Goal: Information Seeking & Learning: Check status

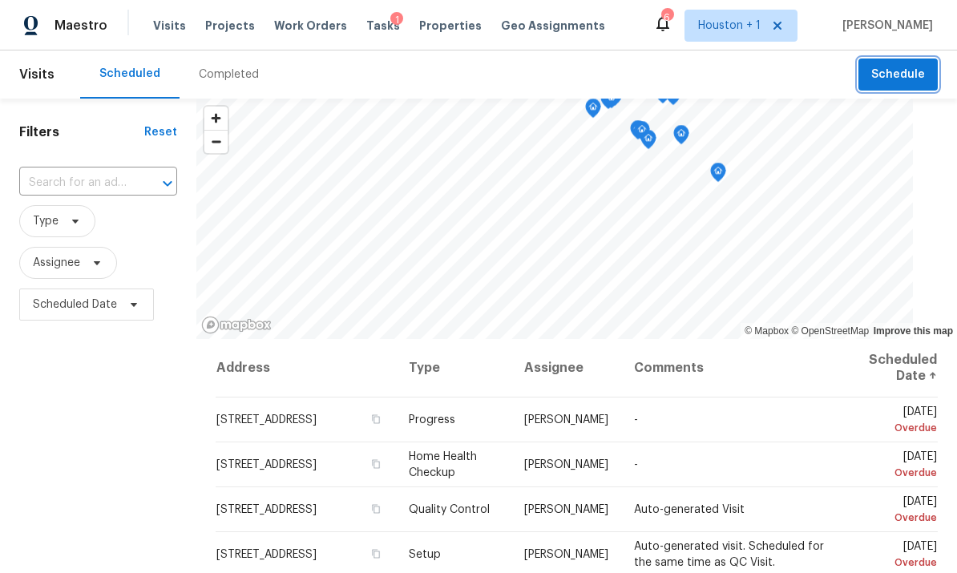
click at [904, 83] on span "Schedule" at bounding box center [898, 75] width 54 height 20
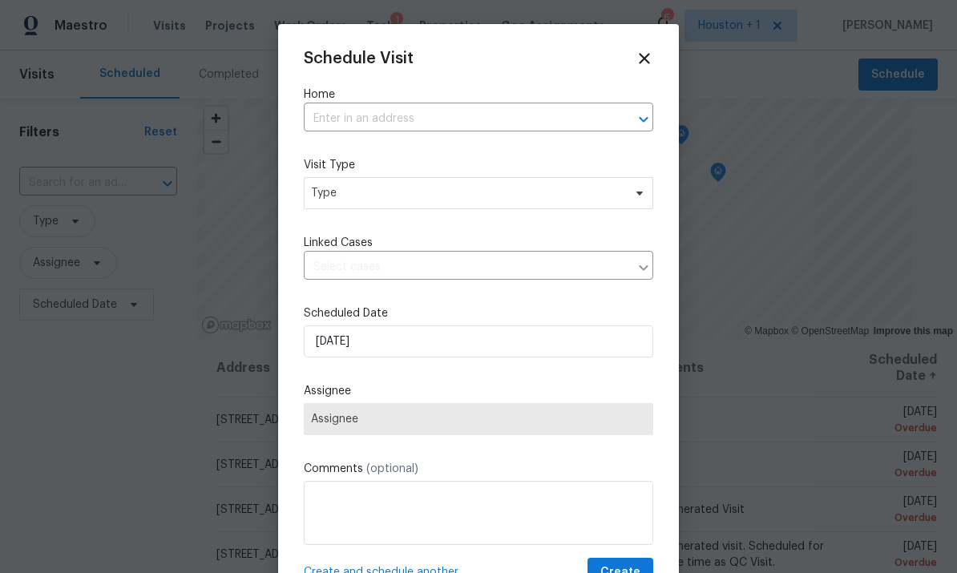
click at [522, 108] on input "text" at bounding box center [456, 119] width 305 height 25
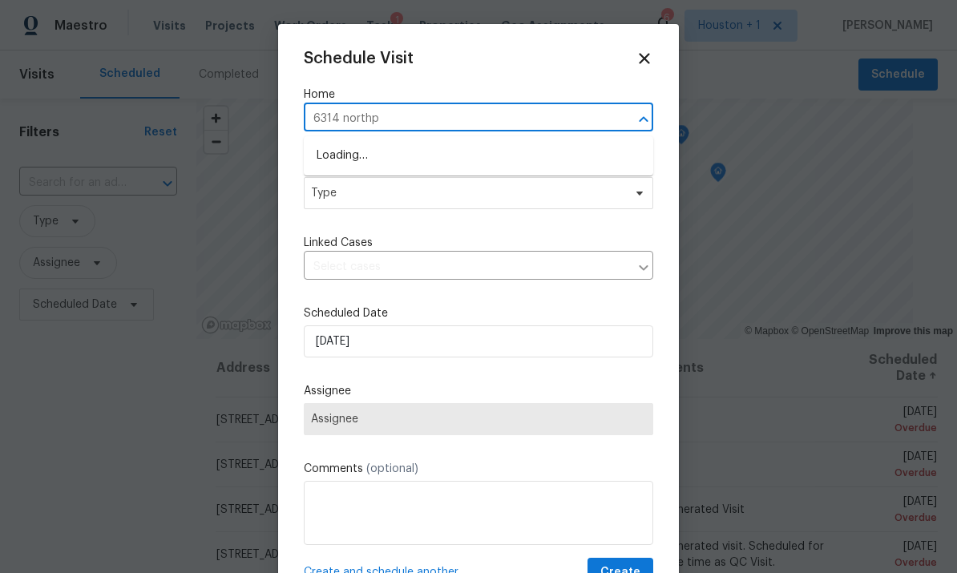
type input "6314 northpo"
click at [476, 150] on li "[STREET_ADDRESS]" at bounding box center [478, 156] width 349 height 26
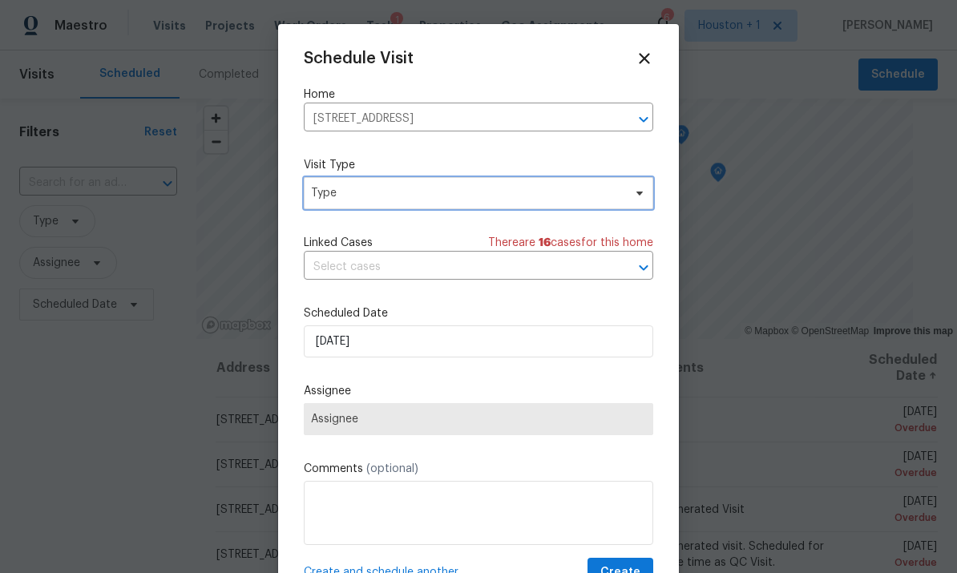
click at [543, 207] on span "Type" at bounding box center [478, 193] width 349 height 32
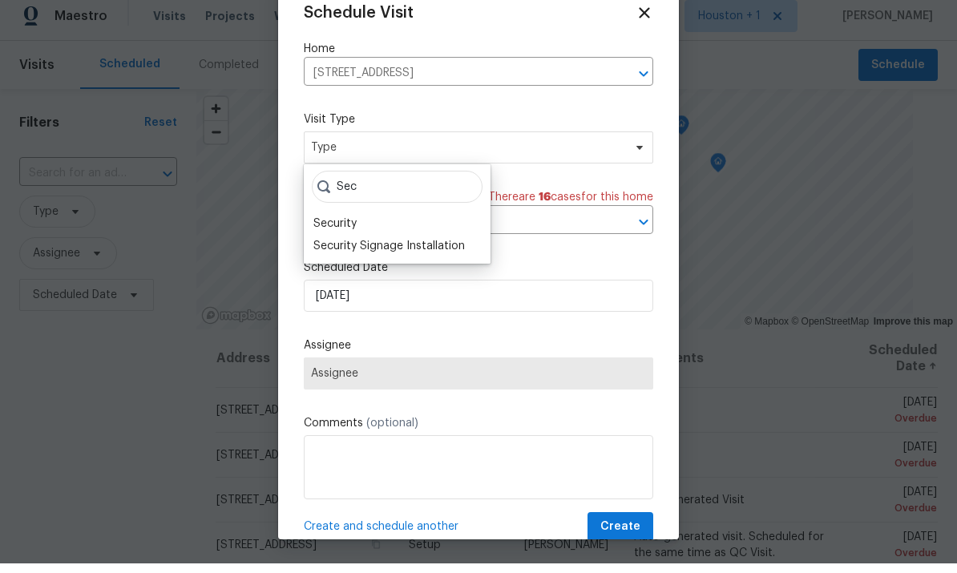
scroll to position [36, 0]
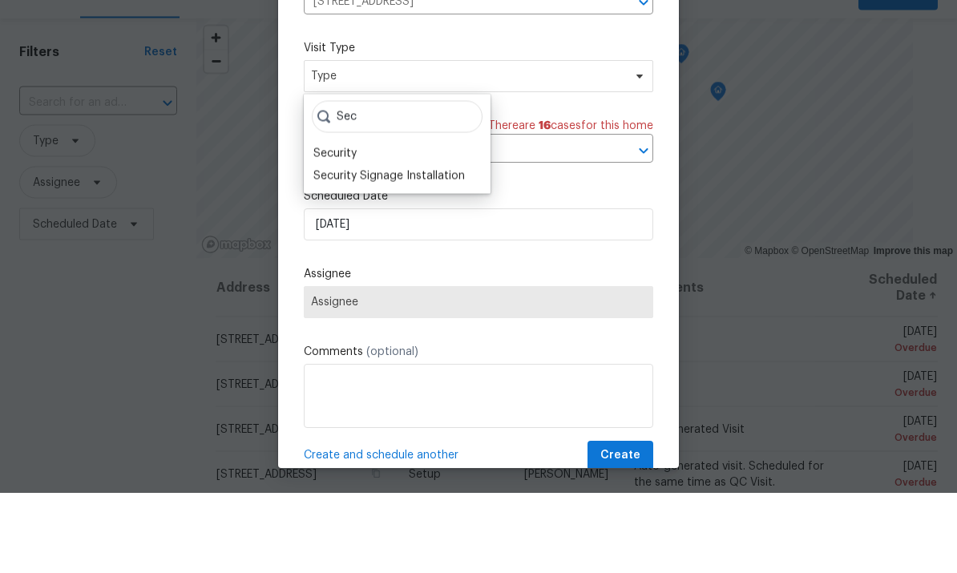
type input "Sec"
click at [373, 223] on div "Security" at bounding box center [397, 234] width 177 height 22
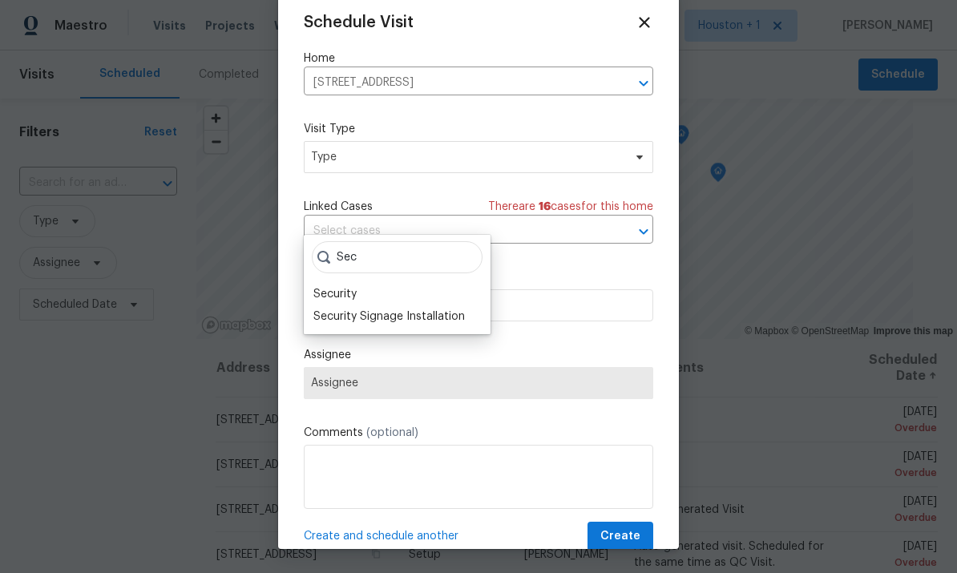
click at [348, 286] on div "Security" at bounding box center [334, 294] width 43 height 16
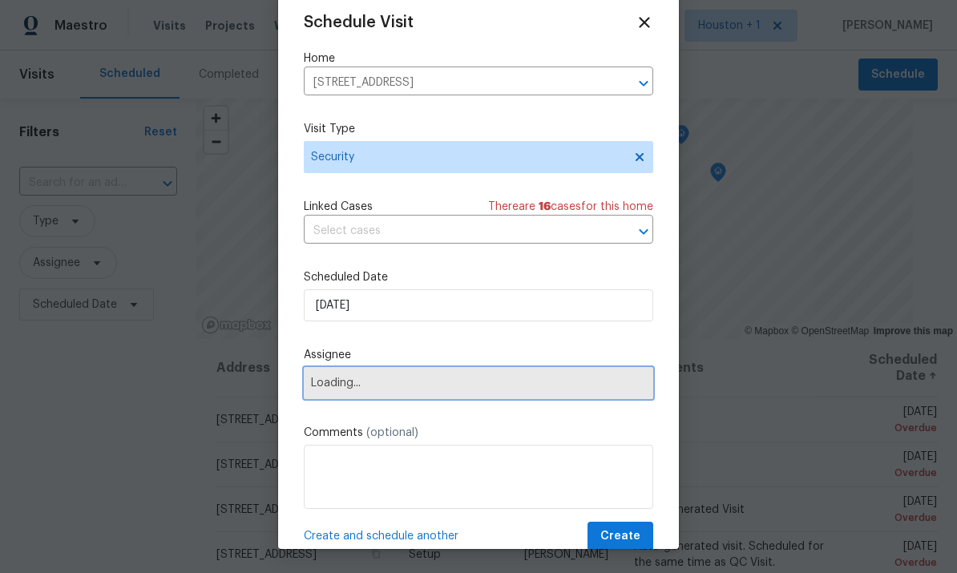
click at [500, 386] on span "Loading..." at bounding box center [478, 383] width 335 height 13
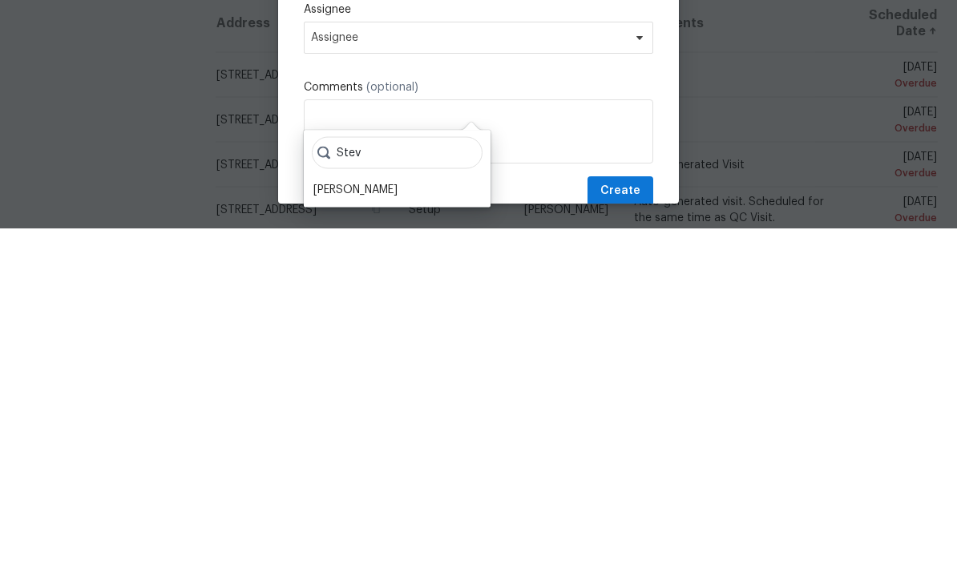
type input "Stev"
click at [370, 527] on div "[PERSON_NAME]" at bounding box center [355, 535] width 84 height 16
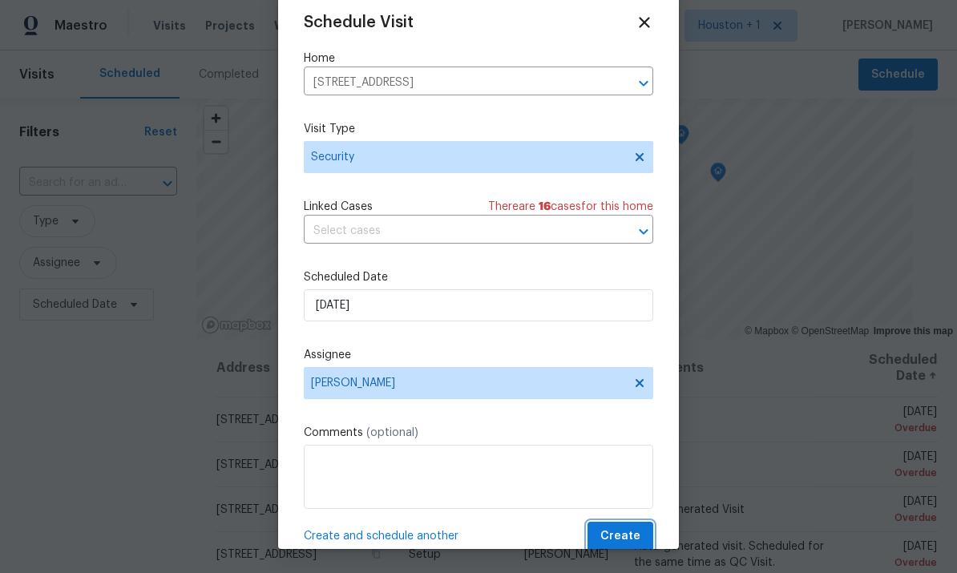
click at [642, 534] on button "Create" at bounding box center [620, 537] width 66 height 30
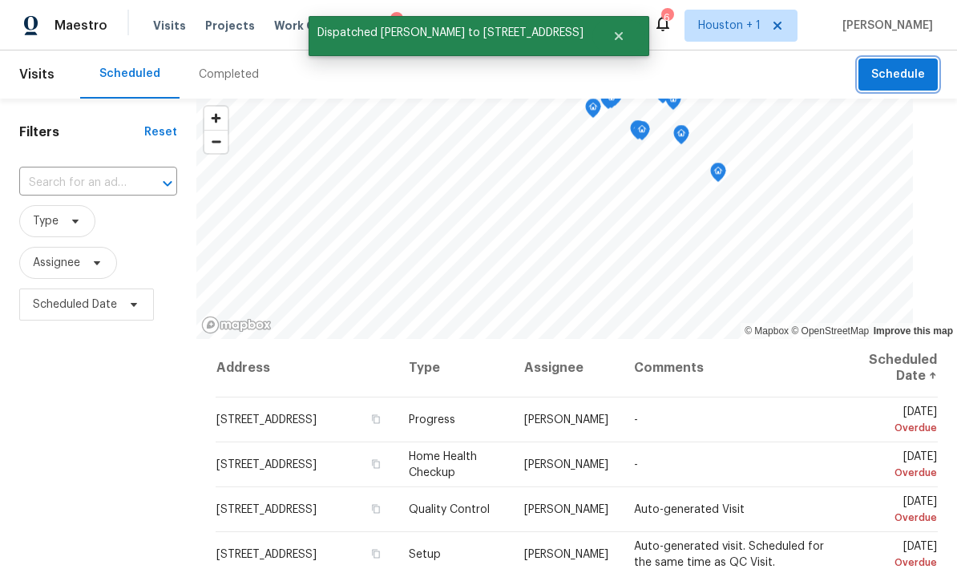
scroll to position [0, 0]
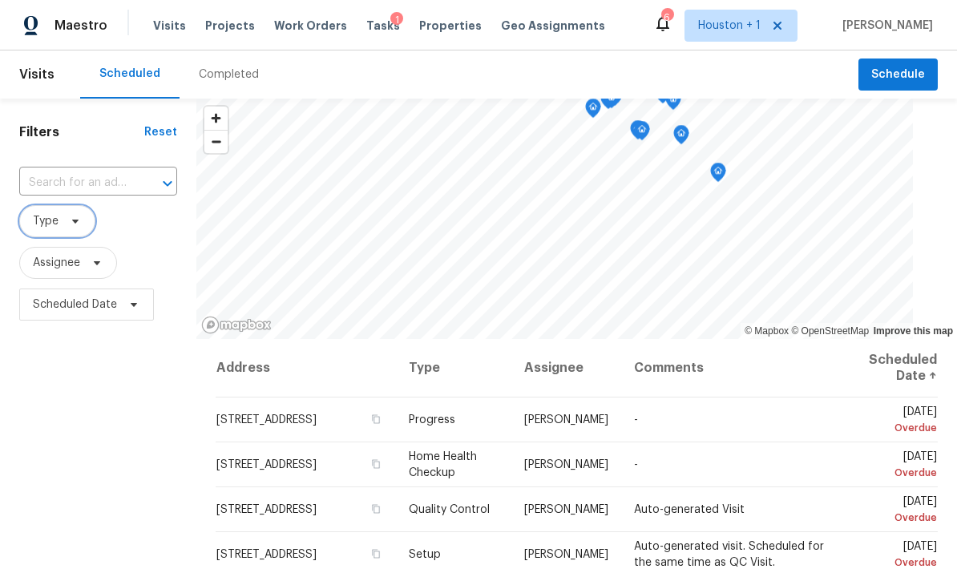
click at [49, 216] on span "Type" at bounding box center [46, 221] width 26 height 16
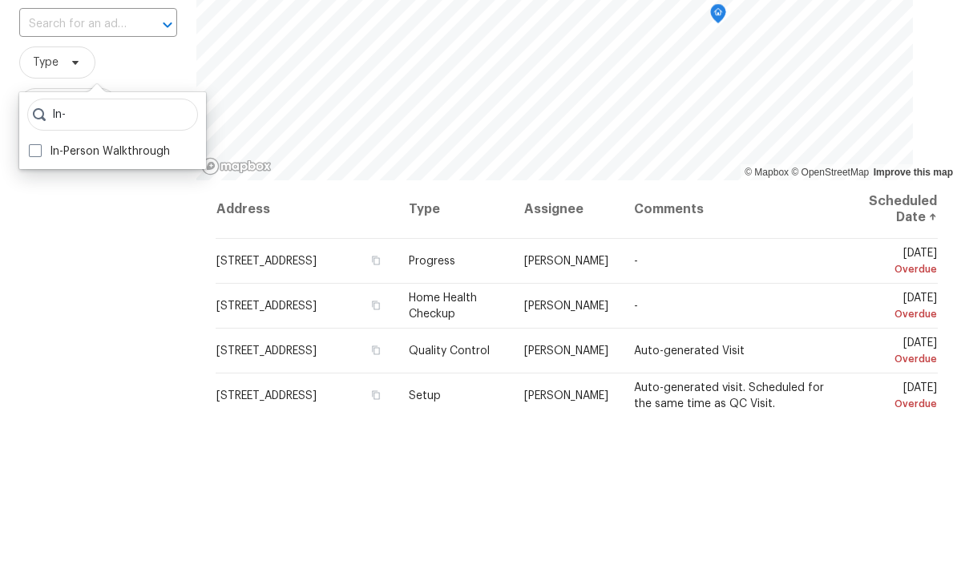
type input "In-"
click at [81, 302] on label "In-Person Walkthrough" at bounding box center [99, 310] width 141 height 16
click at [39, 302] on input "In-Person Walkthrough" at bounding box center [34, 307] width 10 height 10
checkbox input "true"
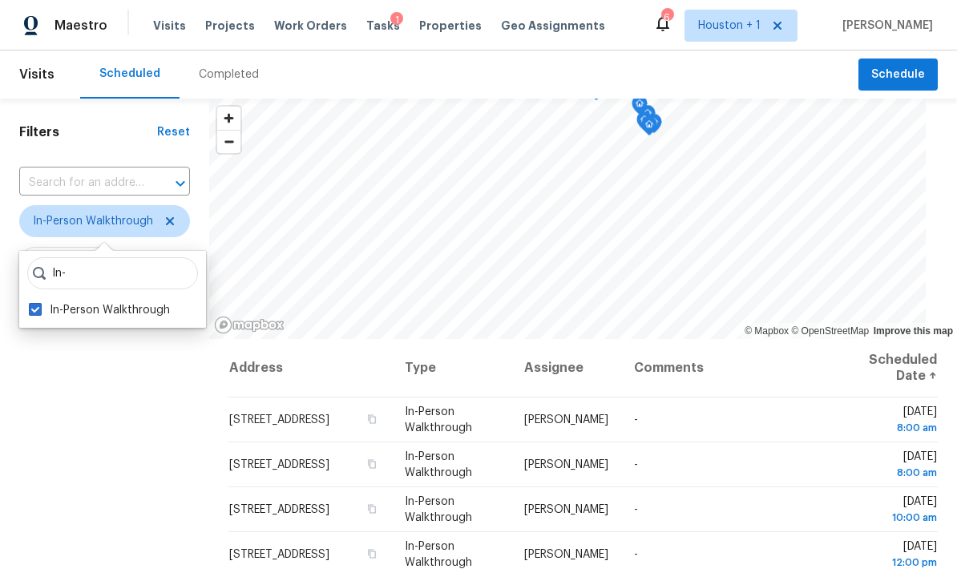
click at [87, 395] on div "Filters Reset ​ In-Person Walkthrough Assignee Scheduled Date" at bounding box center [104, 448] width 209 height 699
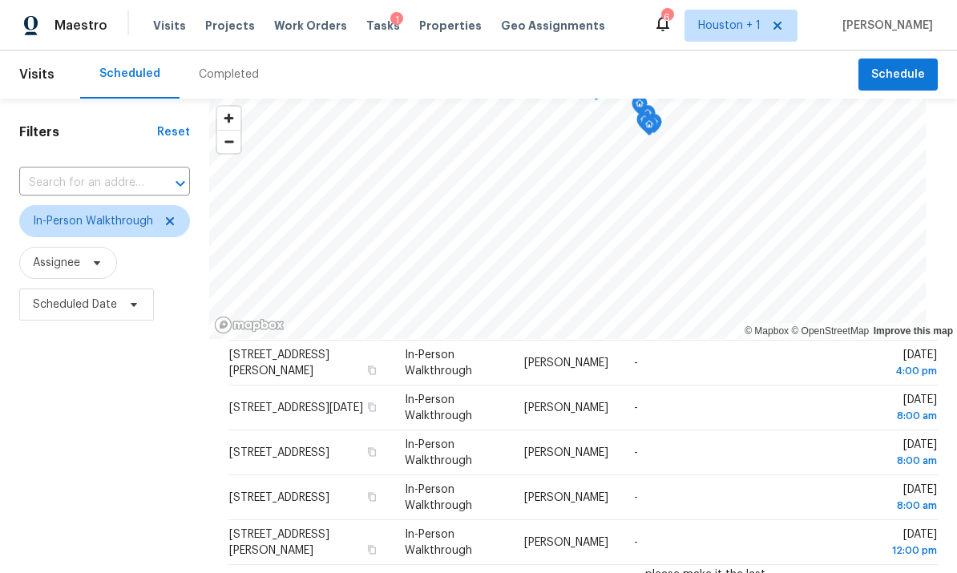
scroll to position [492, 0]
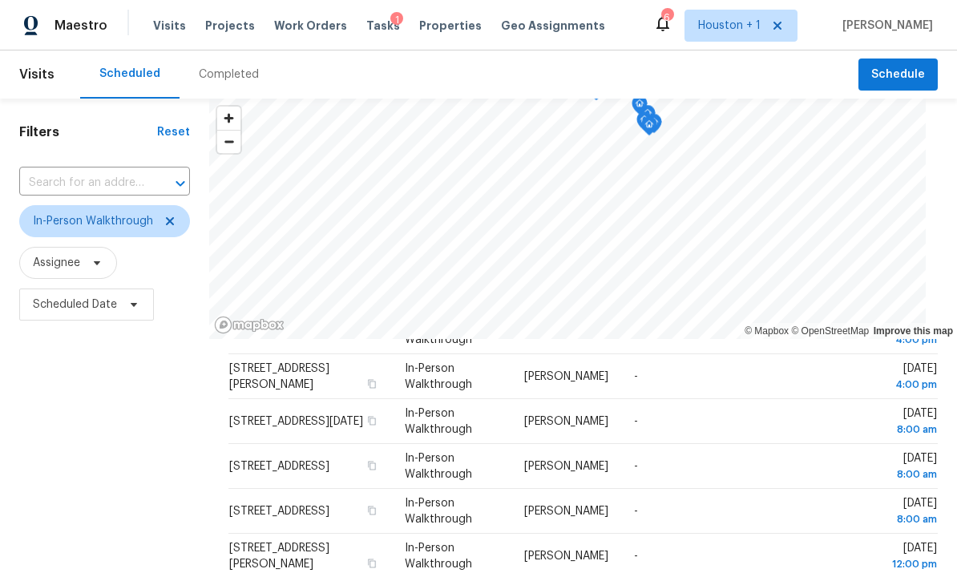
click at [150, 426] on div "Filters Reset ​ In-Person Walkthrough Assignee Scheduled Date" at bounding box center [104, 448] width 209 height 699
click at [172, 224] on icon at bounding box center [169, 221] width 13 height 13
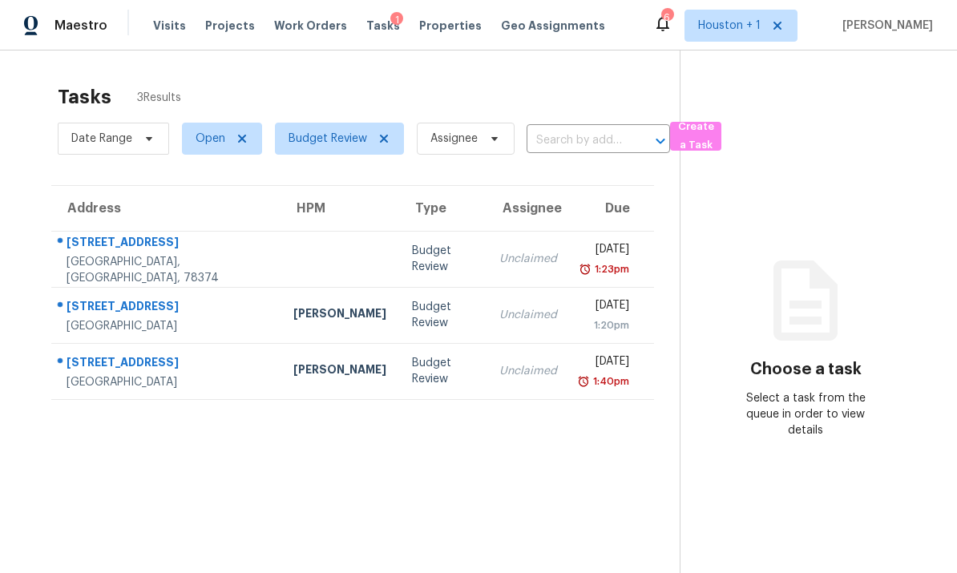
click at [137, 375] on div "Tomball, TX, 77377" at bounding box center [167, 382] width 201 height 16
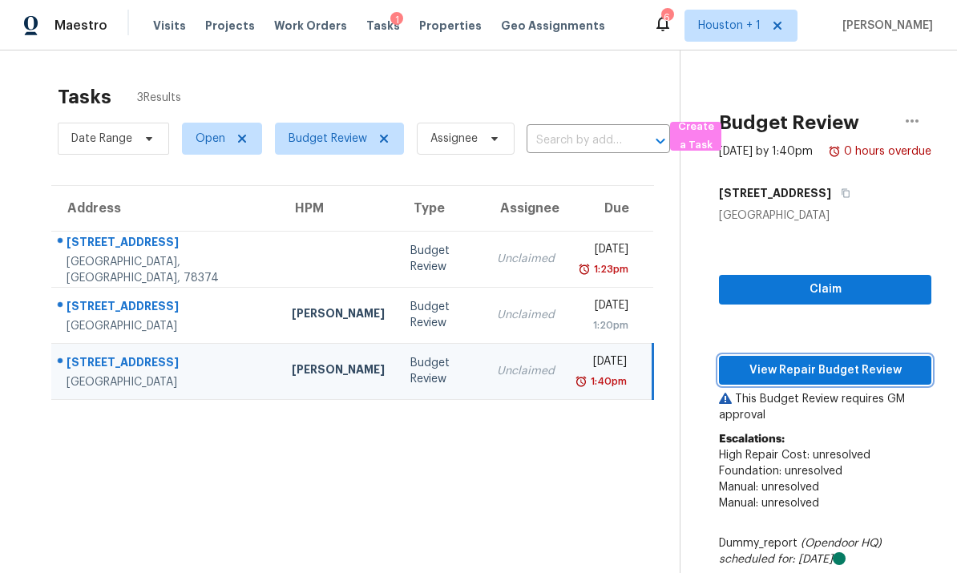
click at [757, 381] on span "View Repair Budget Review" at bounding box center [825, 371] width 187 height 20
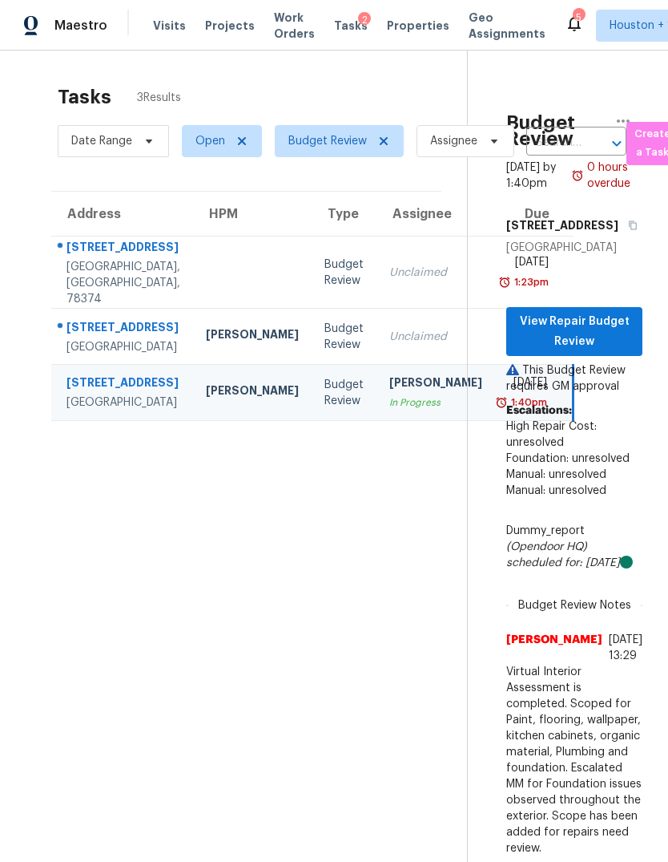
click at [381, 344] on td "Unclaimed" at bounding box center [436, 337] width 119 height 56
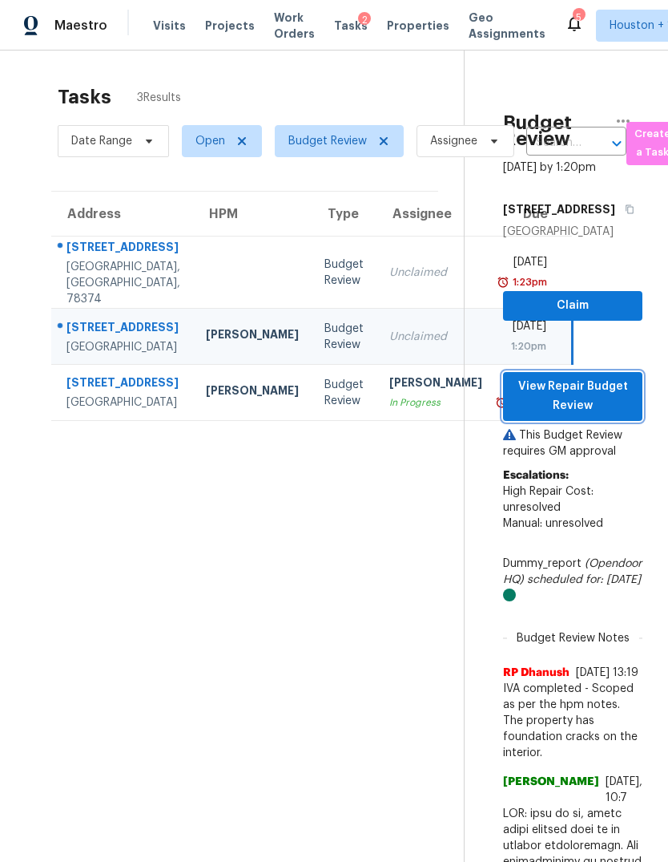
click at [603, 416] on span "View Repair Budget Review" at bounding box center [573, 396] width 114 height 39
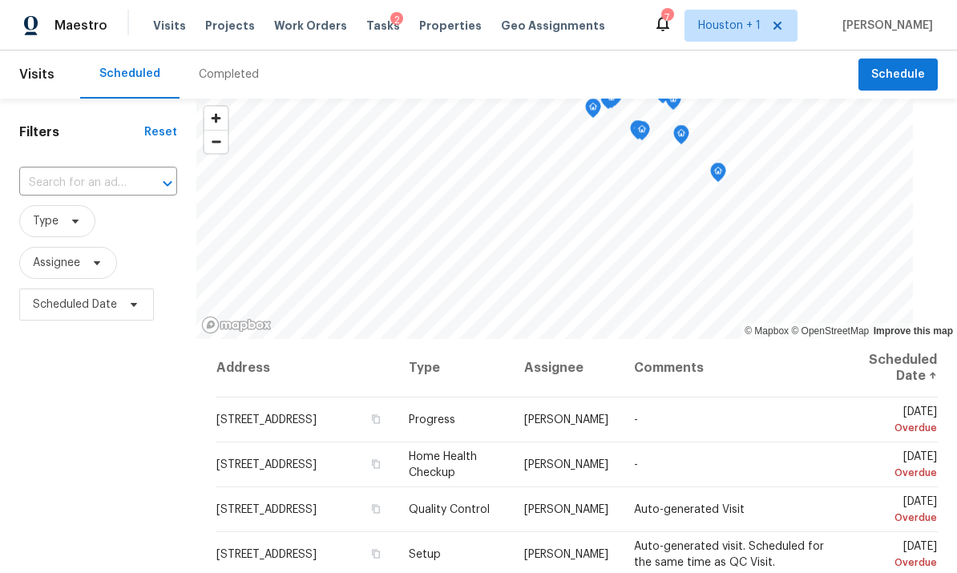
click at [232, 78] on div "Completed" at bounding box center [229, 75] width 60 height 16
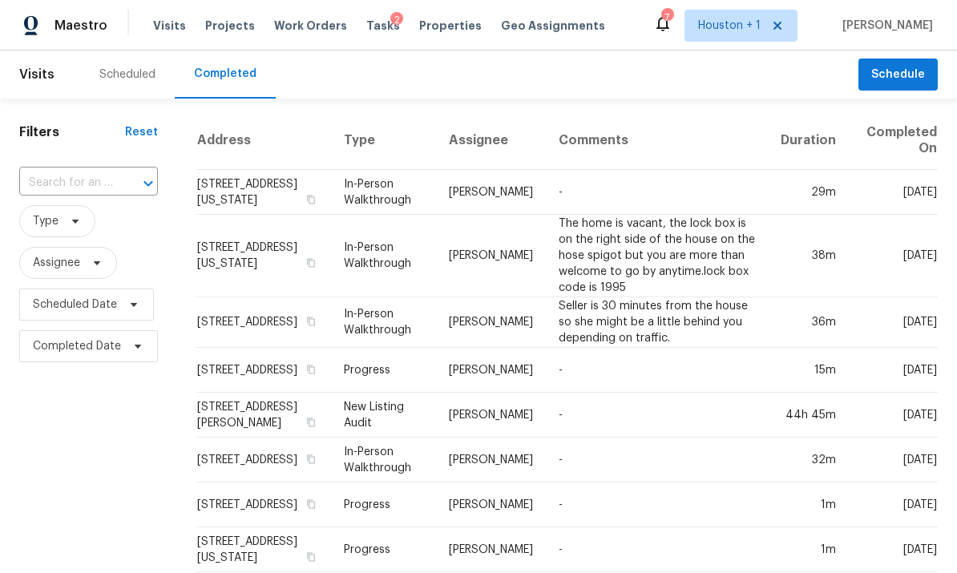
click at [78, 176] on input "text" at bounding box center [66, 183] width 94 height 25
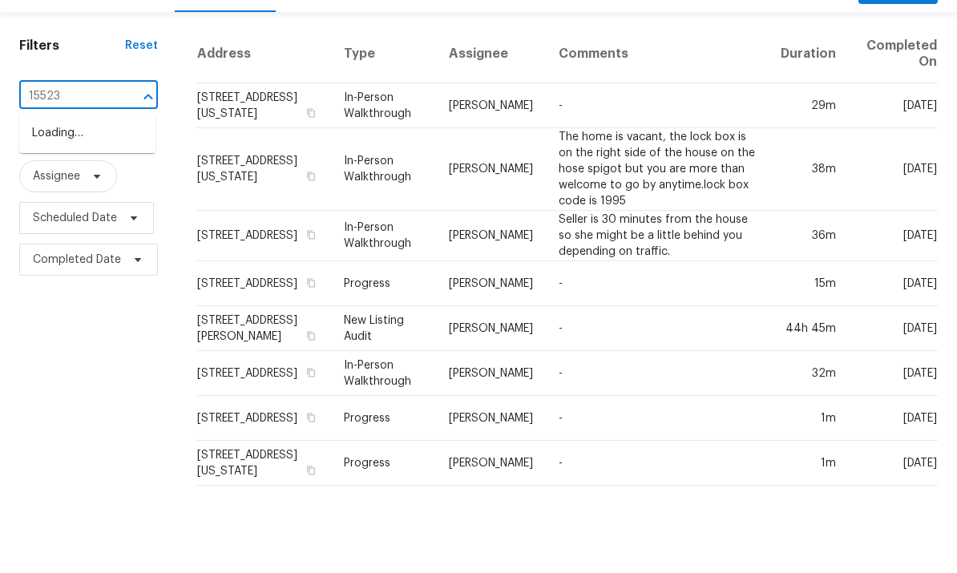
type input "15523"
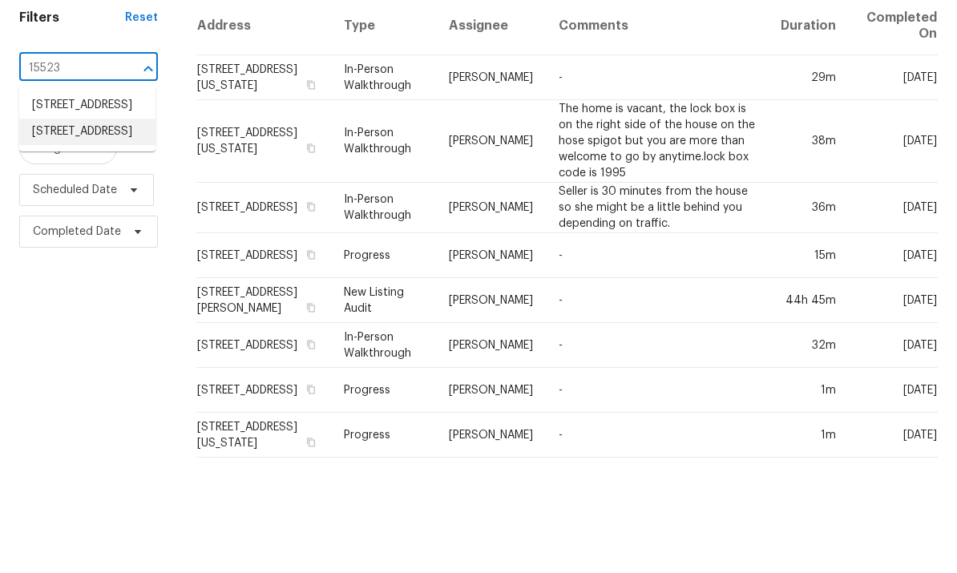
click at [65, 233] on li "15523 Baldswelle Dr, Tomball, TX 77377" at bounding box center [87, 246] width 136 height 26
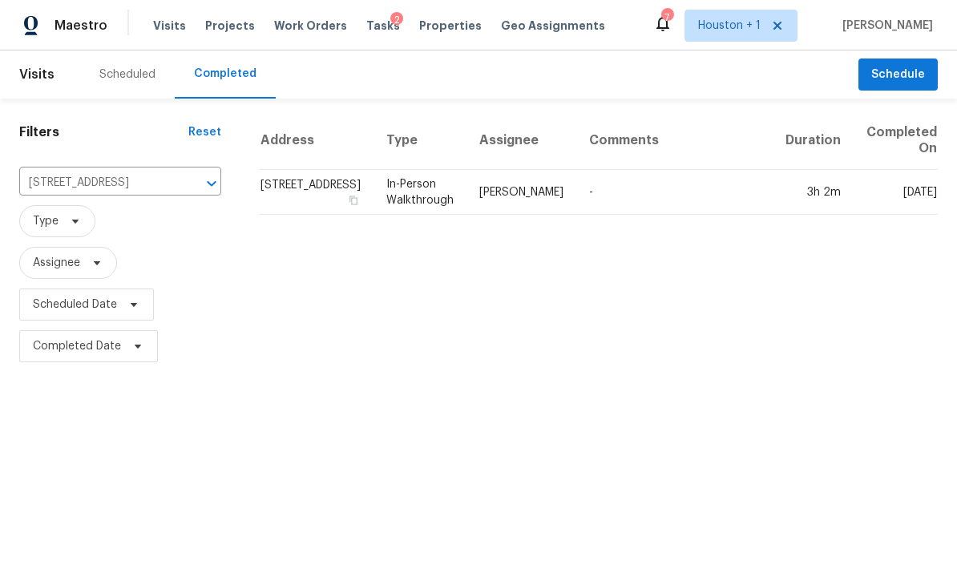
click at [842, 224] on div "Address Type Assignee Comments Duration Completed On 15523 Baldswelle Dr, Tomba…" at bounding box center [598, 239] width 716 height 256
click at [902, 182] on td "[DATE]" at bounding box center [896, 192] width 84 height 45
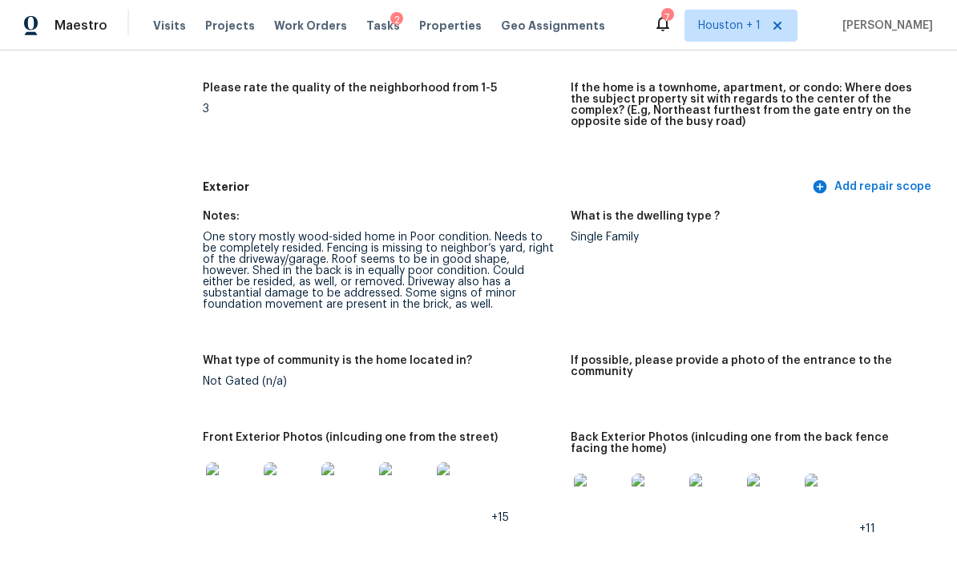
scroll to position [603, 0]
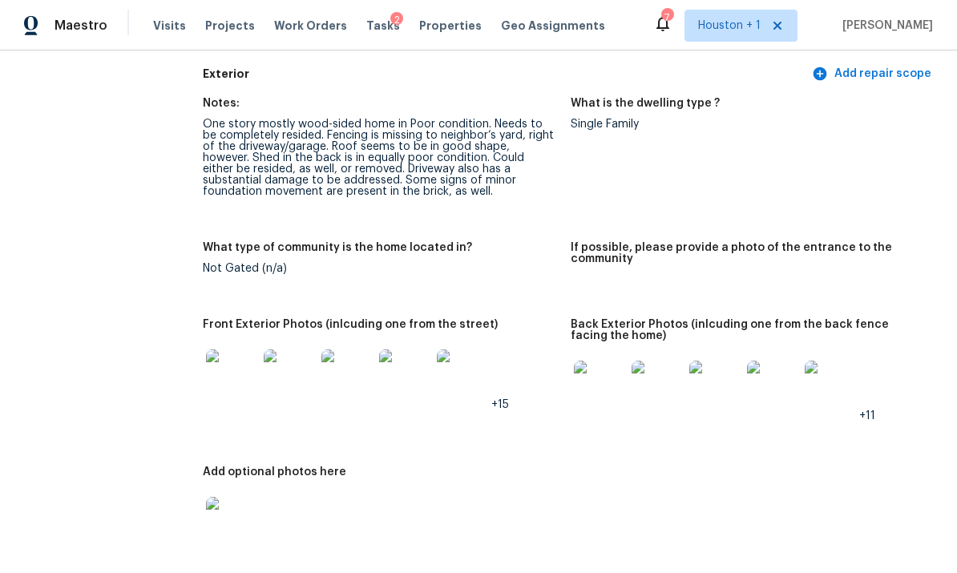
click at [236, 373] on img at bounding box center [231, 374] width 51 height 51
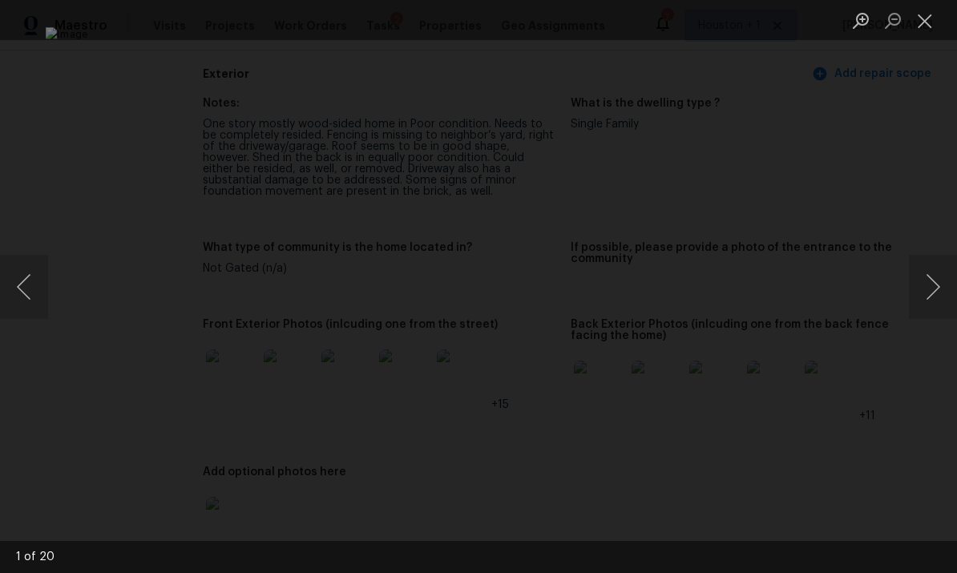
click at [939, 265] on button "Next image" at bounding box center [933, 287] width 48 height 64
click at [934, 267] on button "Next image" at bounding box center [933, 287] width 48 height 64
click at [931, 268] on button "Next image" at bounding box center [933, 287] width 48 height 64
click at [937, 265] on button "Next image" at bounding box center [933, 287] width 48 height 64
click at [918, 8] on button "Close lightbox" at bounding box center [925, 20] width 32 height 28
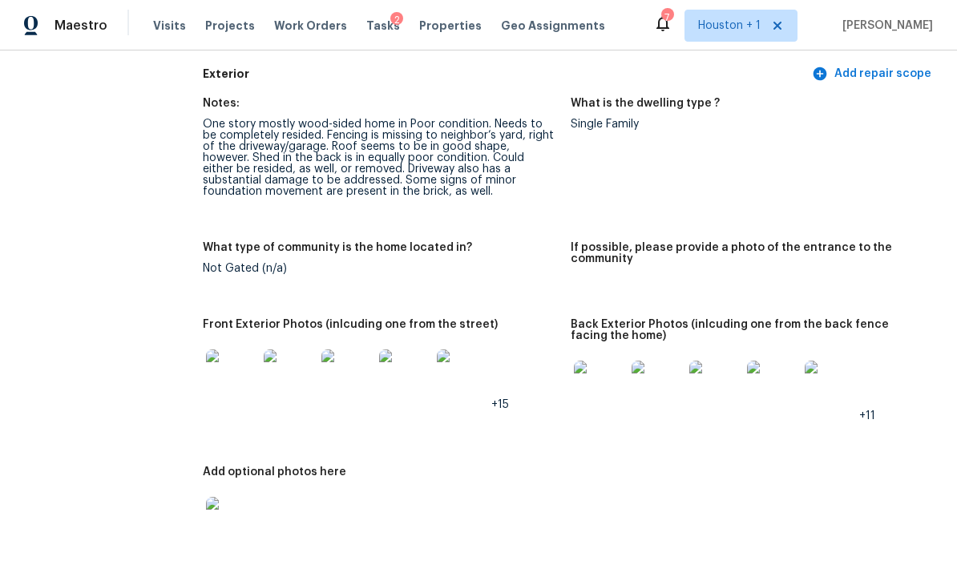
click at [277, 373] on img at bounding box center [289, 374] width 51 height 51
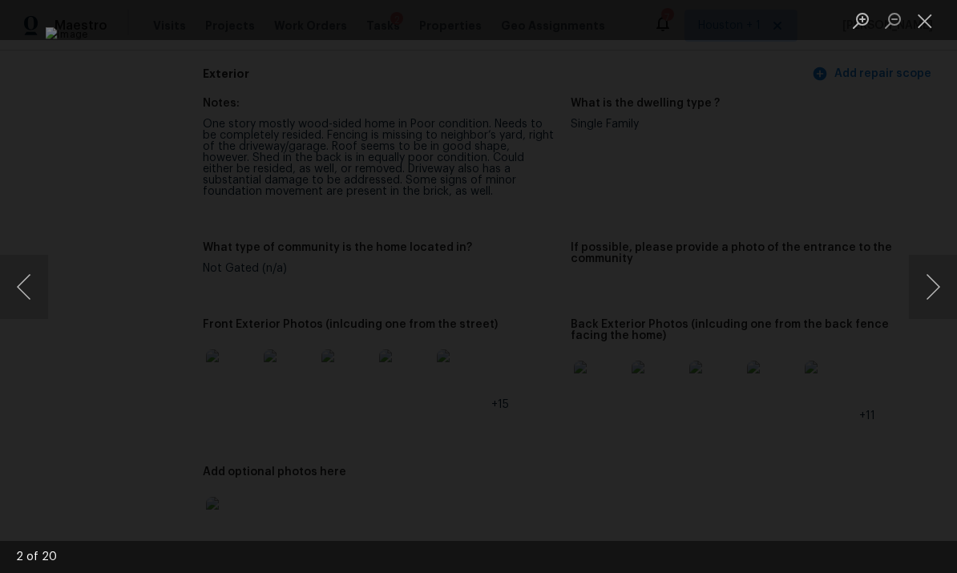
click at [930, 286] on button "Next image" at bounding box center [933, 287] width 48 height 64
click at [933, 289] on button "Next image" at bounding box center [933, 287] width 48 height 64
click at [937, 288] on button "Next image" at bounding box center [933, 287] width 48 height 64
click at [932, 290] on button "Next image" at bounding box center [933, 287] width 48 height 64
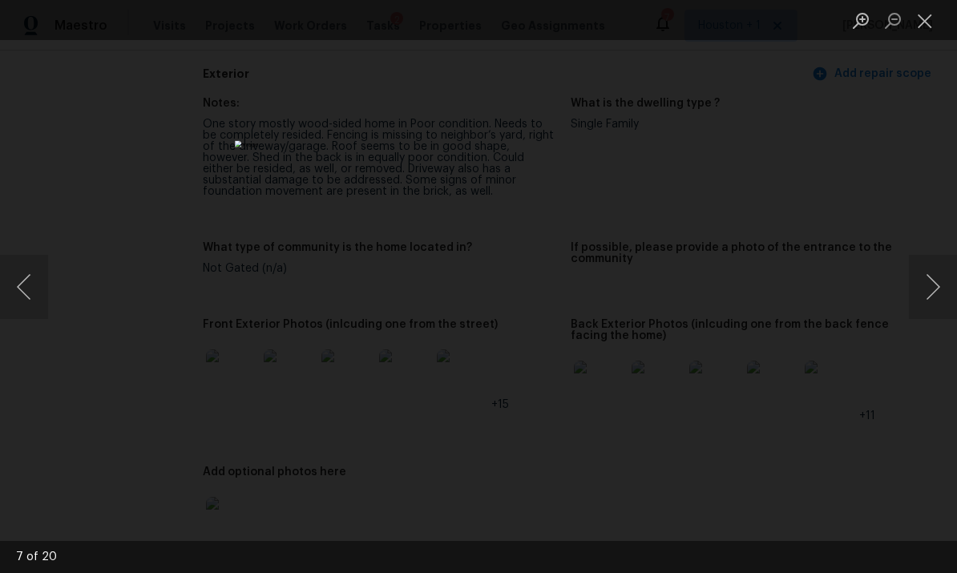
click at [933, 287] on button "Next image" at bounding box center [933, 287] width 48 height 64
click at [931, 287] on button "Next image" at bounding box center [933, 287] width 48 height 64
click at [921, 7] on button "Close lightbox" at bounding box center [925, 20] width 32 height 28
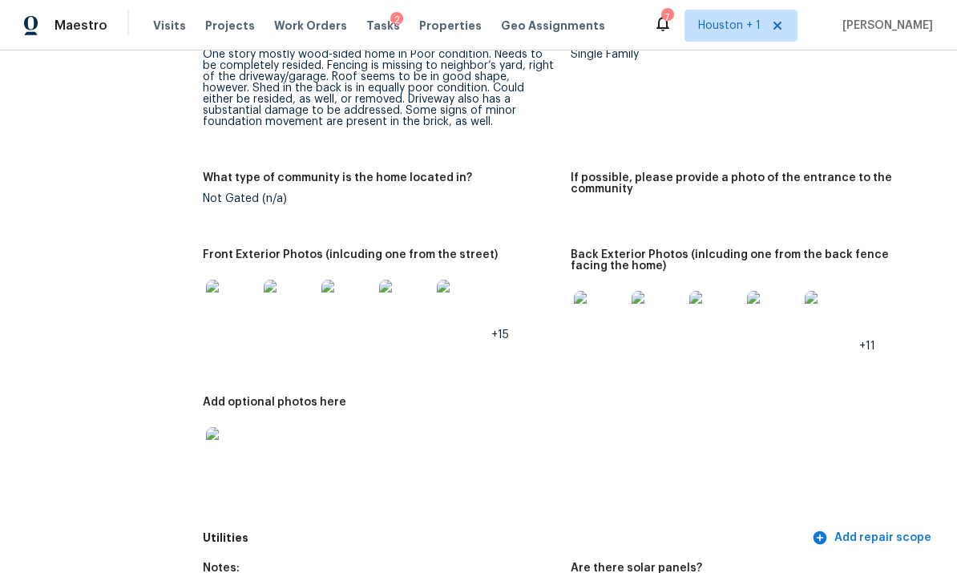
scroll to position [719, 0]
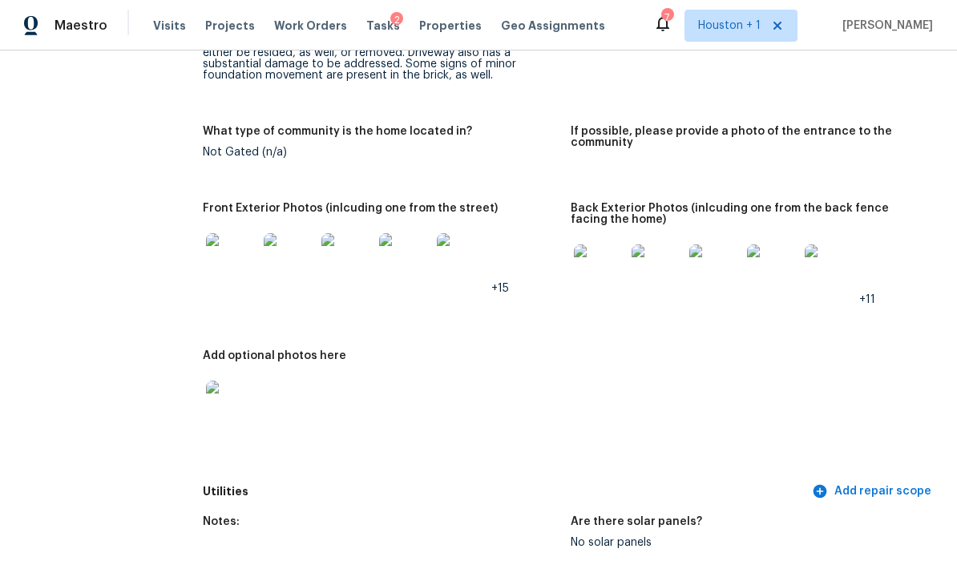
click at [601, 260] on img at bounding box center [599, 269] width 51 height 51
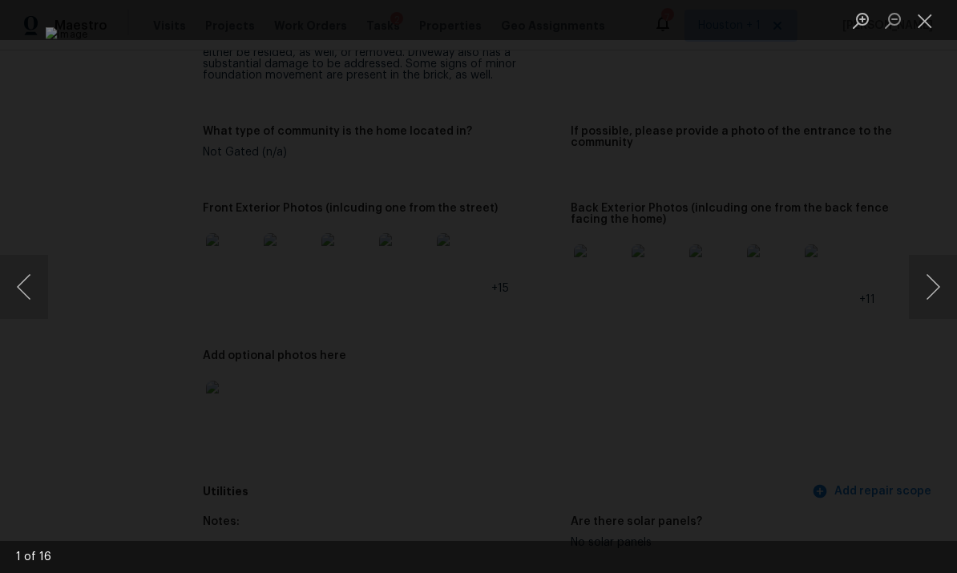
click at [935, 281] on button "Next image" at bounding box center [933, 287] width 48 height 64
click at [934, 281] on button "Next image" at bounding box center [933, 287] width 48 height 64
click at [934, 276] on button "Next image" at bounding box center [933, 287] width 48 height 64
click at [934, 278] on button "Next image" at bounding box center [933, 287] width 48 height 64
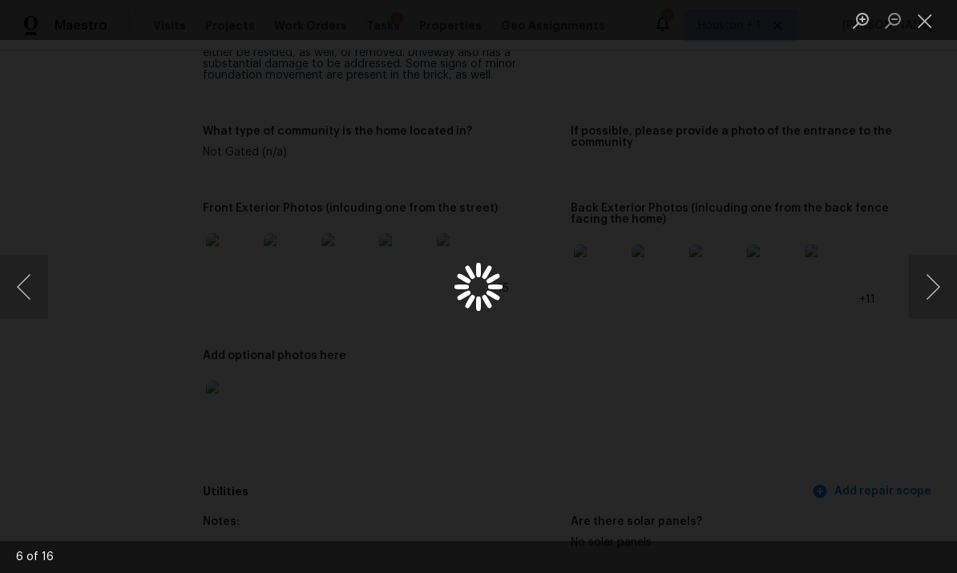
click at [918, 18] on button "Close lightbox" at bounding box center [925, 20] width 32 height 28
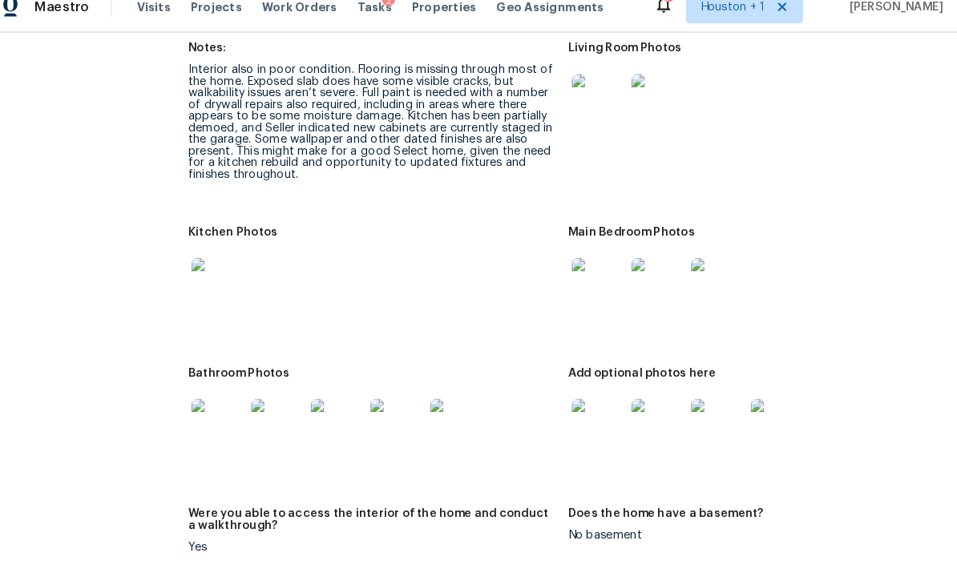
scroll to position [1887, 0]
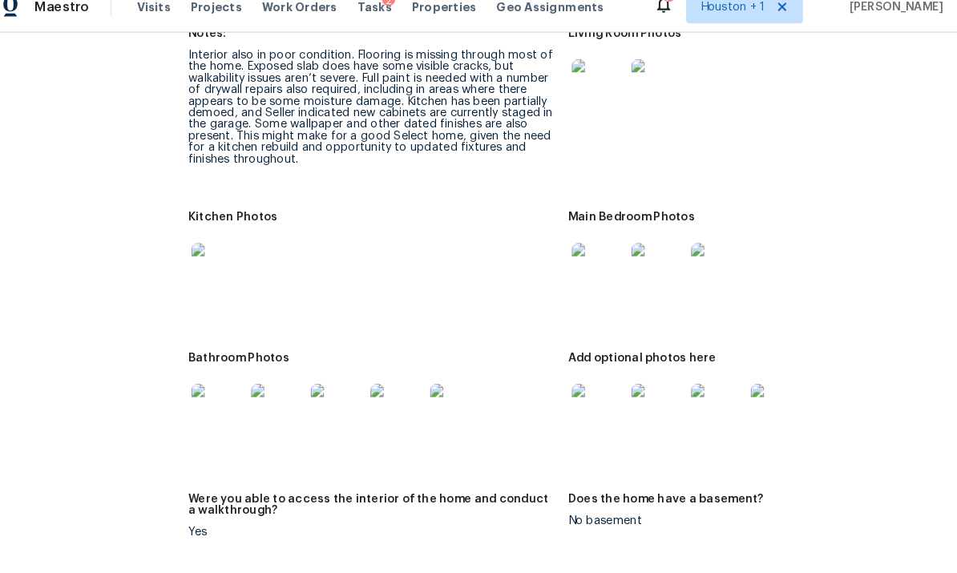
click at [206, 390] on img at bounding box center [231, 415] width 51 height 51
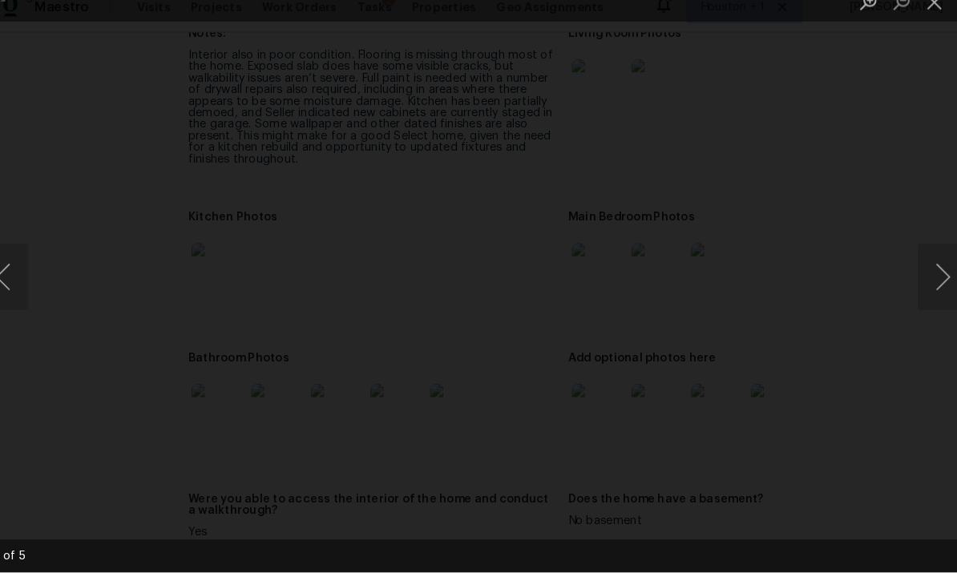
click at [909, 255] on button "Next image" at bounding box center [933, 287] width 48 height 64
click at [22, 269] on button "Previous image" at bounding box center [24, 287] width 48 height 64
click at [909, 255] on button "Next image" at bounding box center [933, 287] width 48 height 64
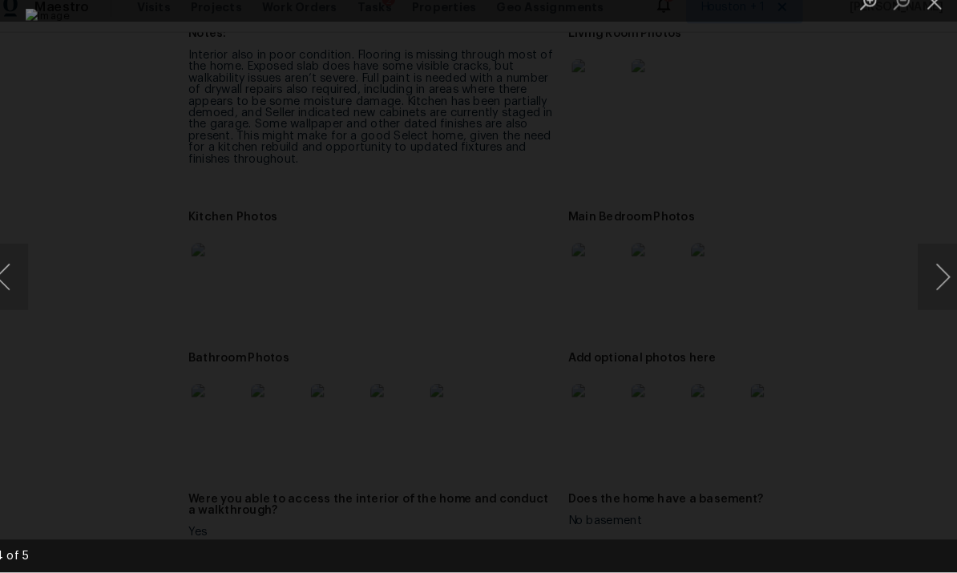
click at [909, 255] on button "Next image" at bounding box center [933, 287] width 48 height 64
click at [30, 264] on div "Lightbox" at bounding box center [478, 286] width 957 height 573
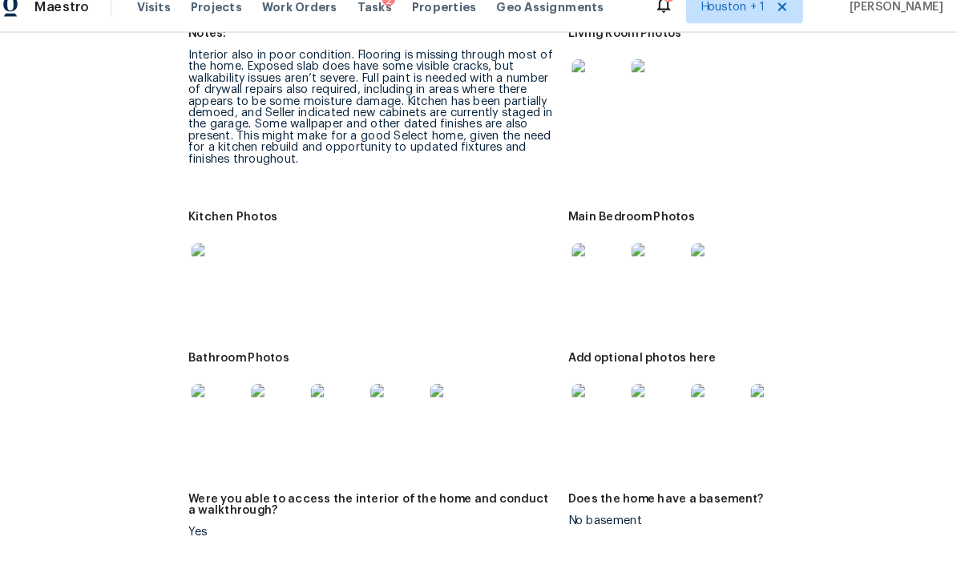
click at [30, 264] on div "Lightbox" at bounding box center [478, 286] width 957 height 573
click at [294, 390] on img at bounding box center [289, 415] width 51 height 51
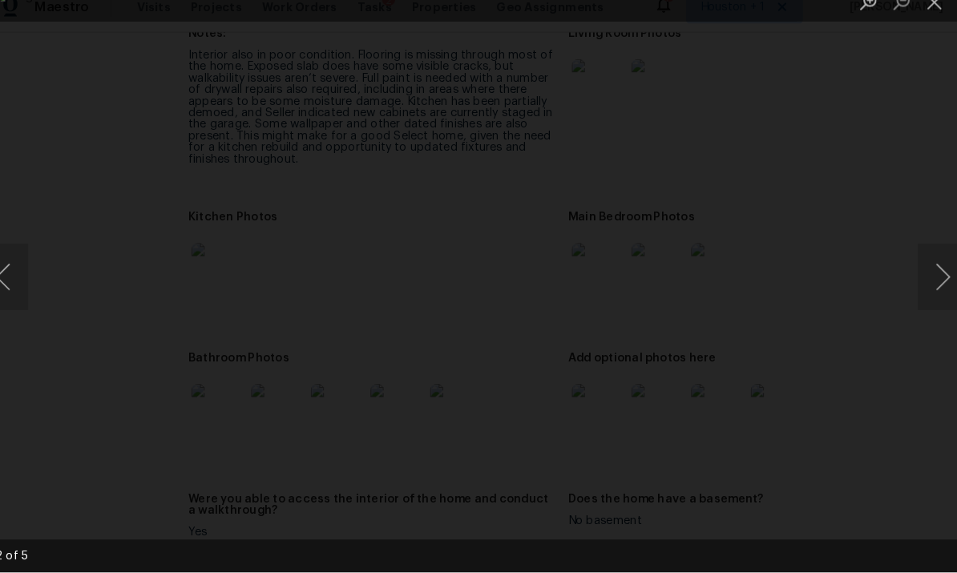
click at [909, 262] on button "Next image" at bounding box center [933, 287] width 48 height 64
click at [909, 264] on button "Next image" at bounding box center [933, 287] width 48 height 64
click at [909, 255] on button "Next image" at bounding box center [933, 287] width 48 height 64
click at [909, 14] on button "Close lightbox" at bounding box center [925, 20] width 32 height 28
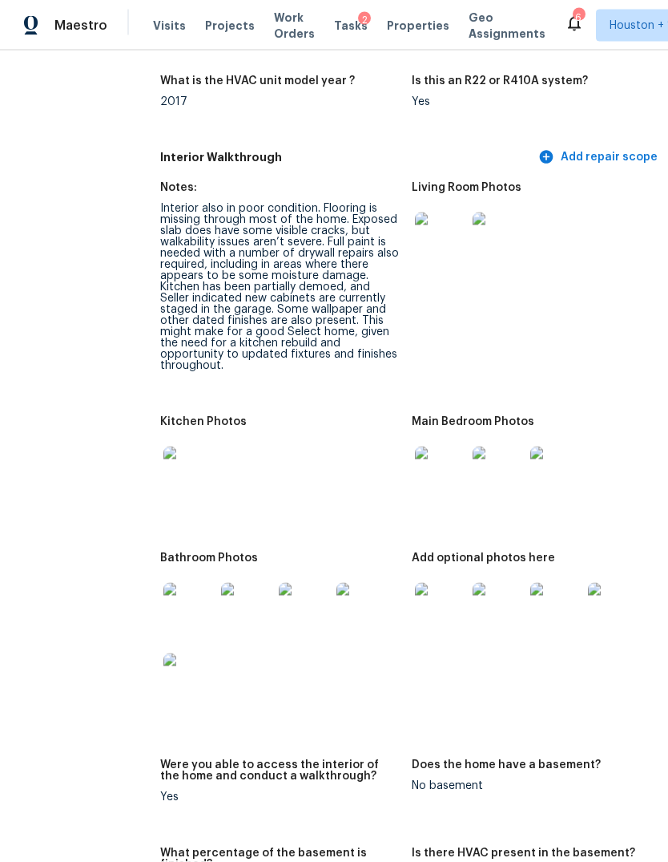
scroll to position [2055, 50]
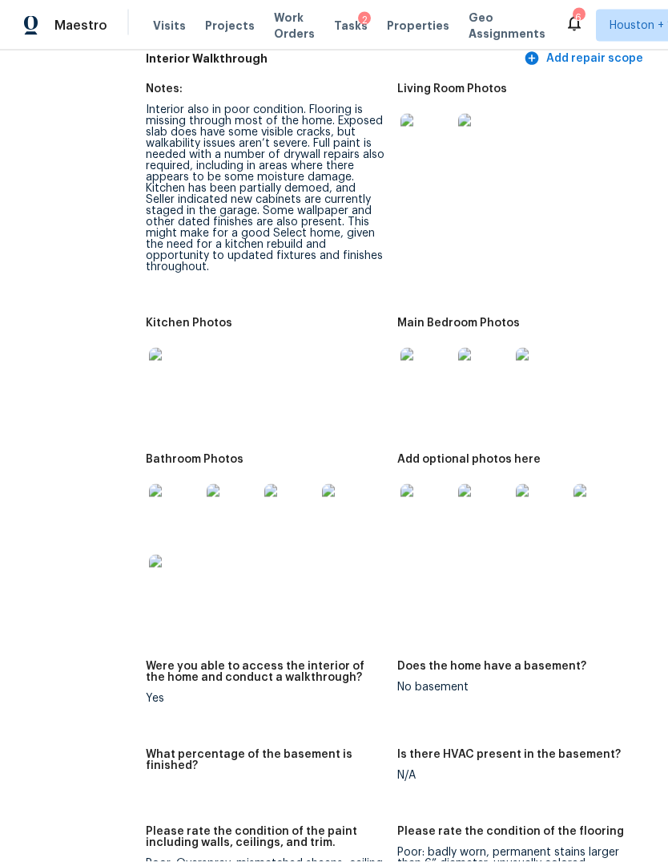
click at [149, 369] on img at bounding box center [174, 373] width 51 height 51
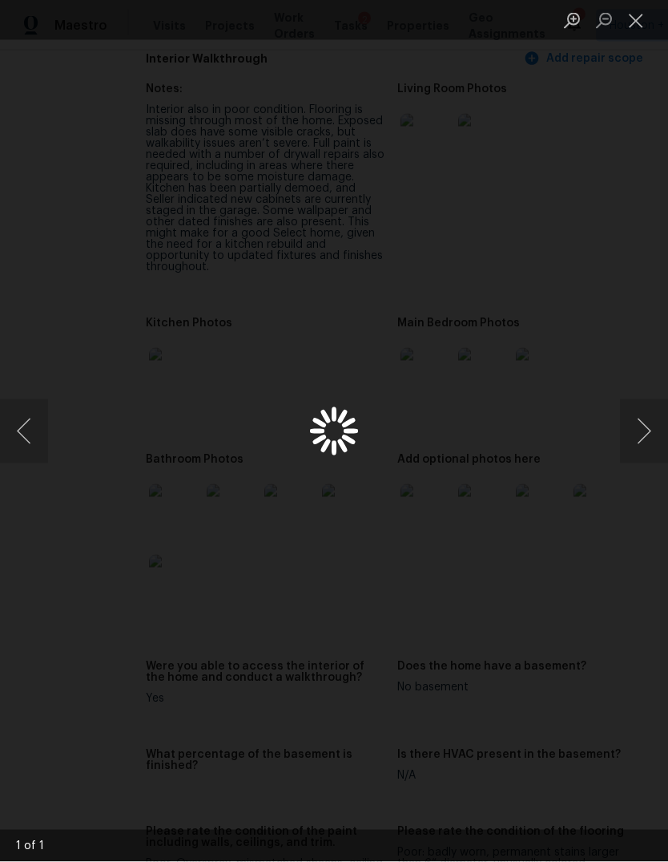
scroll to position [1, 0]
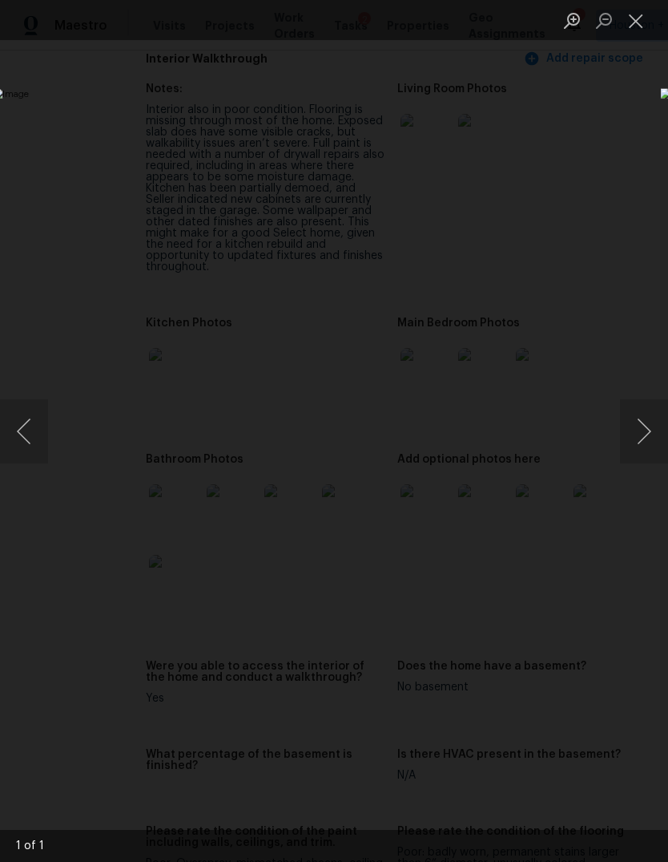
click at [641, 418] on button "Next image" at bounding box center [644, 431] width 48 height 64
click at [631, 14] on button "Close lightbox" at bounding box center [636, 20] width 32 height 28
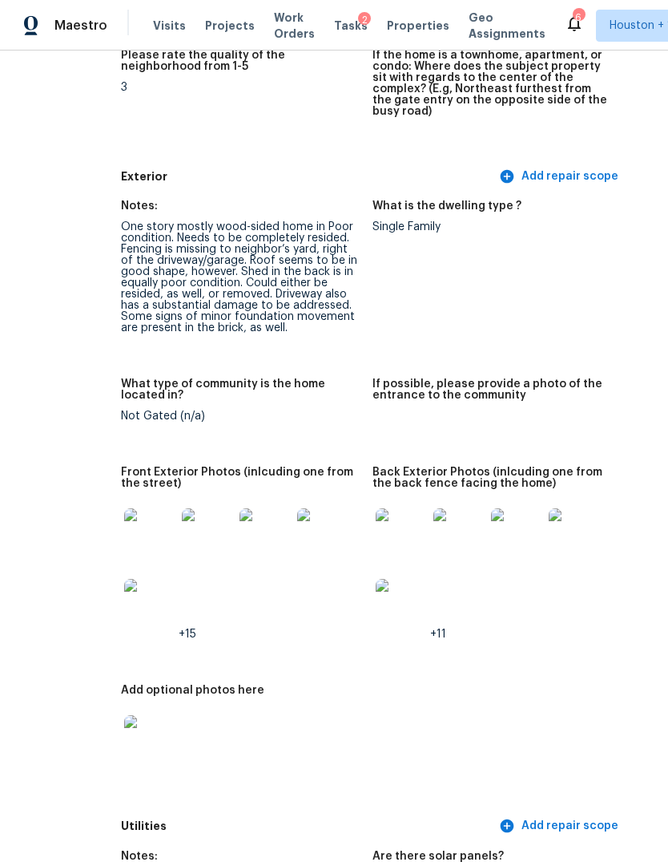
scroll to position [556, 74]
click at [125, 516] on img at bounding box center [150, 533] width 51 height 51
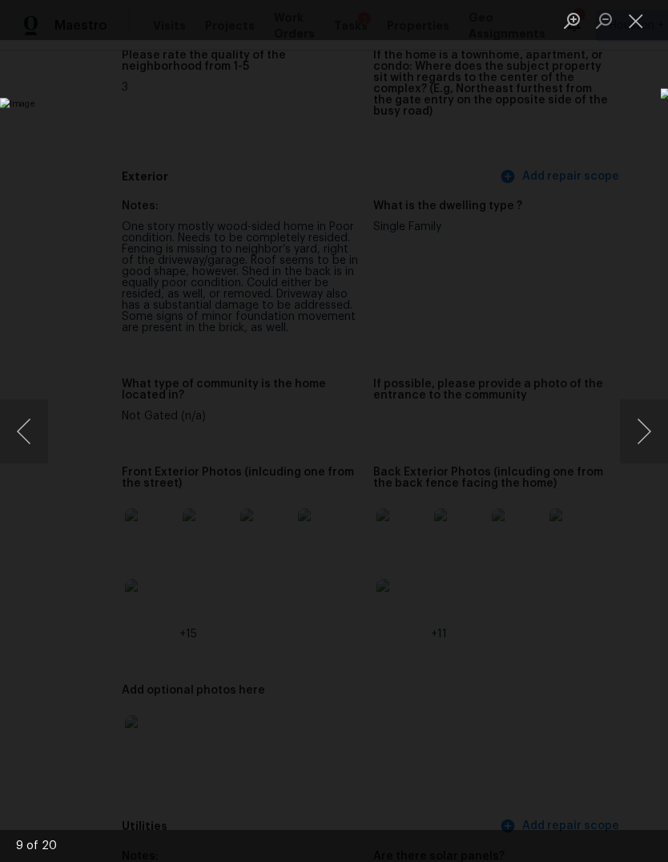
click at [644, 441] on button "Next image" at bounding box center [644, 431] width 48 height 64
click at [51, 429] on img "Lightbox" at bounding box center [258, 430] width 531 height 685
click at [30, 403] on button "Previous image" at bounding box center [24, 431] width 48 height 64
click at [640, 430] on button "Next image" at bounding box center [644, 431] width 48 height 64
click at [643, 434] on button "Next image" at bounding box center [644, 431] width 48 height 64
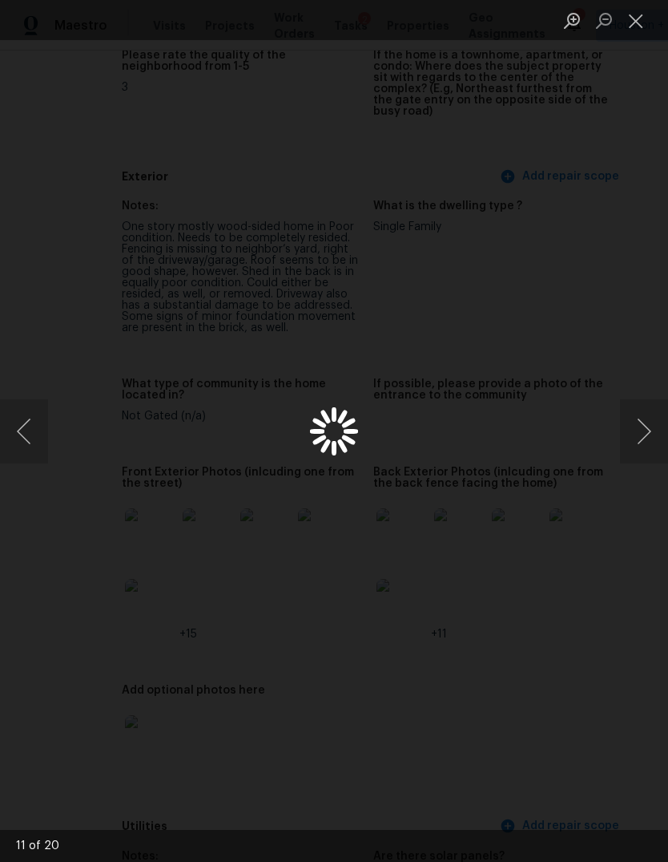
click at [644, 430] on button "Next image" at bounding box center [644, 431] width 48 height 64
click at [645, 430] on button "Next image" at bounding box center [644, 431] width 48 height 64
click at [643, 430] on button "Next image" at bounding box center [644, 431] width 48 height 64
click at [641, 432] on button "Next image" at bounding box center [644, 431] width 48 height 64
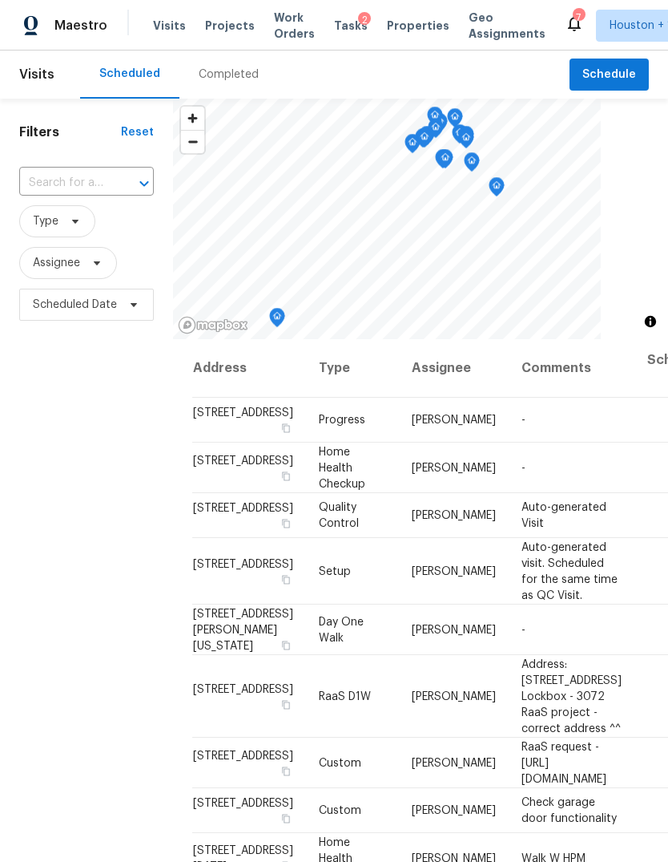
click at [220, 68] on div "Completed" at bounding box center [229, 75] width 60 height 16
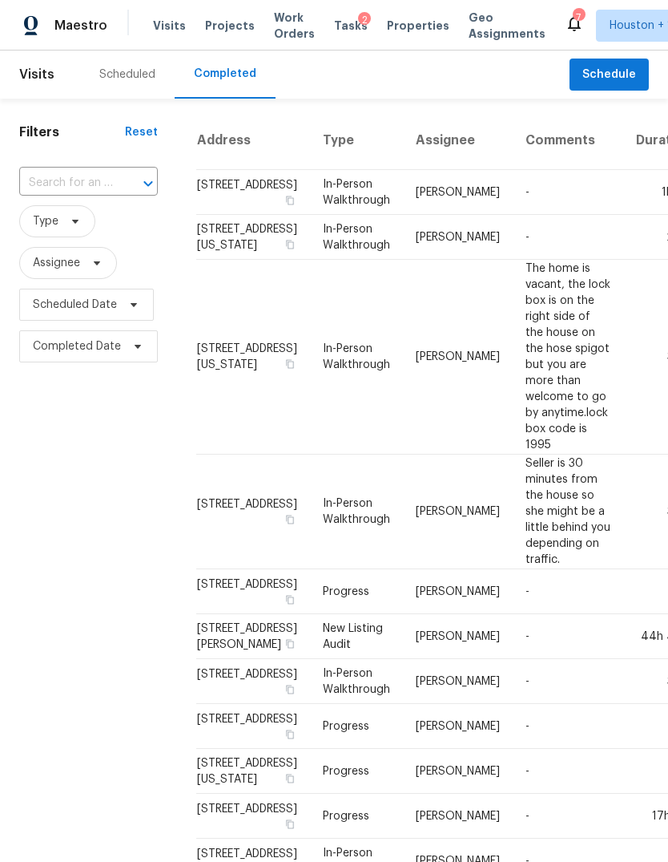
click at [68, 186] on input "text" at bounding box center [66, 183] width 94 height 25
type input "15523 b"
click at [71, 219] on li "15523 Baldswelle Dr, Tomball, TX 77377" at bounding box center [87, 220] width 136 height 26
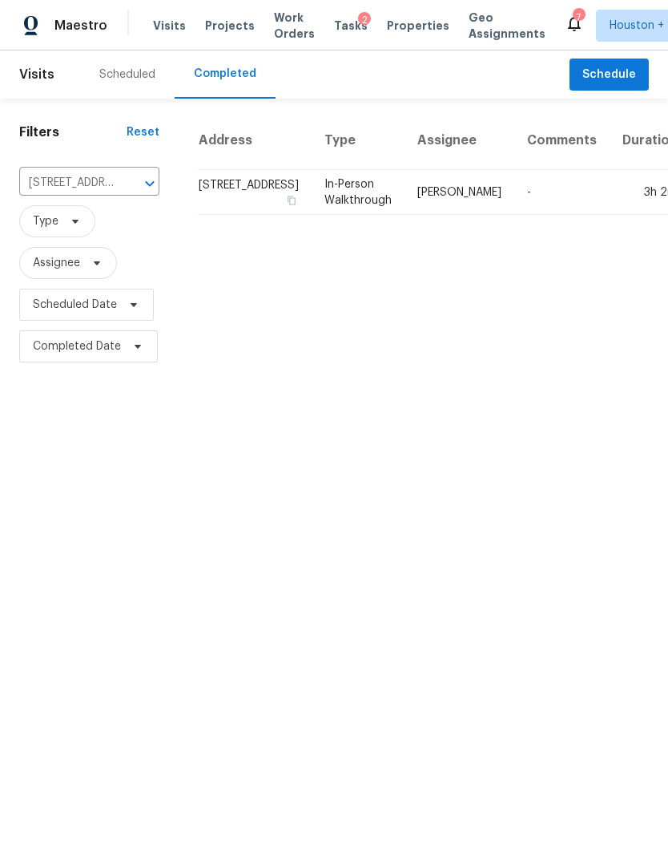
click at [610, 215] on td "3h 2m" at bounding box center [650, 192] width 81 height 45
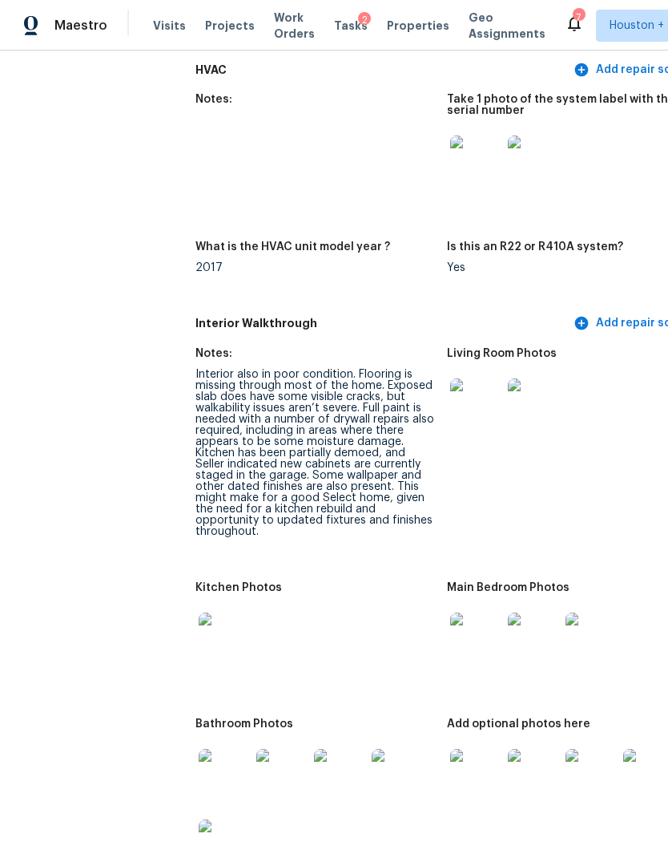
scroll to position [1790, 0]
click at [450, 394] on img at bounding box center [475, 403] width 51 height 51
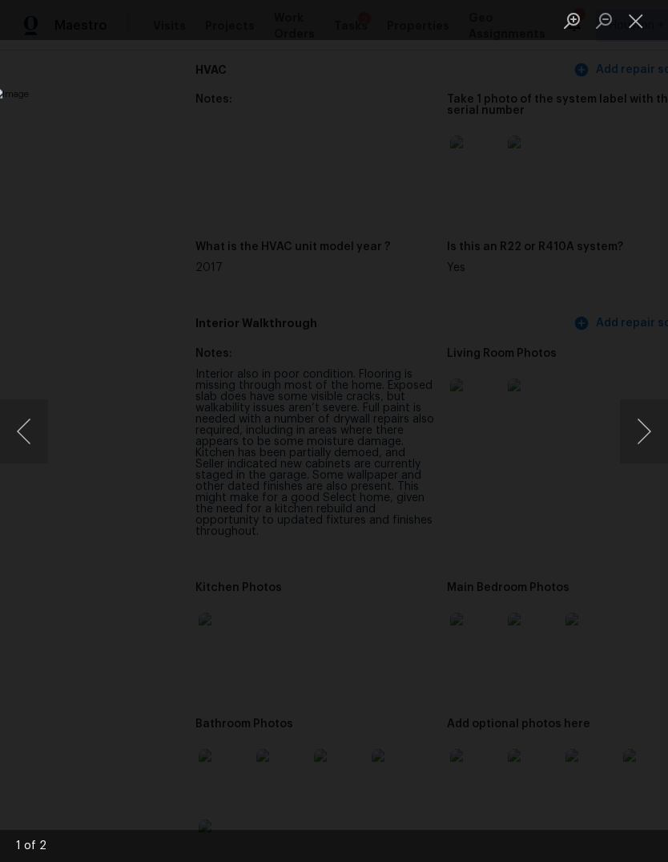
click at [647, 432] on button "Next image" at bounding box center [644, 431] width 48 height 64
click at [643, 434] on button "Next image" at bounding box center [644, 431] width 48 height 64
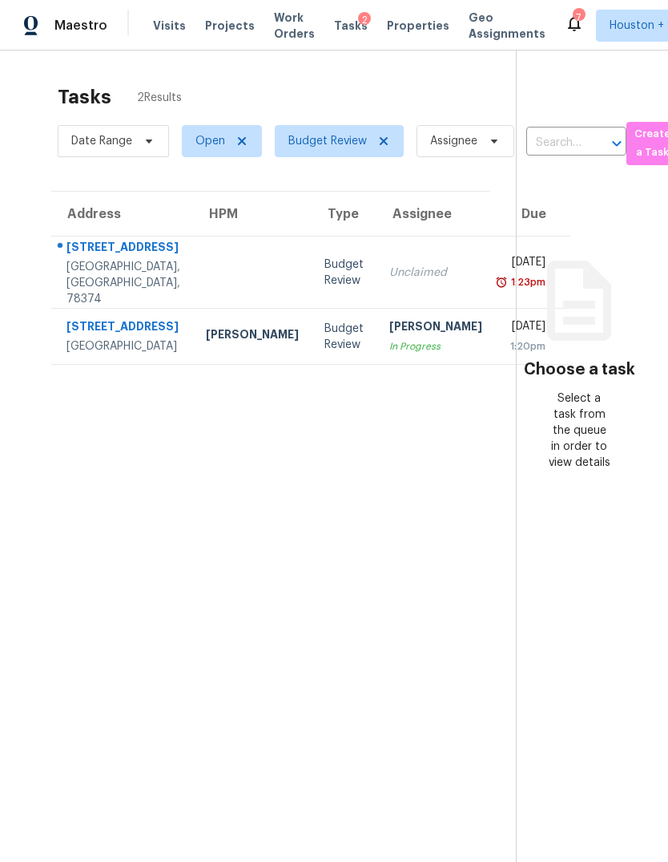
click at [377, 361] on td "[PERSON_NAME] In Progress" at bounding box center [436, 337] width 119 height 56
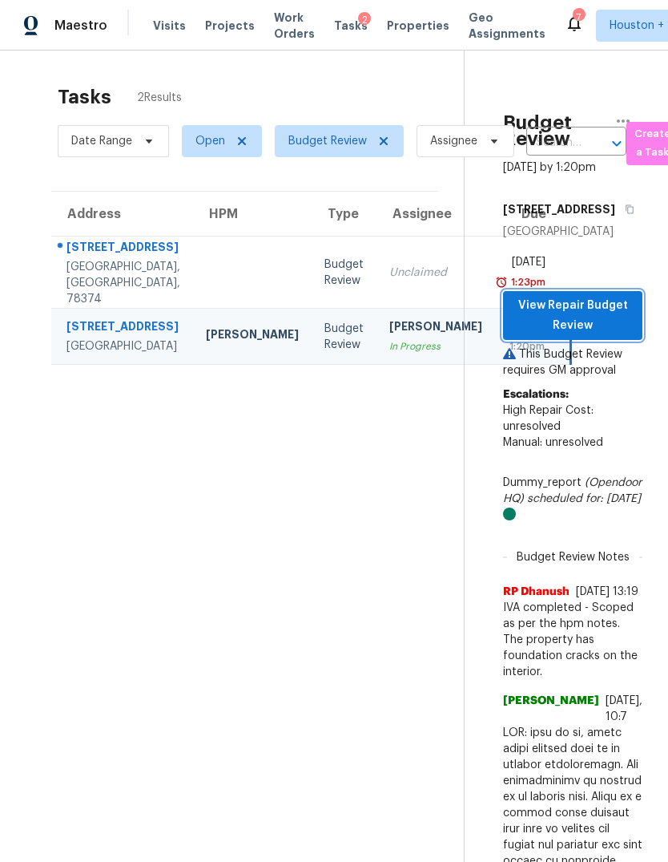
click at [603, 335] on span "View Repair Budget Review" at bounding box center [573, 315] width 114 height 39
click at [206, 274] on div at bounding box center [252, 272] width 93 height 4
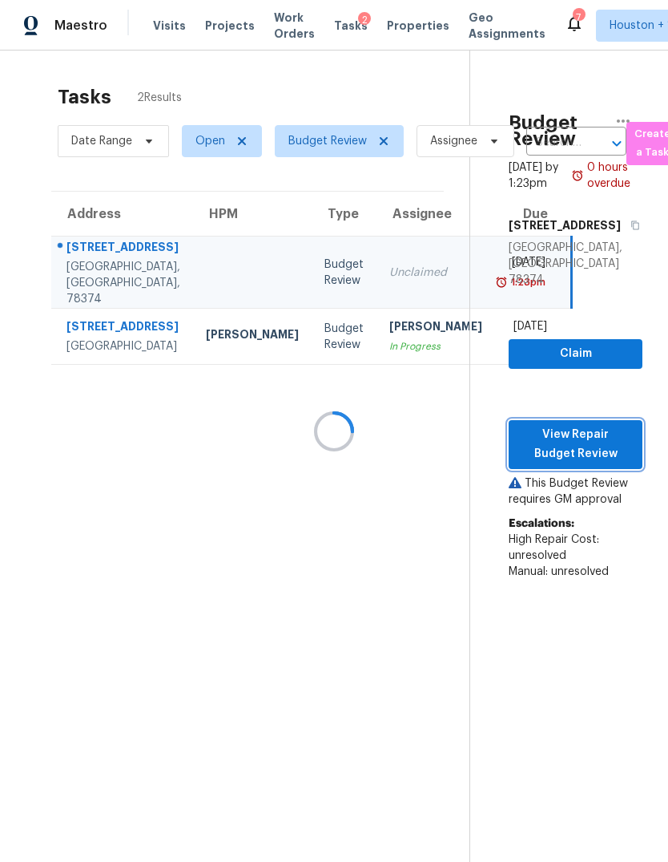
click at [595, 425] on span "View Repair Budget Review" at bounding box center [576, 444] width 108 height 39
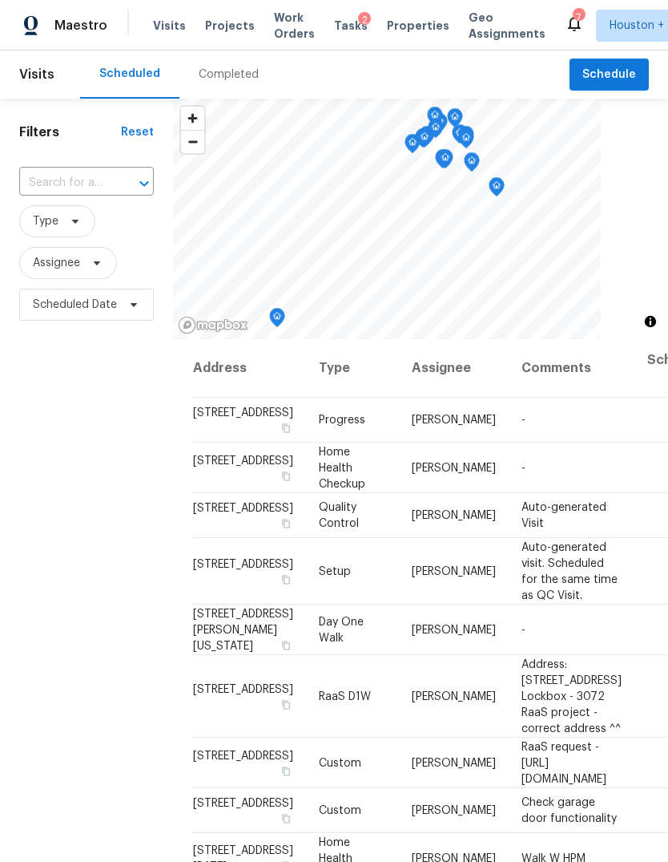
click at [228, 68] on div "Completed" at bounding box center [229, 75] width 60 height 16
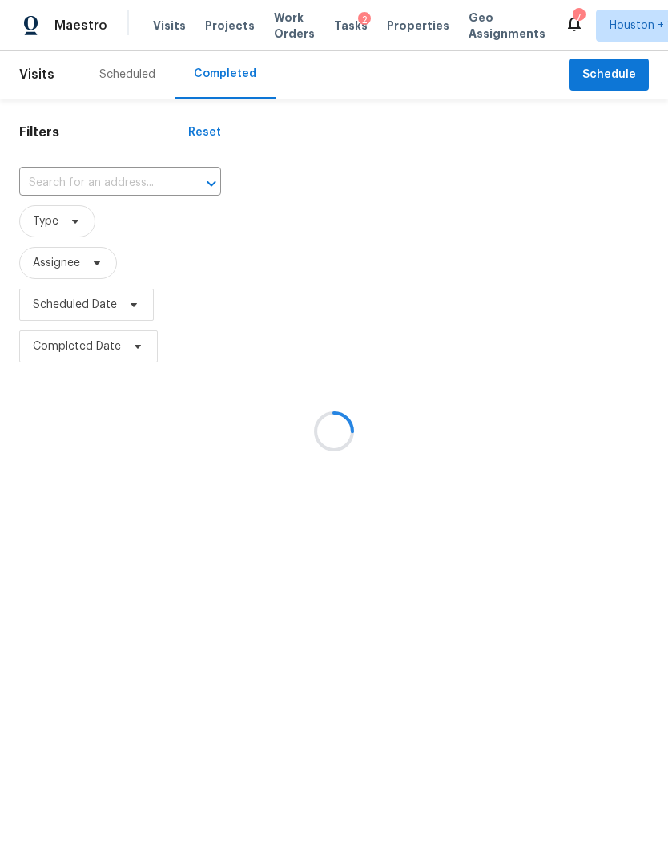
click at [57, 179] on input "text" at bounding box center [97, 183] width 157 height 25
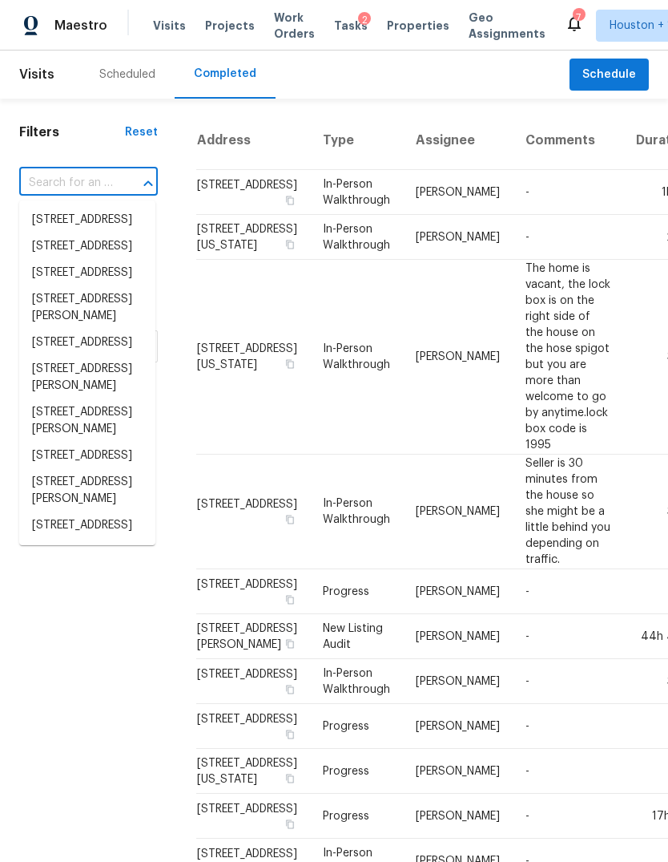
click at [49, 180] on input "text" at bounding box center [66, 183] width 94 height 25
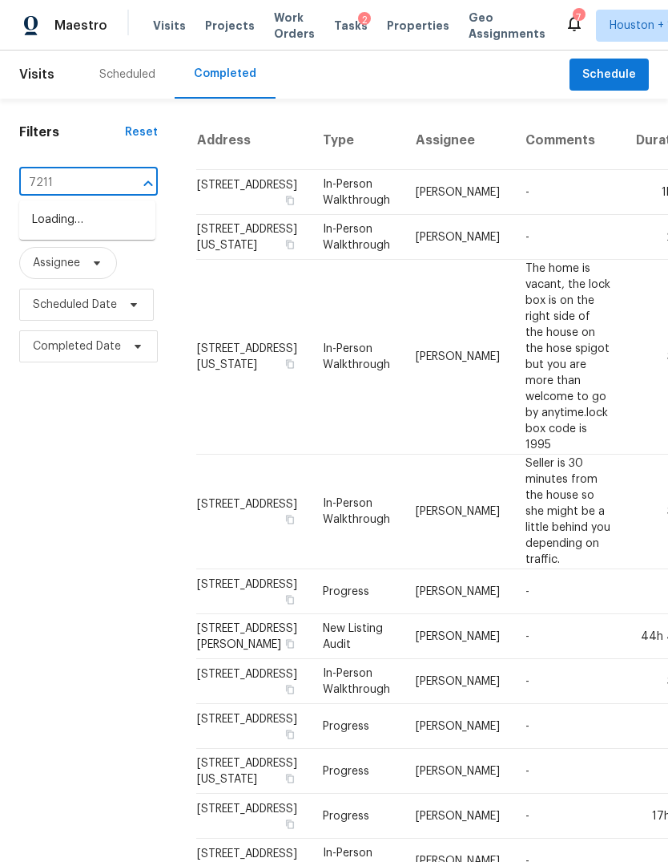
type input "7211 l"
click at [47, 221] on li "[STREET_ADDRESS]" at bounding box center [87, 220] width 136 height 26
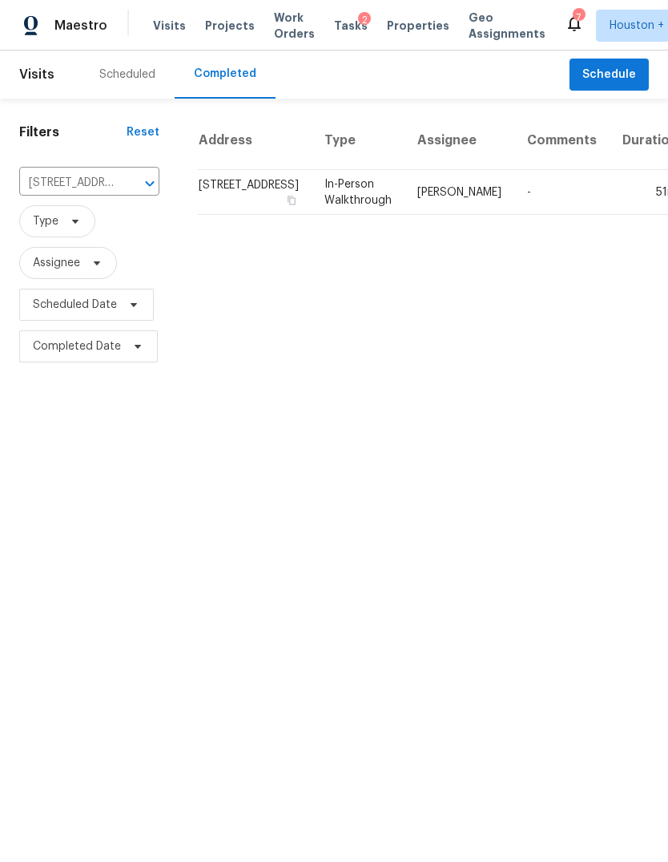
click at [610, 202] on td "51m" at bounding box center [650, 192] width 81 height 45
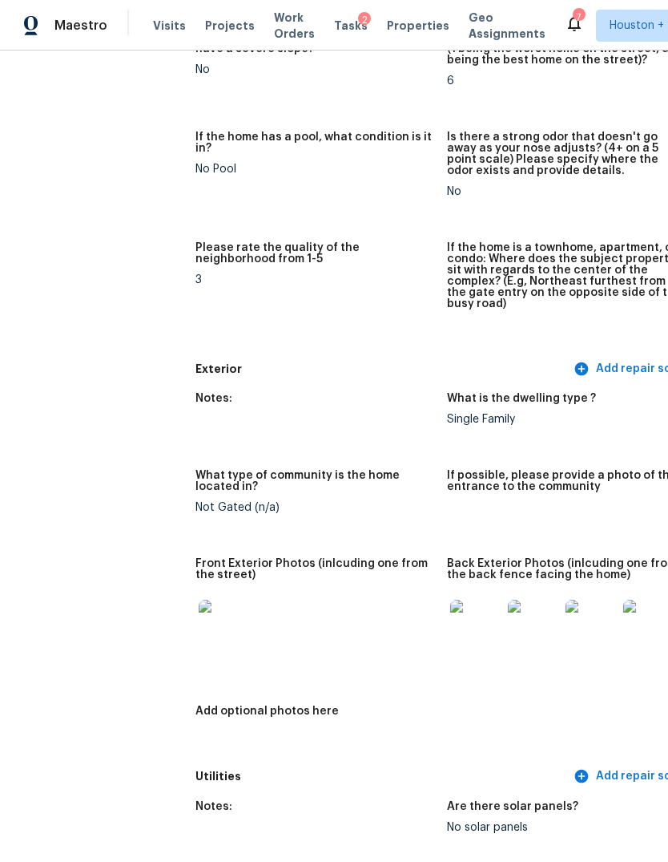
scroll to position [364, 0]
click at [450, 619] on img at bounding box center [475, 624] width 51 height 51
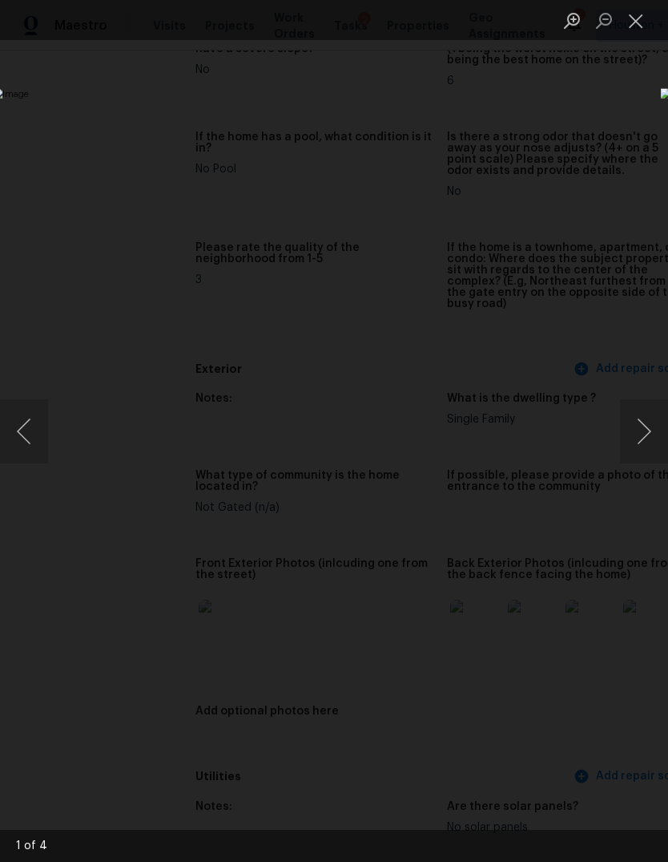
click at [648, 426] on button "Next image" at bounding box center [644, 431] width 48 height 64
click at [637, 430] on button "Next image" at bounding box center [644, 431] width 48 height 64
click at [640, 432] on button "Next image" at bounding box center [644, 431] width 48 height 64
click at [644, 426] on button "Next image" at bounding box center [644, 431] width 48 height 64
click at [528, 758] on div "Lightbox" at bounding box center [334, 431] width 668 height 862
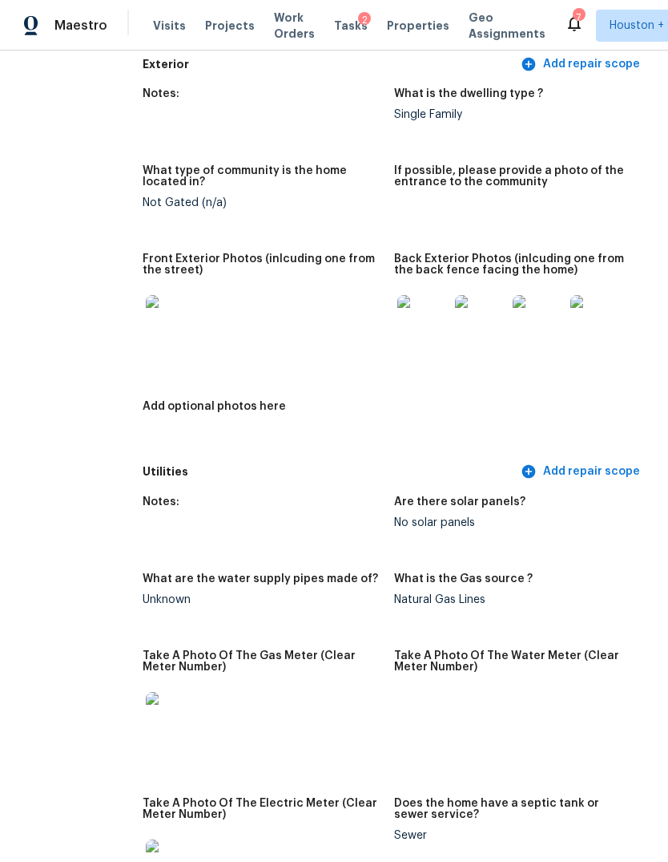
scroll to position [463, 53]
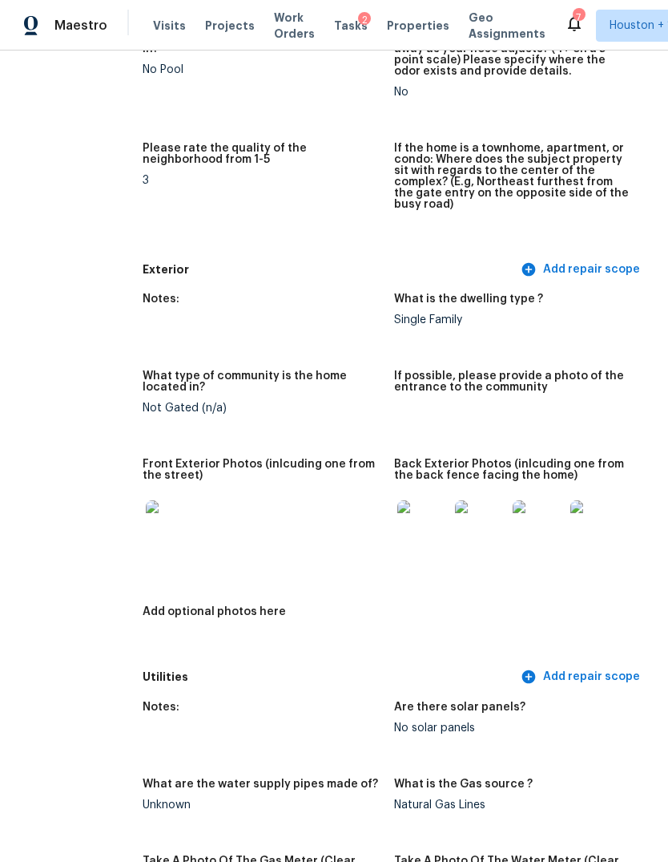
click at [146, 522] on img at bounding box center [171, 525] width 51 height 51
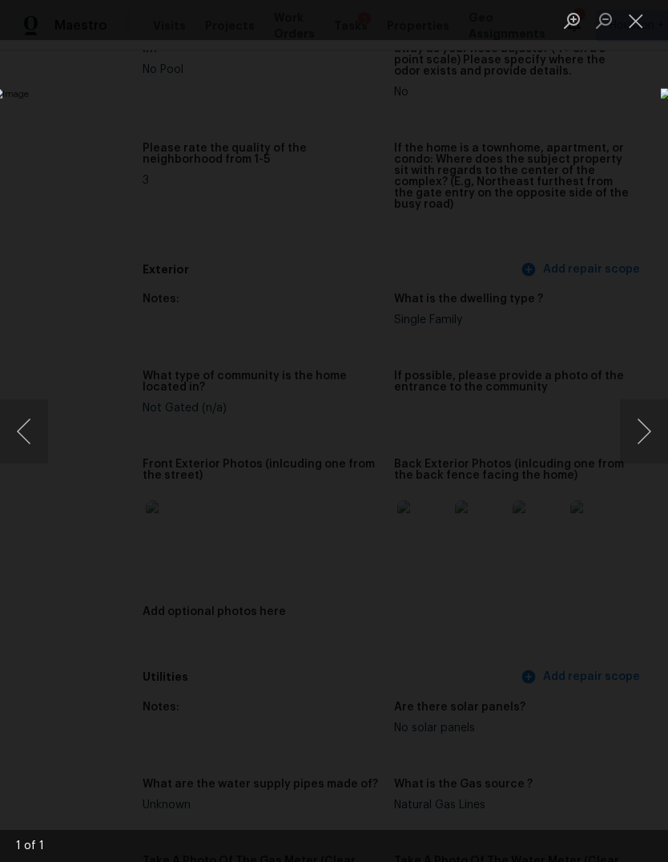
click at [599, 729] on div "Lightbox" at bounding box center [334, 431] width 668 height 862
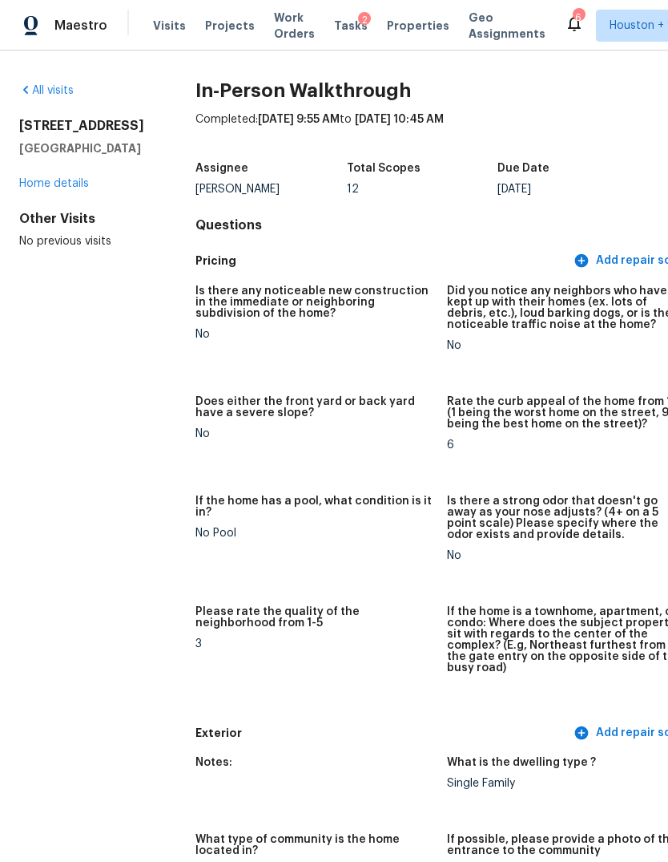
scroll to position [0, 0]
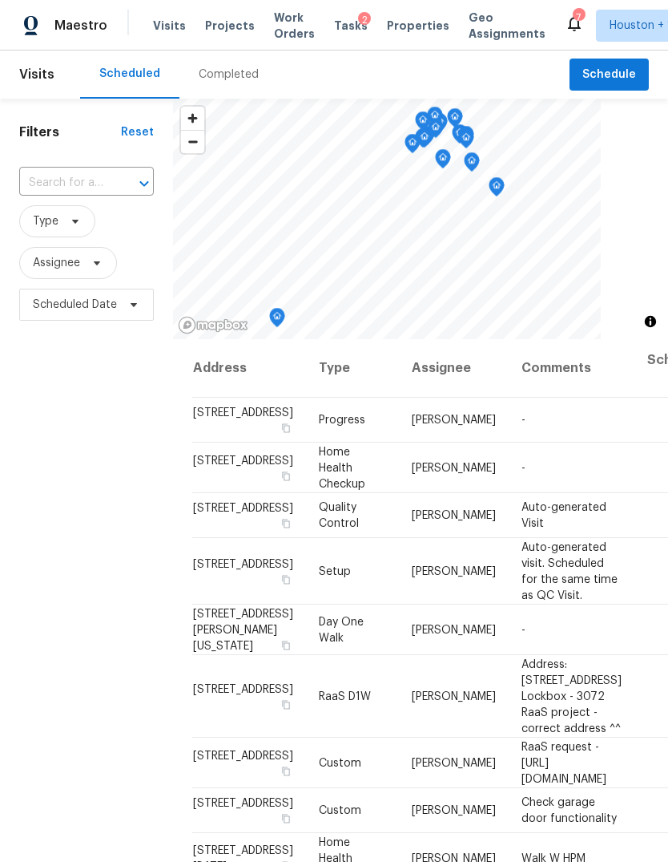
click at [60, 179] on input "text" at bounding box center [64, 183] width 90 height 25
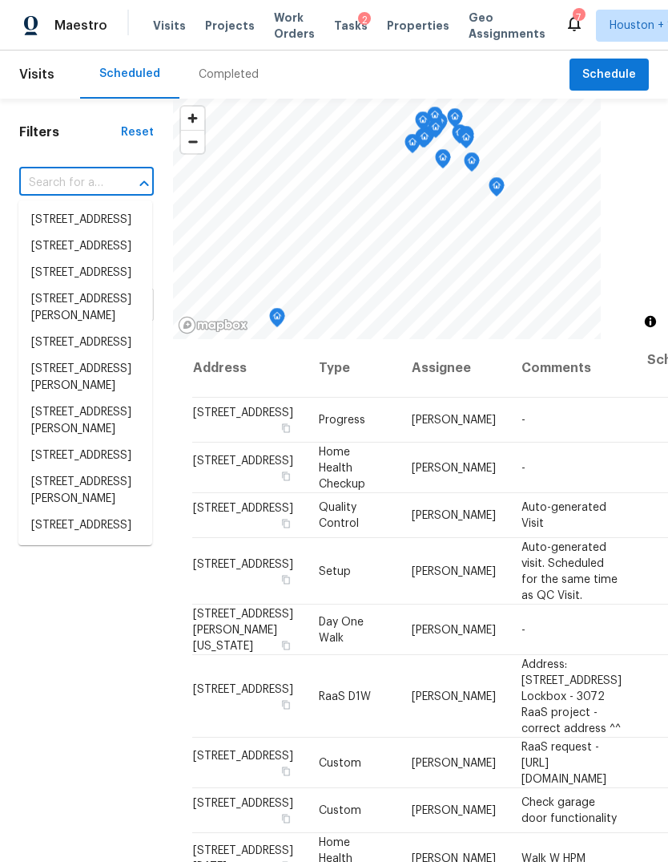
click at [100, 680] on div "Filters Reset ​ Type Assignee Scheduled Date" at bounding box center [86, 564] width 173 height 930
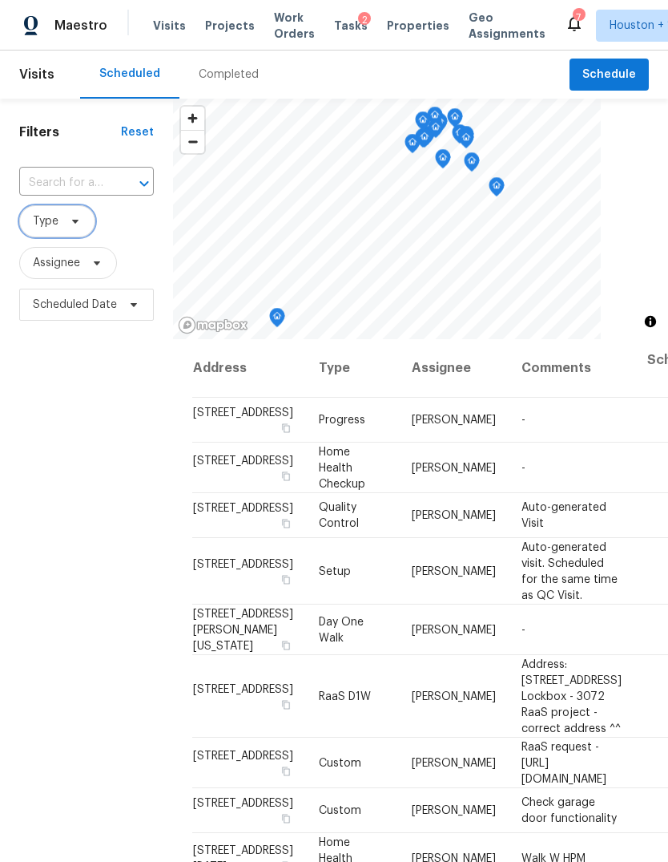
click at [59, 236] on span "Type" at bounding box center [57, 221] width 76 height 32
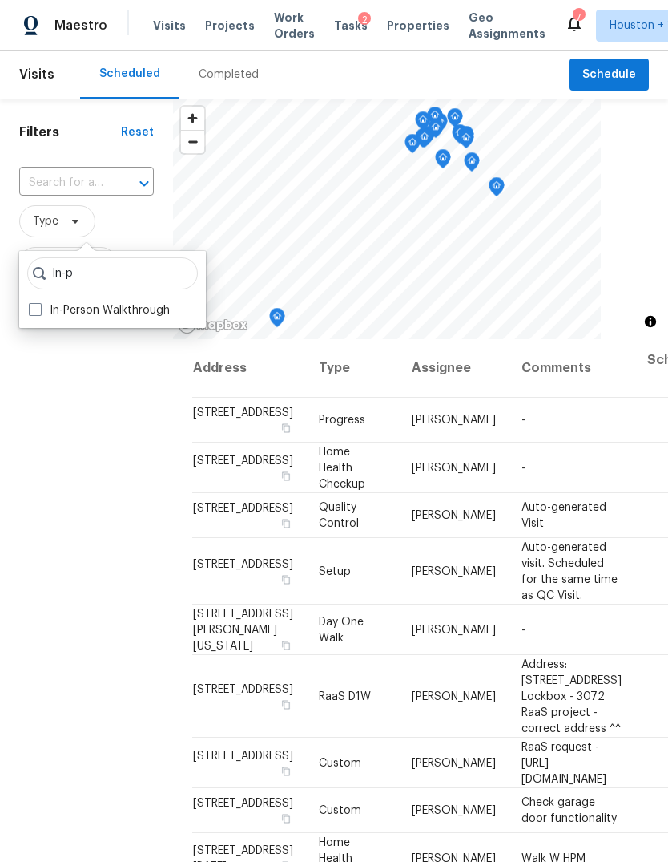
type input "In-p"
click at [46, 311] on label "In-Person Walkthrough" at bounding box center [99, 310] width 141 height 16
click at [39, 311] on input "In-Person Walkthrough" at bounding box center [34, 307] width 10 height 10
checkbox input "true"
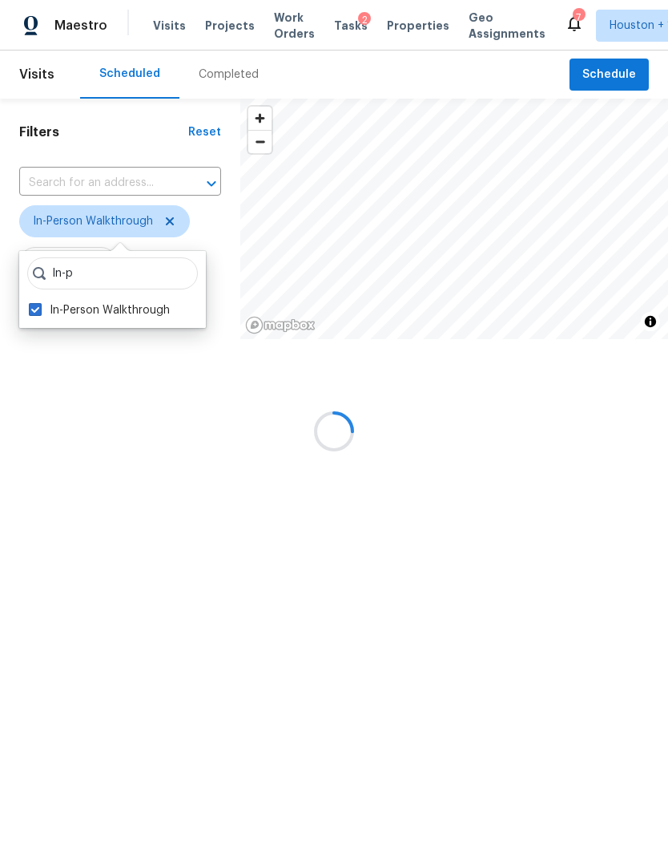
click at [78, 442] on div "Filters Reset ​ In-Person Walkthrough Assignee Scheduled Date" at bounding box center [120, 270] width 240 height 343
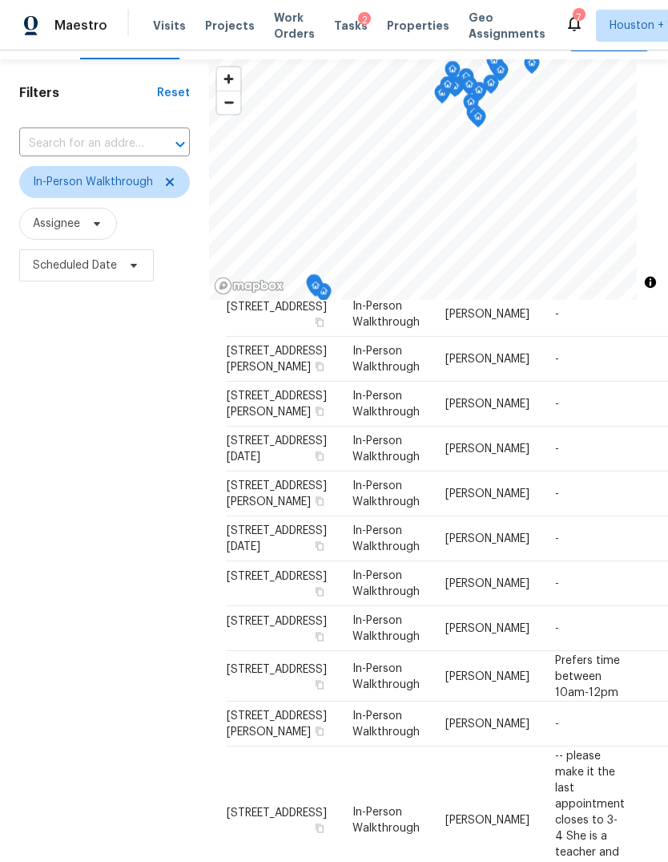
scroll to position [64, 0]
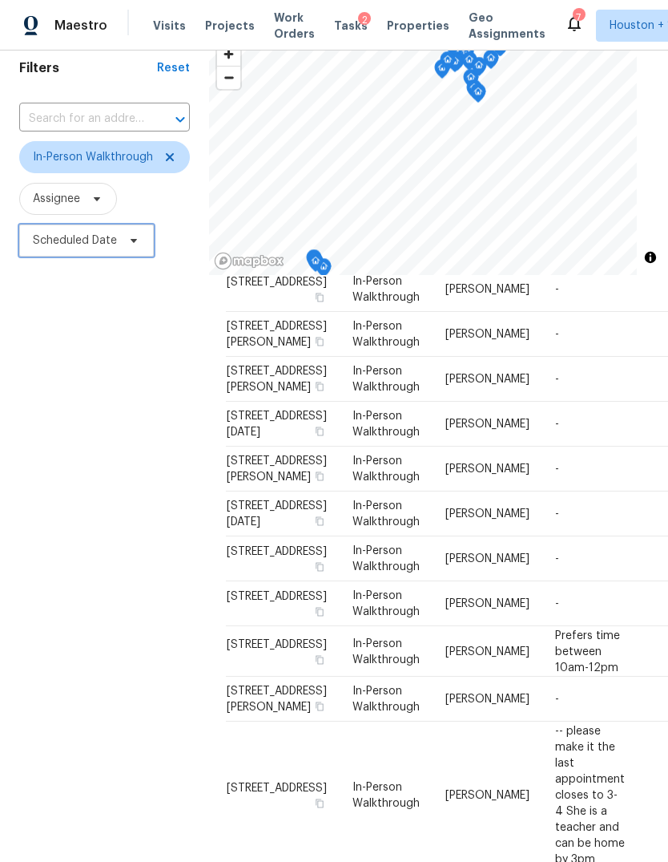
click at [60, 235] on span "Scheduled Date" at bounding box center [75, 240] width 84 height 16
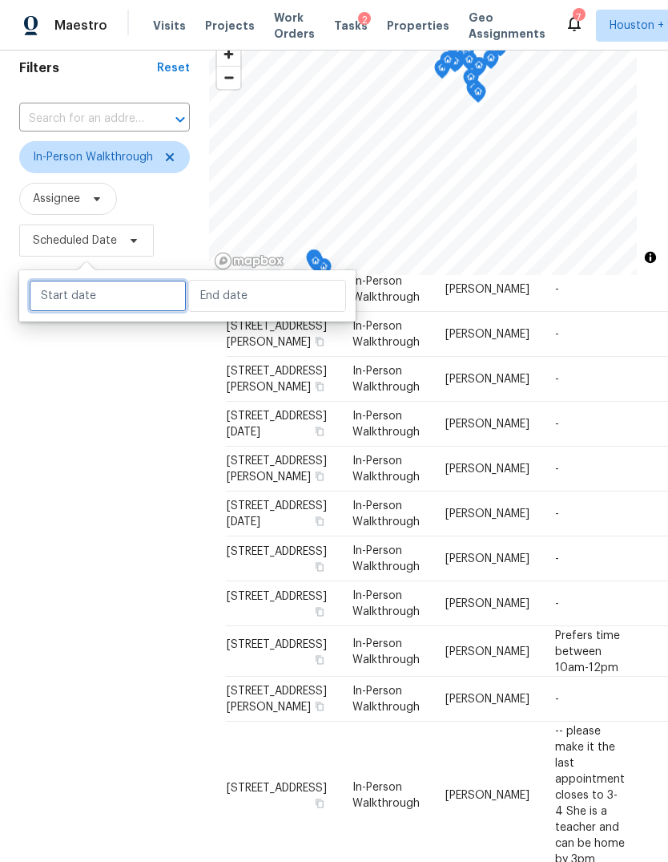
click at [67, 303] on input "text" at bounding box center [108, 296] width 158 height 32
select select "9"
select select "2025"
select select "10"
select select "2025"
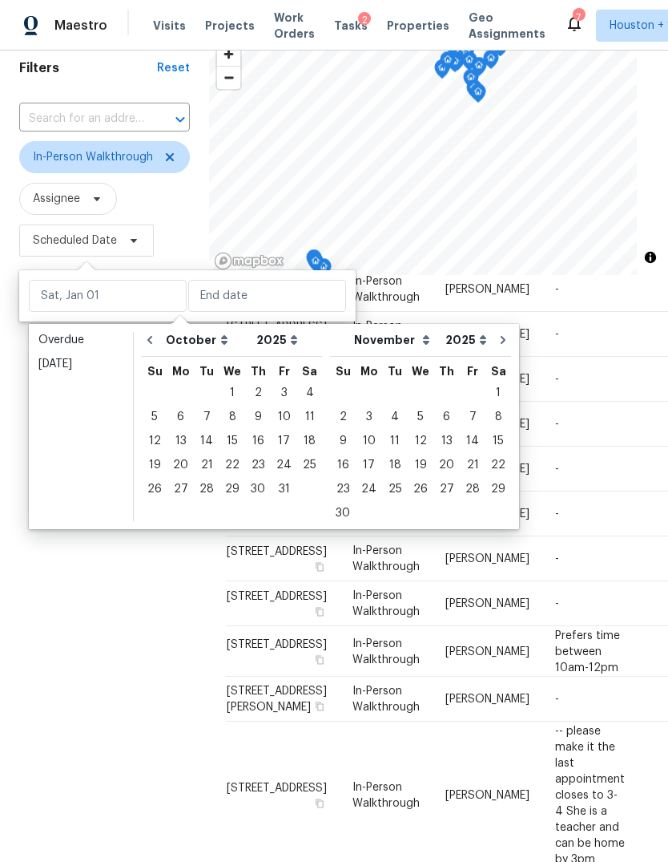
click at [57, 550] on div "Filters Reset ​ In-Person Walkthrough Assignee Scheduled Date" at bounding box center [104, 499] width 209 height 930
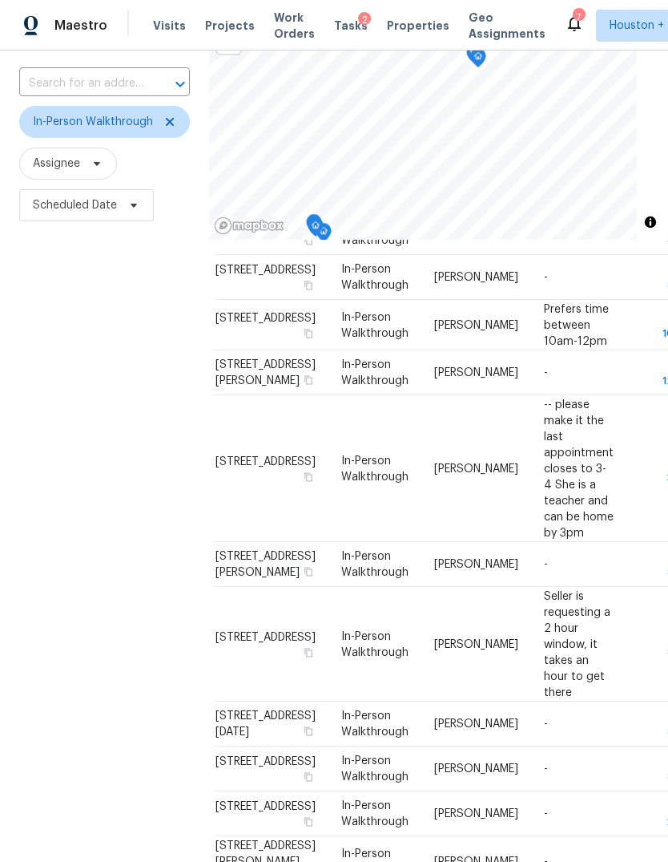
scroll to position [118, 0]
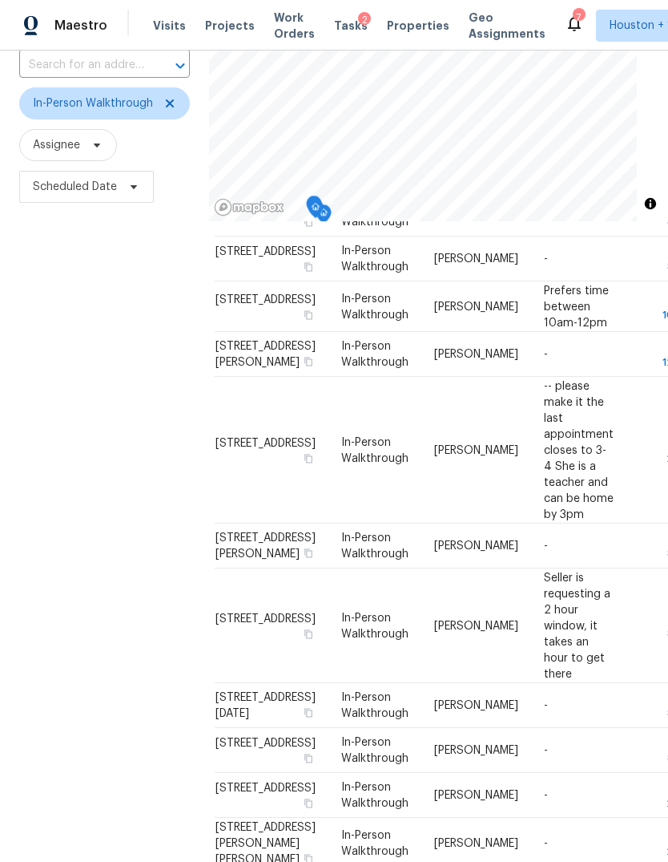
click at [126, 567] on div "Filters Reset ​ In-Person Walkthrough Assignee Scheduled Date" at bounding box center [104, 446] width 209 height 930
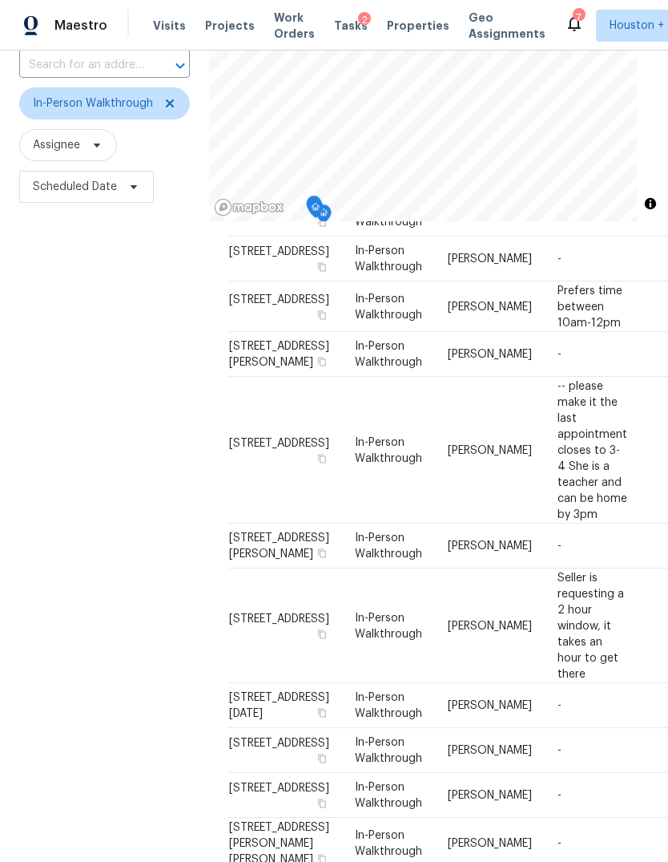
scroll to position [821, 0]
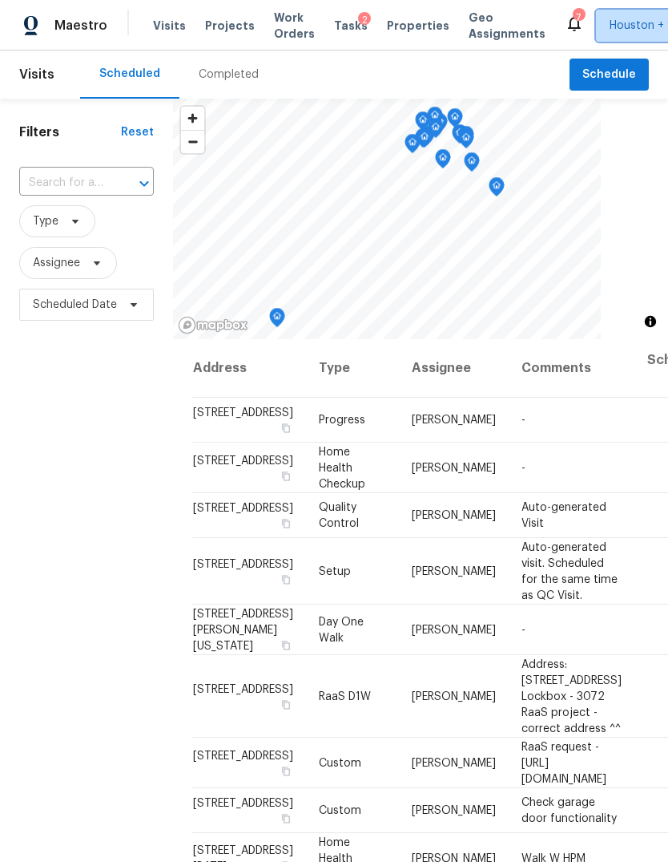
click at [610, 29] on span "Houston + 1" at bounding box center [641, 26] width 63 height 16
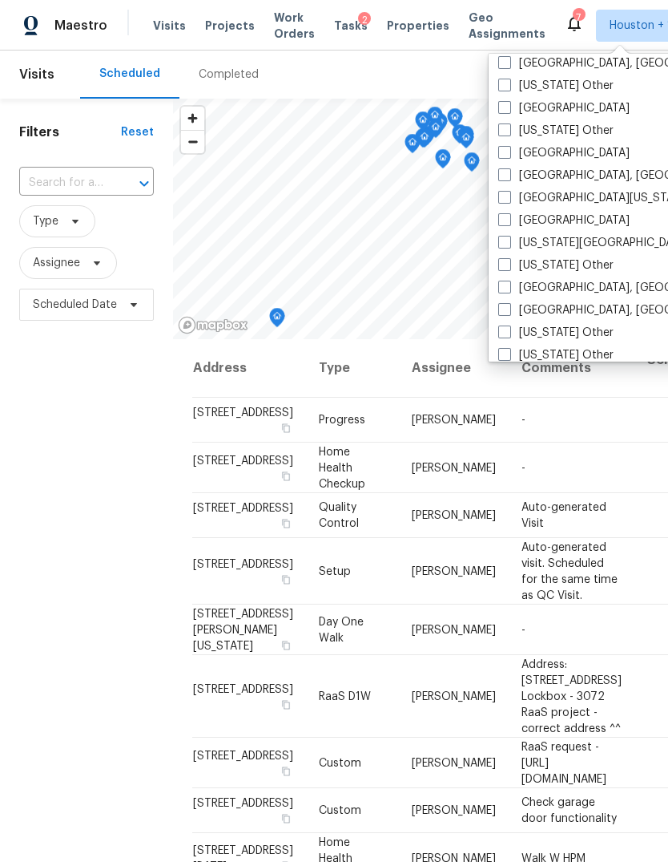
scroll to position [568, 0]
click at [527, 111] on label "[GEOGRAPHIC_DATA]" at bounding box center [563, 109] width 131 height 16
click at [509, 111] on input "[GEOGRAPHIC_DATA]" at bounding box center [503, 106] width 10 height 10
checkbox input "true"
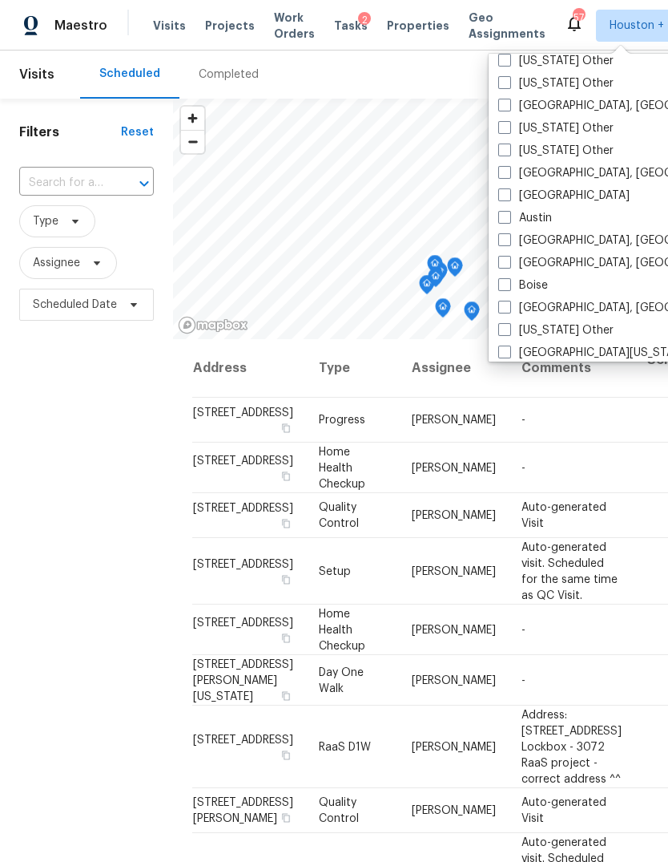
scroll to position [62, 0]
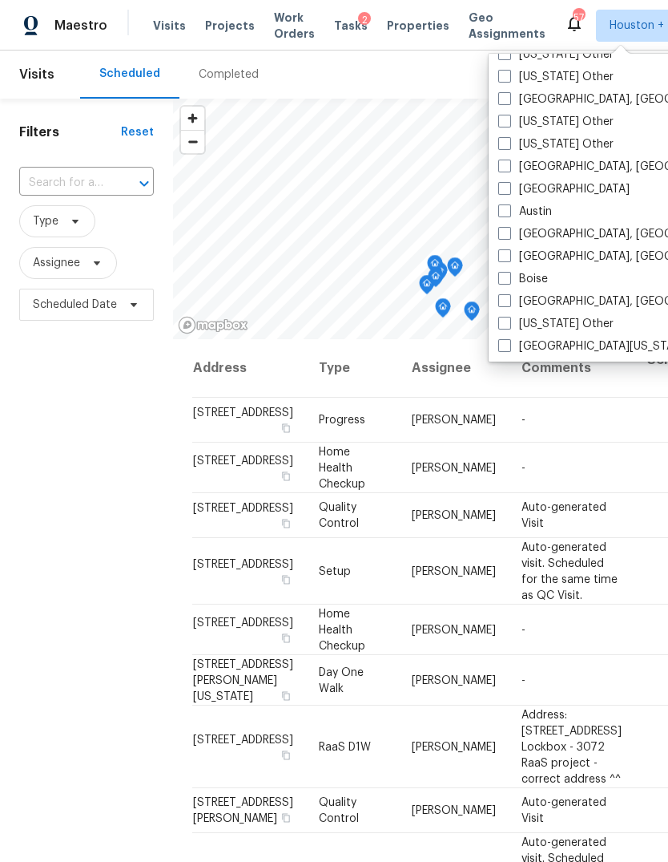
click at [539, 186] on label "[GEOGRAPHIC_DATA]" at bounding box center [563, 189] width 131 height 16
click at [509, 186] on input "[GEOGRAPHIC_DATA]" at bounding box center [503, 186] width 10 height 10
checkbox input "true"
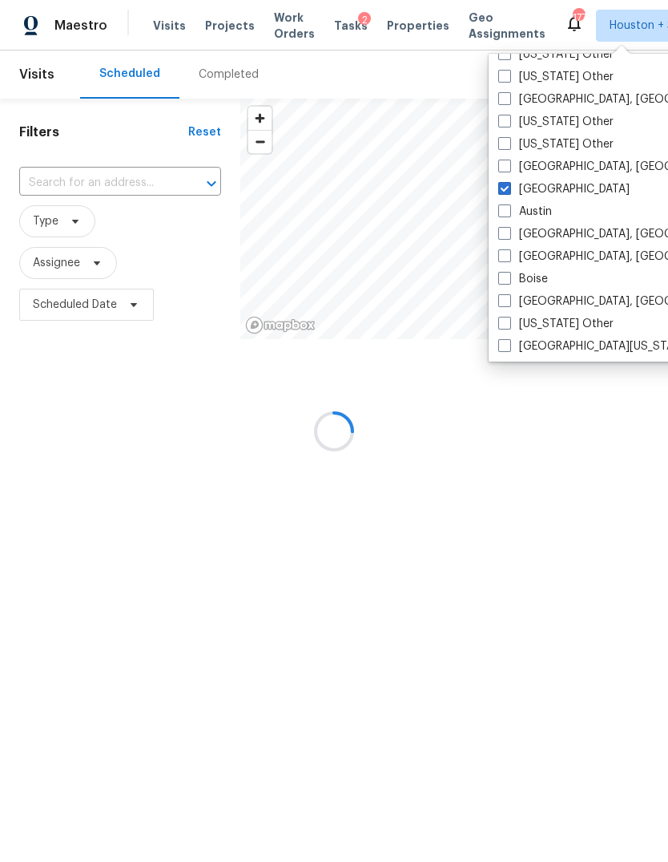
click at [87, 568] on div at bounding box center [334, 431] width 668 height 862
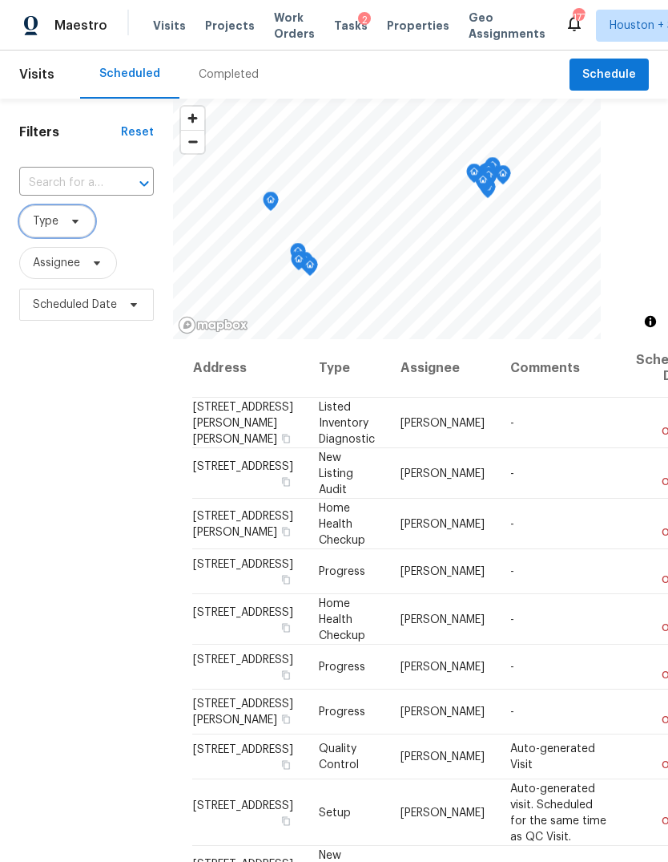
click at [39, 212] on span "Type" at bounding box center [57, 221] width 76 height 32
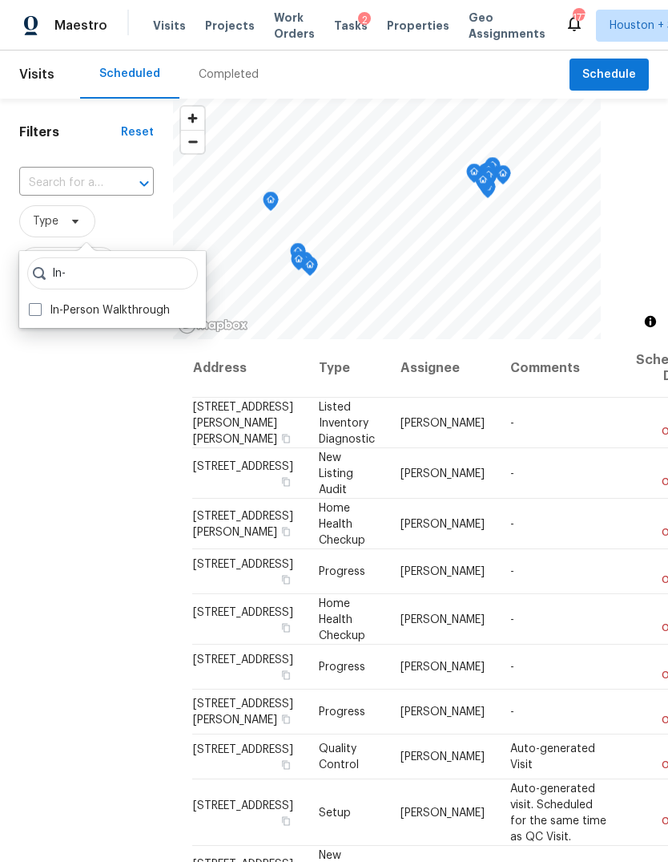
type input "In-"
click at [64, 312] on label "In-Person Walkthrough" at bounding box center [99, 310] width 141 height 16
click at [39, 312] on input "In-Person Walkthrough" at bounding box center [34, 307] width 10 height 10
checkbox input "true"
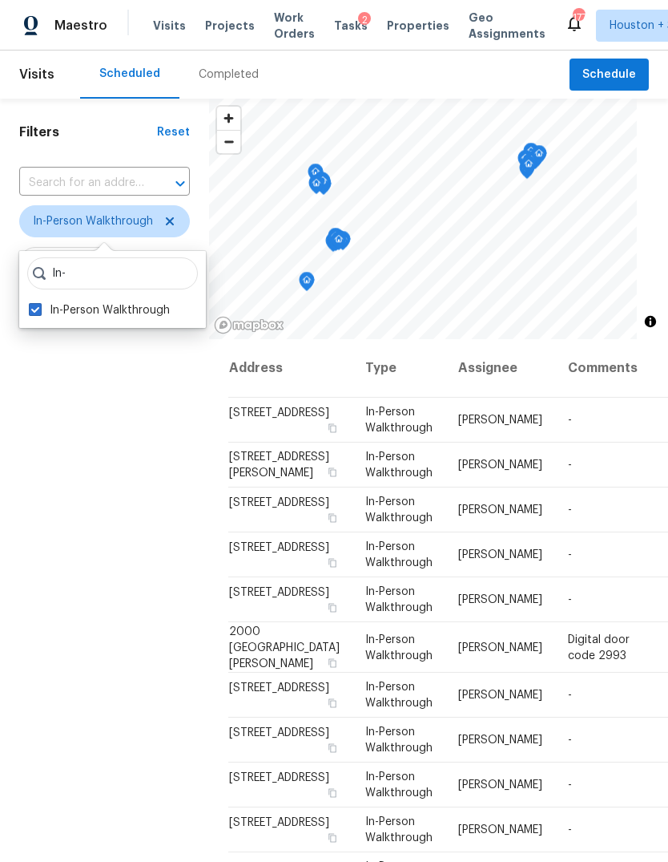
click at [95, 450] on div "Filters Reset ​ In-Person Walkthrough Assignee Scheduled Date" at bounding box center [104, 564] width 209 height 930
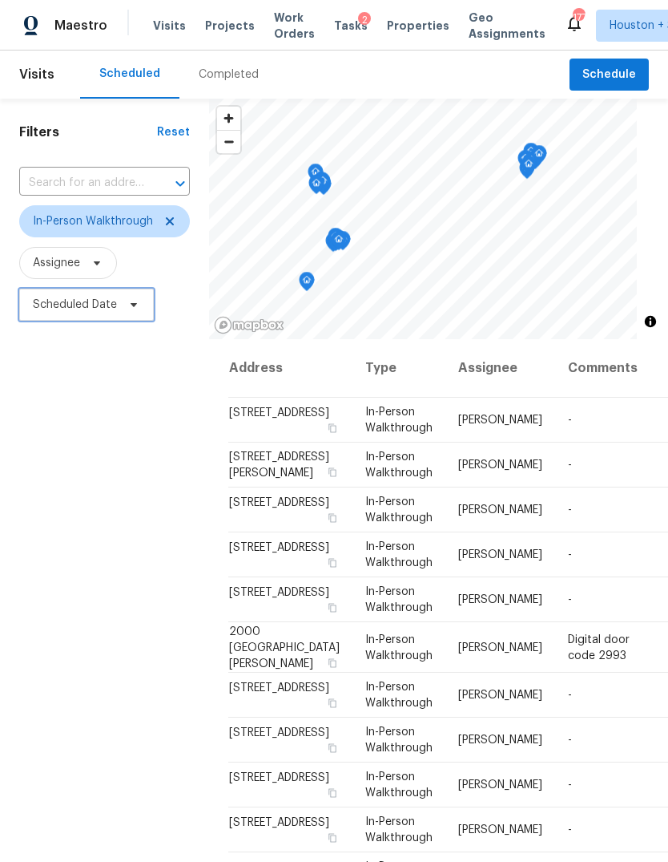
click at [63, 321] on span "Scheduled Date" at bounding box center [86, 305] width 135 height 32
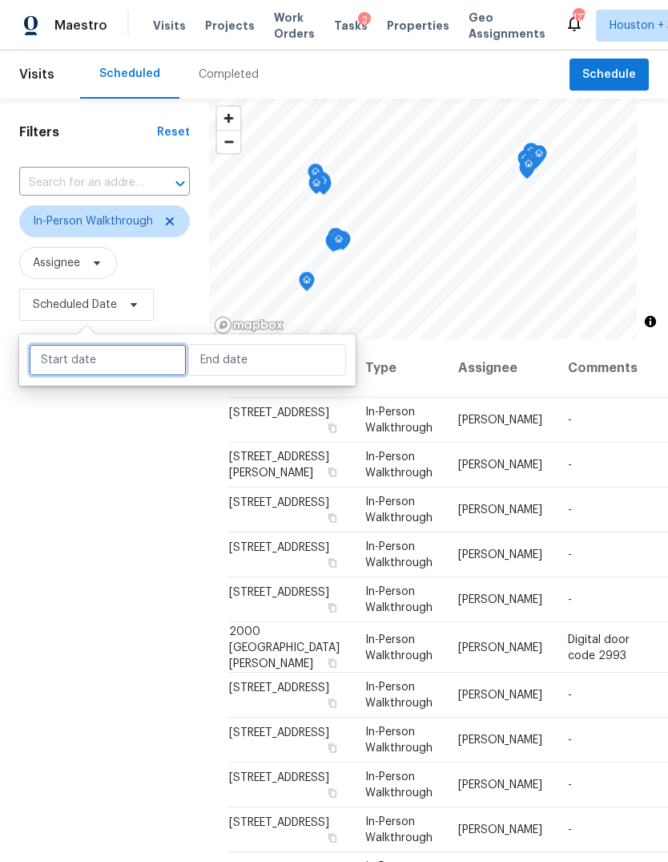
click at [68, 370] on input "text" at bounding box center [108, 360] width 158 height 32
select select "9"
select select "2025"
select select "10"
select select "2025"
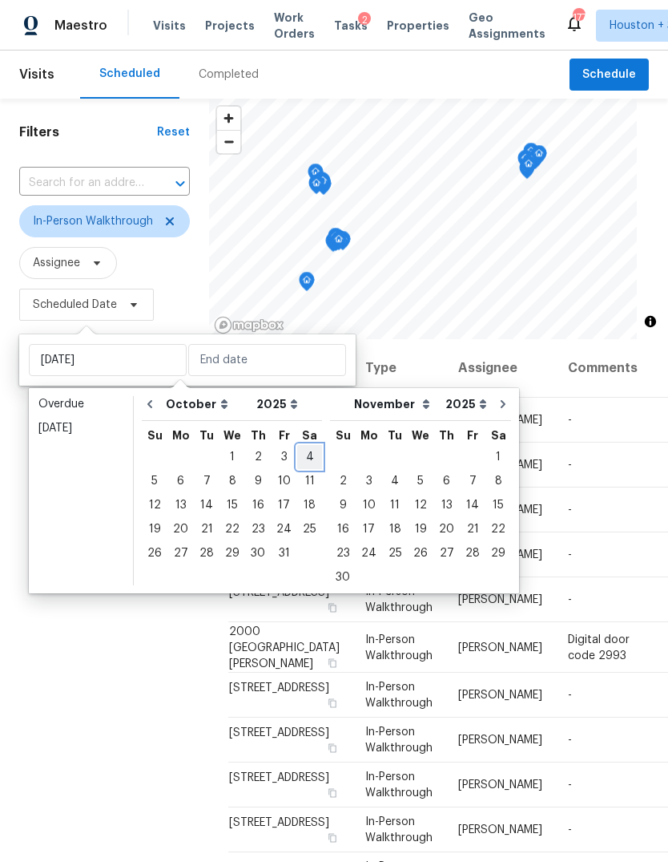
click at [300, 466] on div "4" at bounding box center [309, 457] width 25 height 22
type input "Sat, Oct 04"
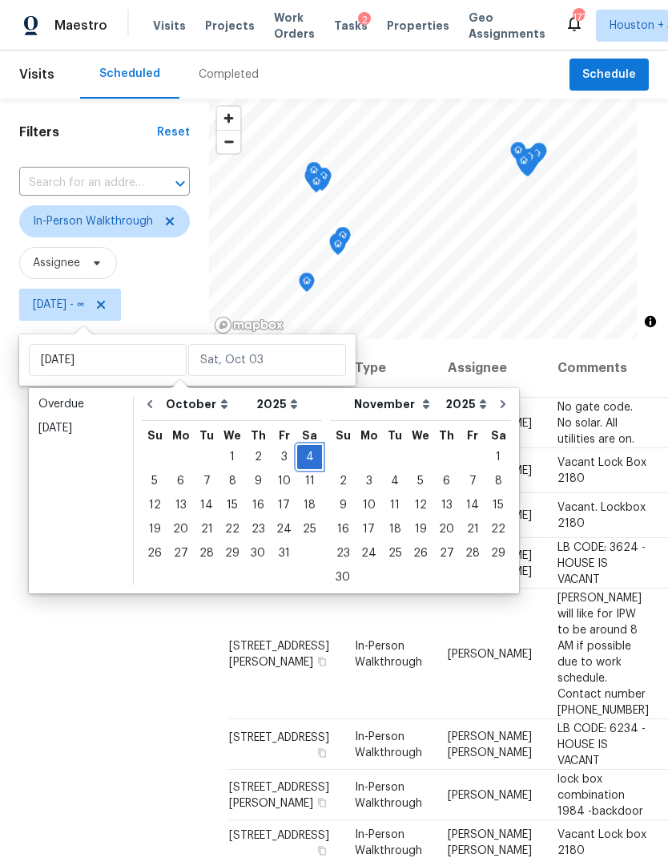
click at [307, 462] on div "4" at bounding box center [309, 457] width 25 height 22
type input "Sat, Oct 04"
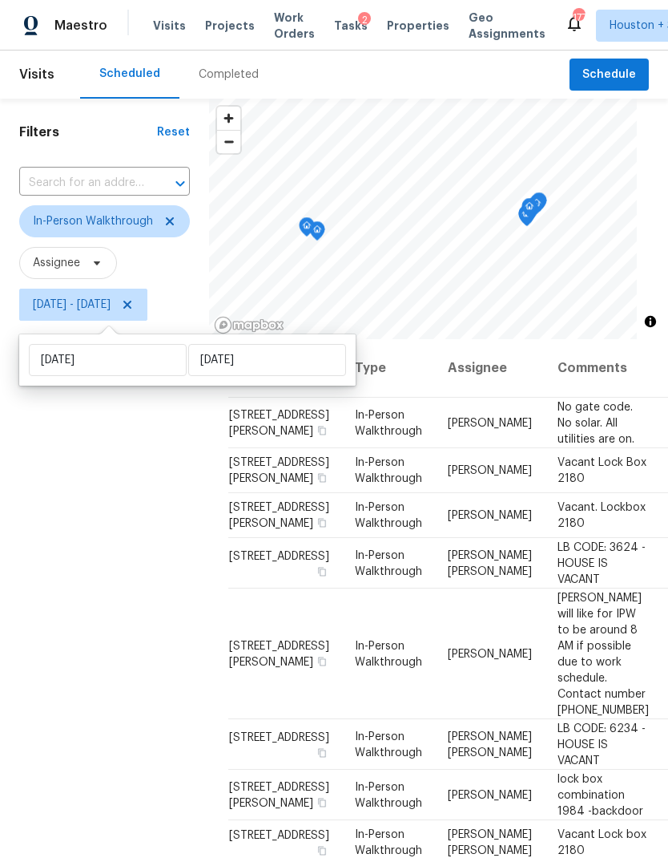
click at [79, 653] on div "Filters Reset ​ In-Person Walkthrough Assignee Sat, Oct 04 - Sat, Oct 04" at bounding box center [104, 564] width 209 height 930
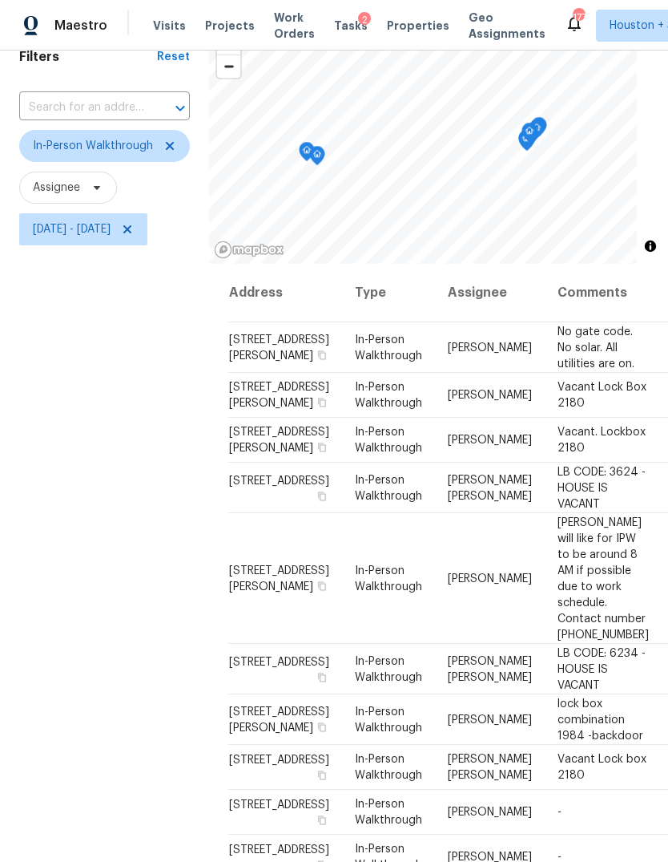
scroll to position [31, 0]
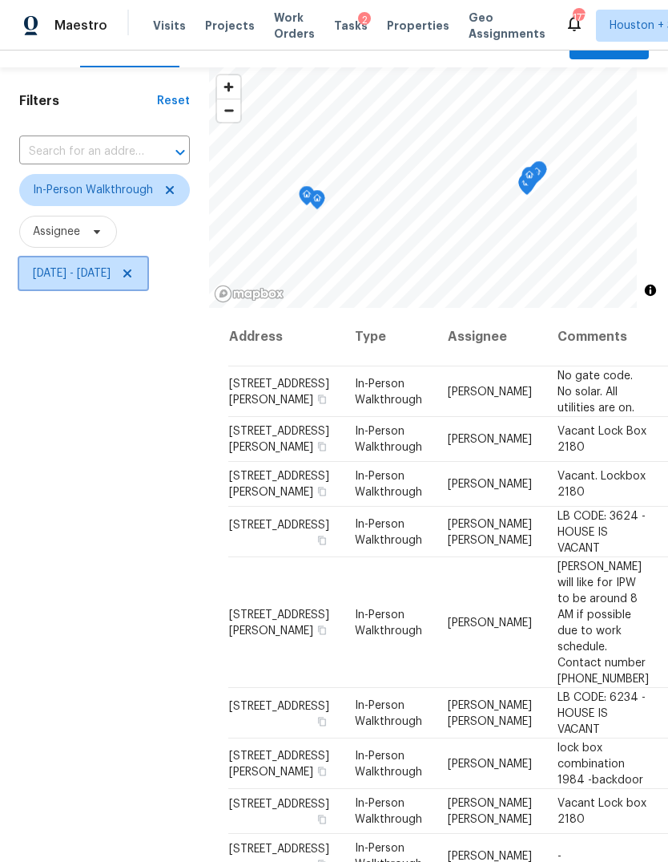
click at [134, 267] on icon at bounding box center [127, 273] width 13 height 13
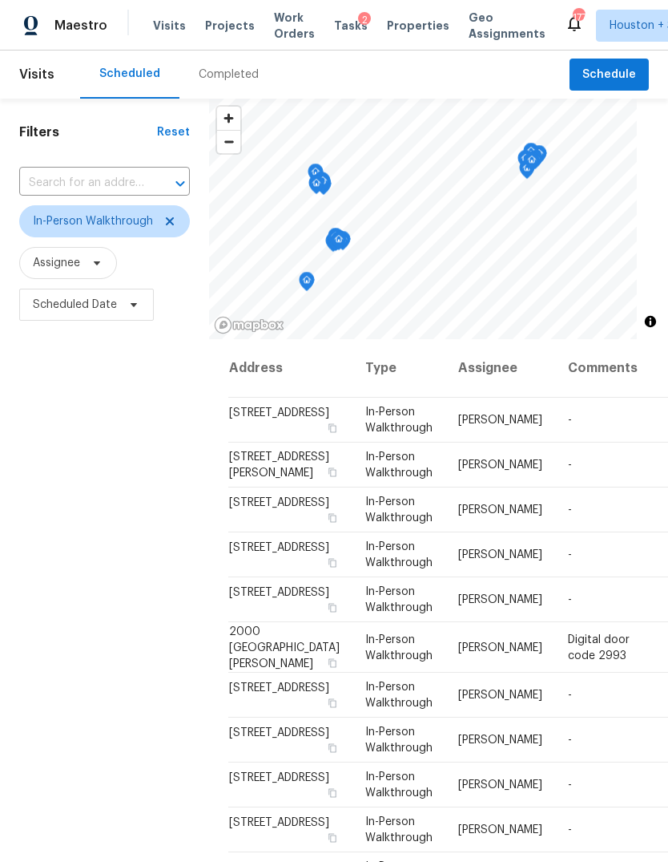
click at [115, 624] on div "Filters Reset ​ In-Person Walkthrough Assignee Scheduled Date" at bounding box center [104, 564] width 209 height 930
click at [617, 27] on span "Houston + 3" at bounding box center [642, 26] width 64 height 16
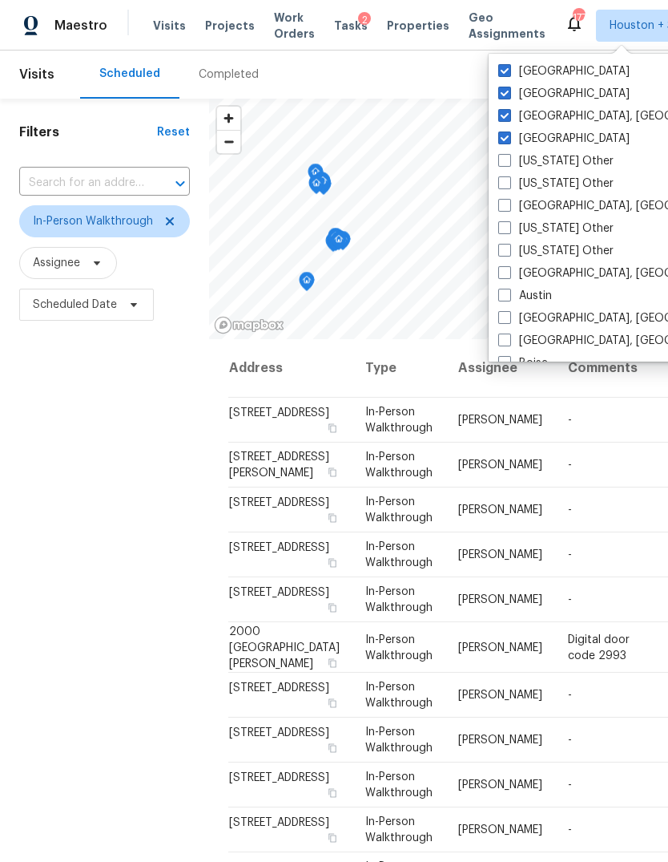
click at [535, 95] on label "Dallas" at bounding box center [563, 94] width 131 height 16
click at [509, 95] on input "Dallas" at bounding box center [503, 91] width 10 height 10
checkbox input "false"
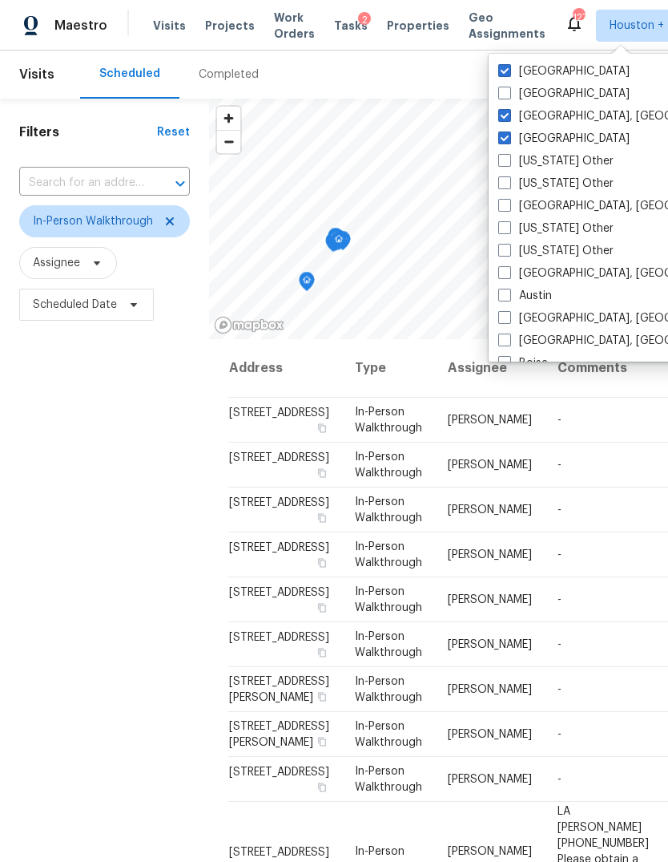
click at [517, 144] on label "Atlanta" at bounding box center [563, 139] width 131 height 16
click at [509, 141] on input "Atlanta" at bounding box center [503, 136] width 10 height 10
checkbox input "false"
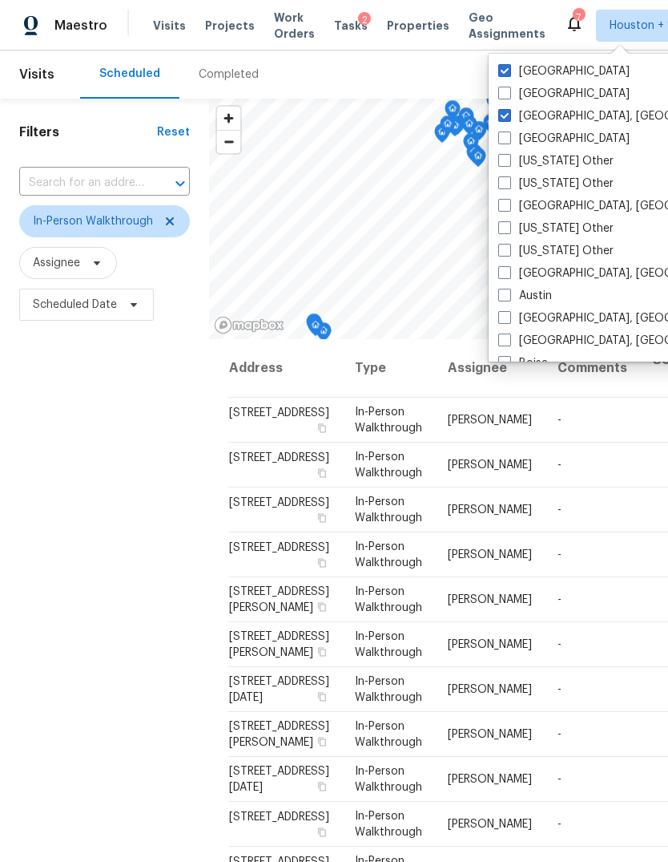
click at [91, 583] on div "Filters Reset ​ In-Person Walkthrough Assignee Scheduled Date" at bounding box center [104, 564] width 209 height 930
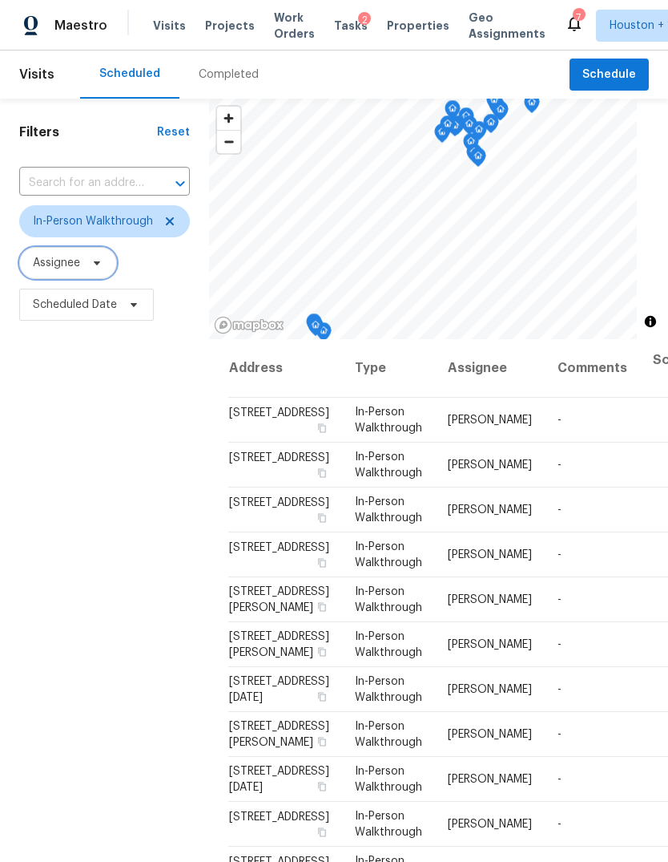
click at [57, 277] on span "Assignee" at bounding box center [68, 263] width 98 height 32
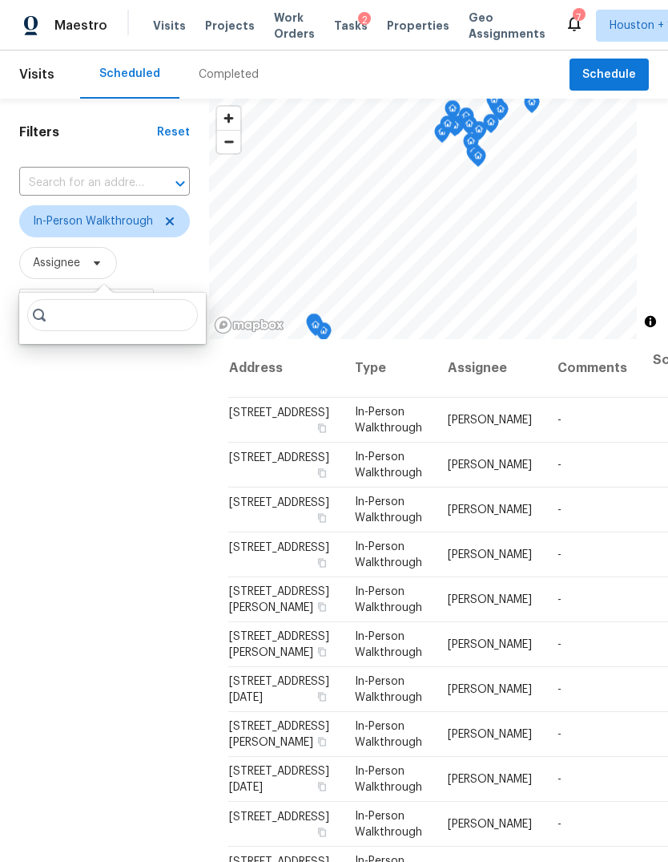
click at [67, 432] on div "Filters Reset ​ In-Person Walkthrough Assignee Scheduled Date" at bounding box center [104, 564] width 209 height 930
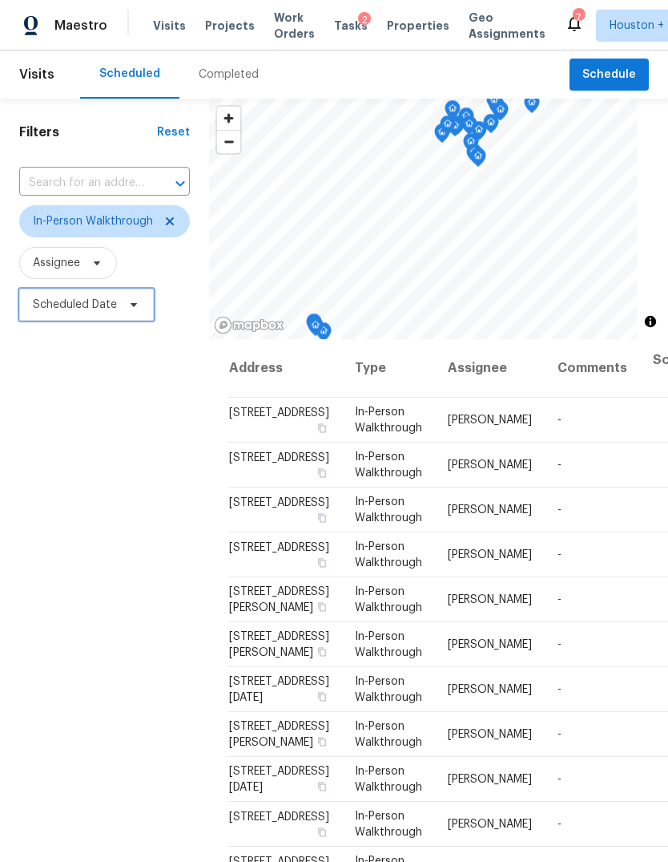
click at [63, 313] on span "Scheduled Date" at bounding box center [75, 305] width 84 height 16
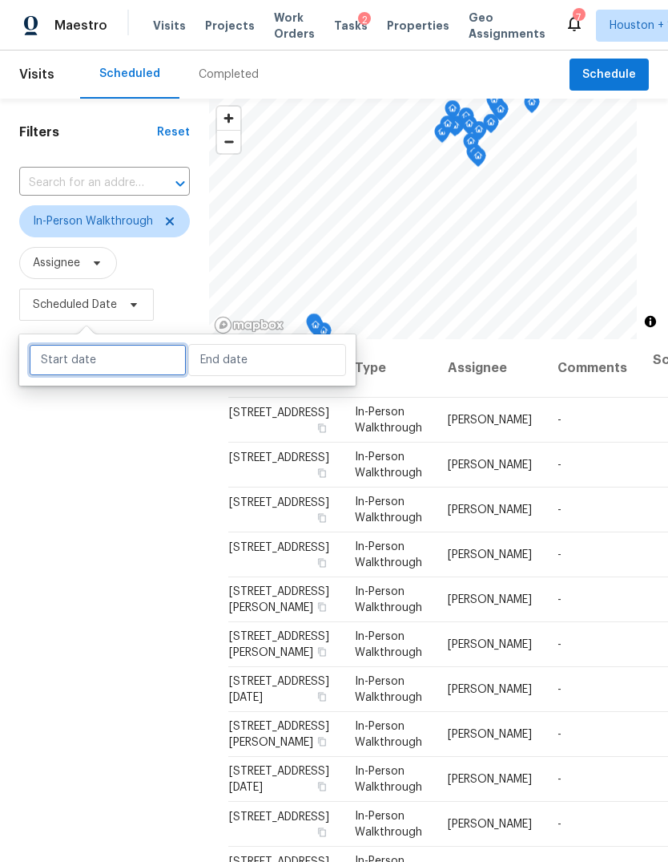
click at [76, 359] on input "text" at bounding box center [108, 360] width 158 height 32
select select "9"
select select "2025"
select select "10"
select select "2025"
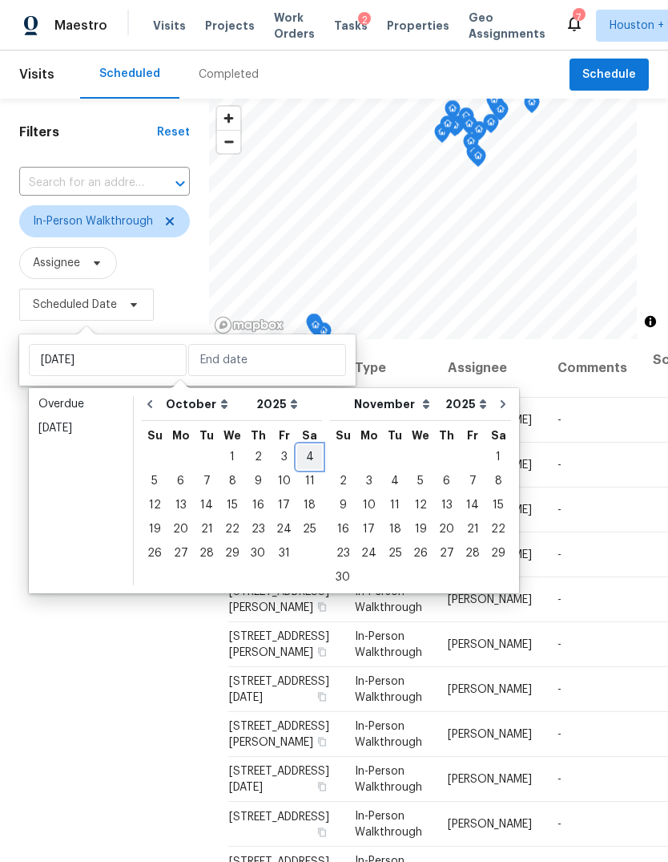
click at [297, 452] on div "4" at bounding box center [309, 457] width 25 height 22
type input "Sat, Oct 04"
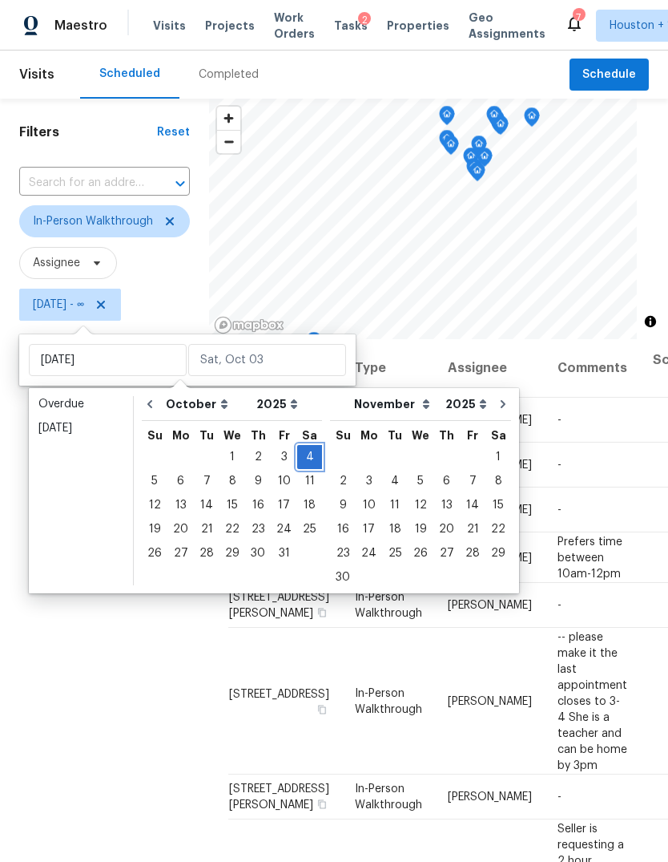
click at [308, 451] on div "4" at bounding box center [309, 457] width 25 height 22
type input "Sat, Oct 04"
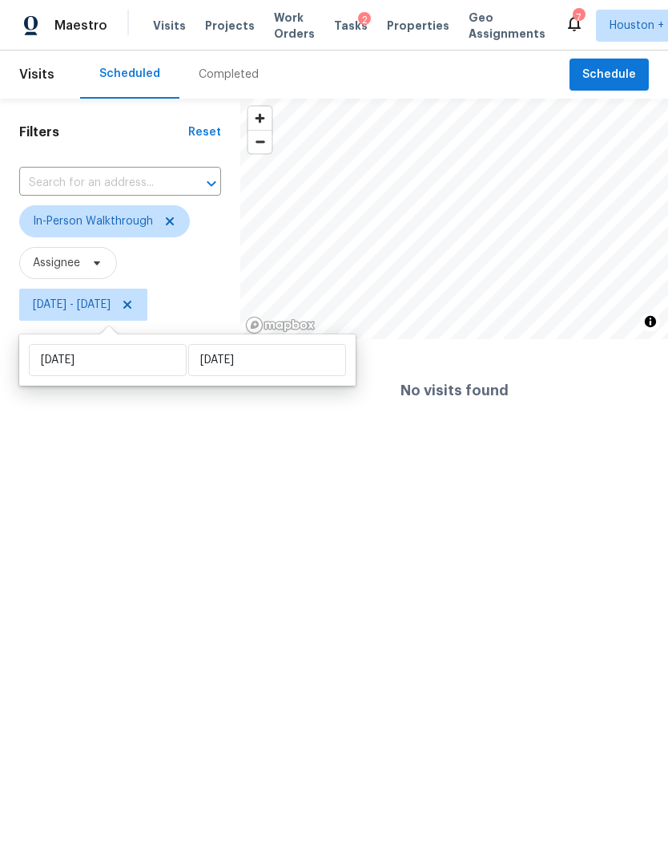
click at [55, 442] on html "Maestro Visits Projects Work Orders Tasks 2 Properties Geo Assignments 7 Housto…" at bounding box center [334, 221] width 668 height 442
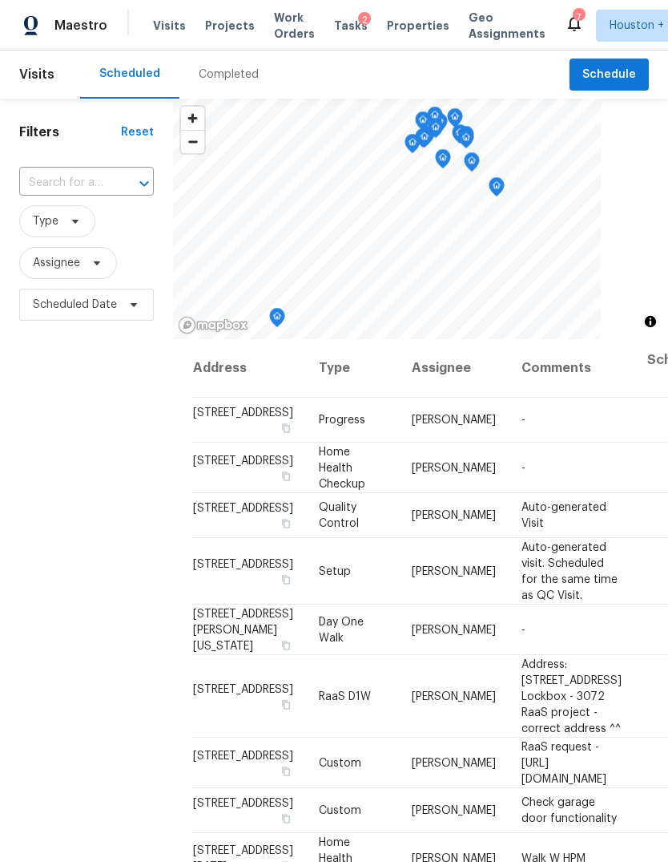
click at [85, 574] on div "Filters Reset ​ Type Assignee Scheduled Date" at bounding box center [86, 564] width 173 height 930
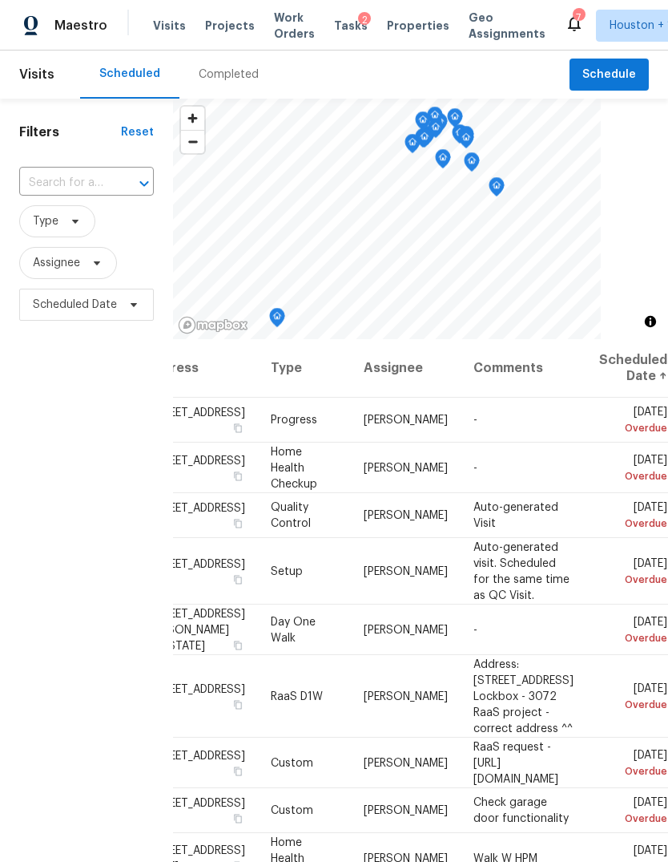
scroll to position [0, 157]
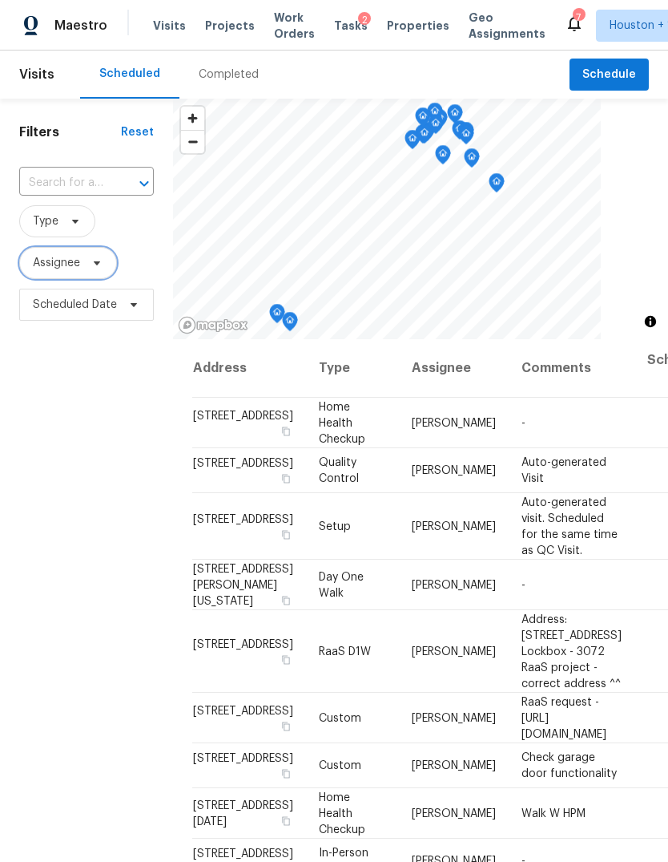
click at [44, 265] on span "Assignee" at bounding box center [56, 263] width 47 height 16
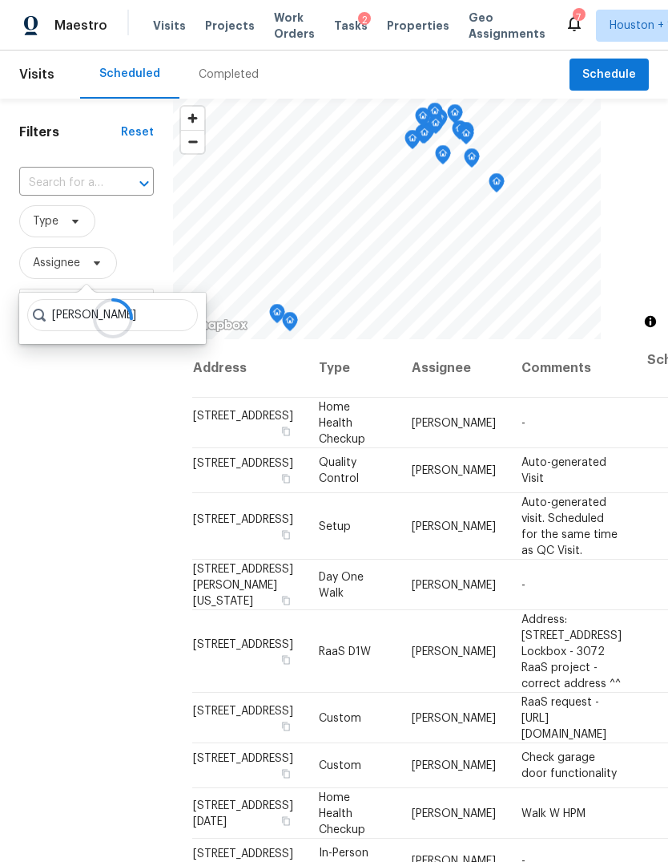
type input "[PERSON_NAME]"
click at [130, 483] on div "Filters Reset ​ Type Assignee Scheduled Date" at bounding box center [86, 564] width 173 height 930
click at [67, 195] on input "text" at bounding box center [64, 183] width 90 height 25
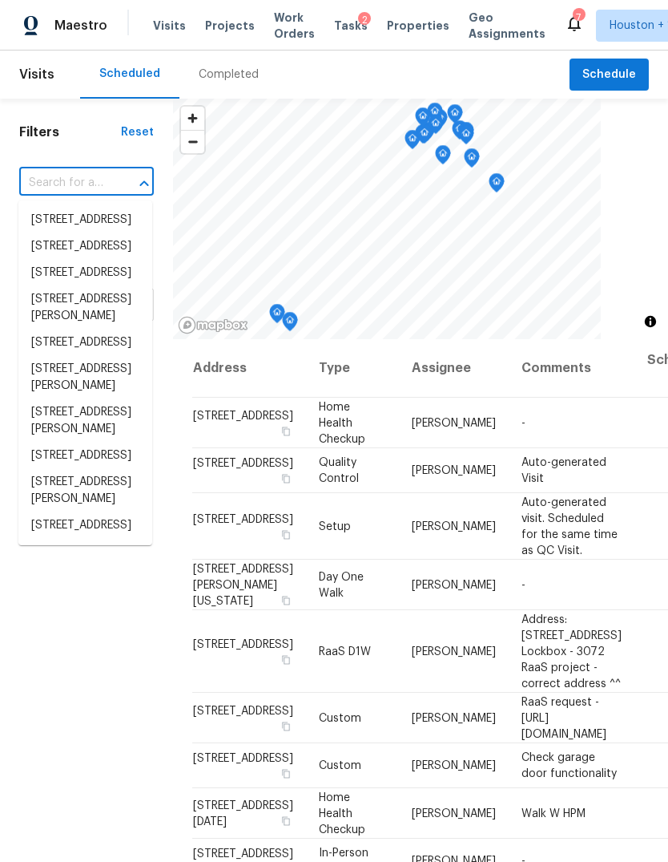
click at [109, 706] on div "Filters Reset ​ Type Assignee Scheduled Date" at bounding box center [86, 564] width 173 height 930
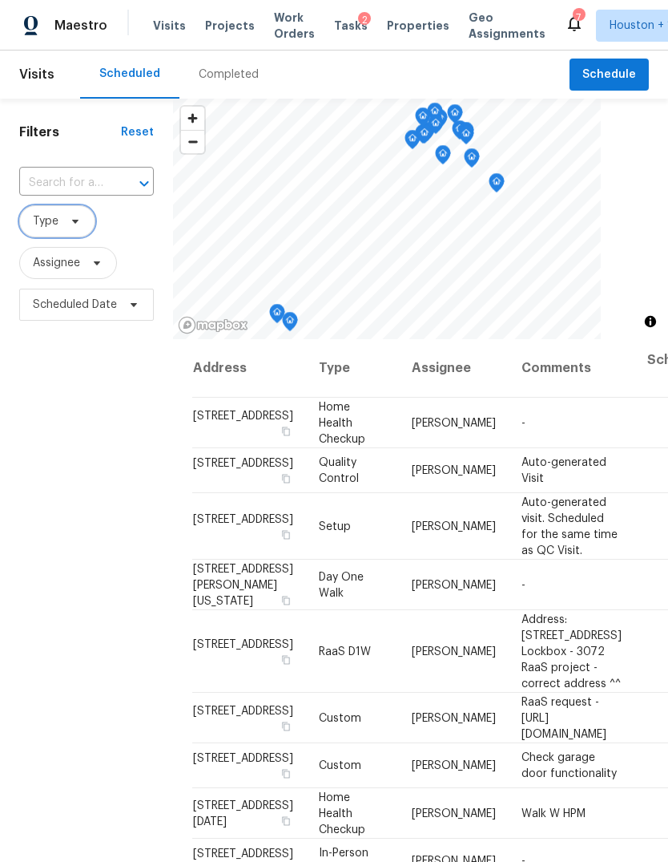
click at [56, 231] on span "Type" at bounding box center [57, 221] width 76 height 32
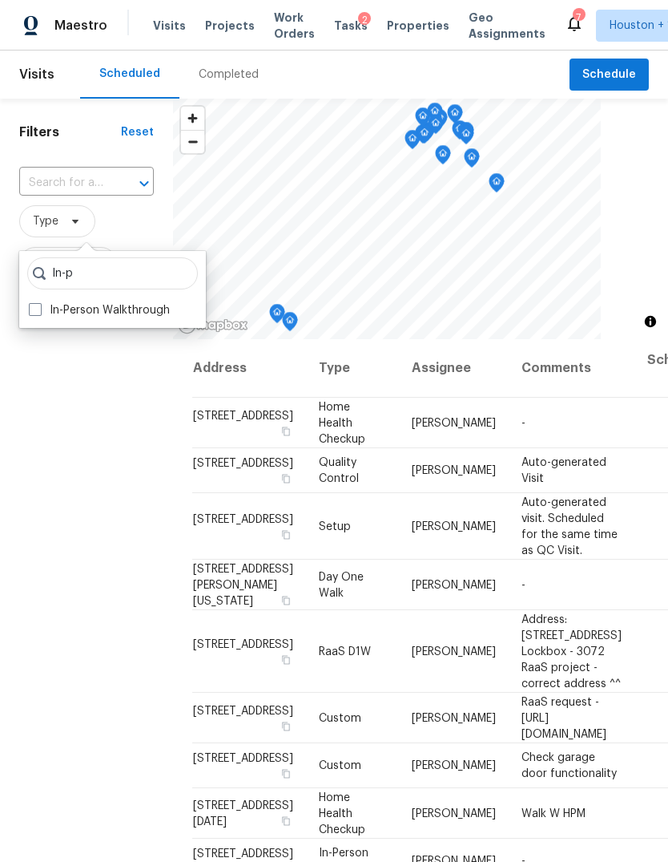
type input "In-p"
click at [57, 303] on label "In-Person Walkthrough" at bounding box center [99, 310] width 141 height 16
click at [39, 303] on input "In-Person Walkthrough" at bounding box center [34, 307] width 10 height 10
checkbox input "true"
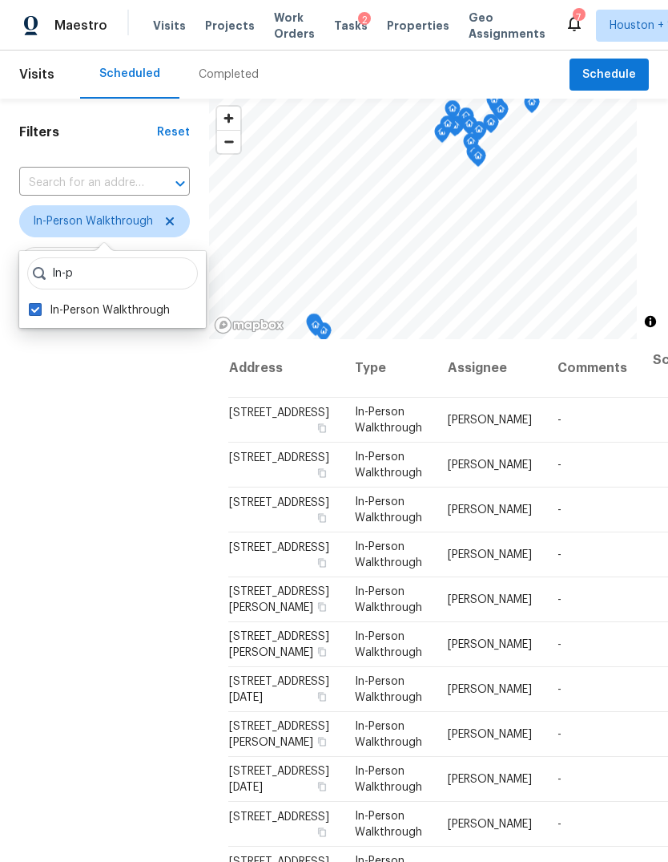
click at [78, 559] on div "Filters Reset ​ In-Person Walkthrough Assignee Scheduled Date" at bounding box center [104, 564] width 209 height 930
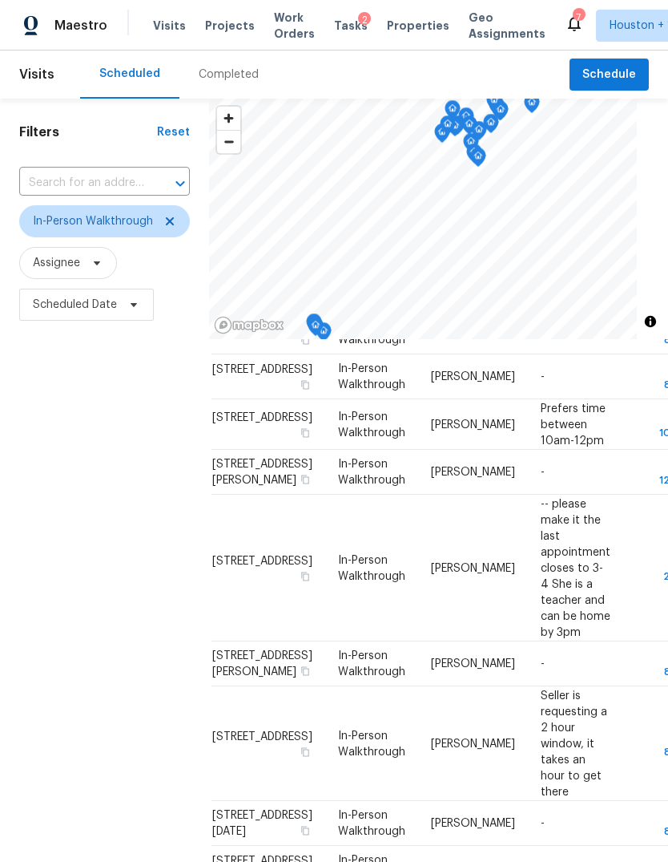
scroll to position [803, 17]
click at [89, 539] on div "Filters Reset ​ In-Person Walkthrough Assignee Scheduled Date" at bounding box center [104, 564] width 209 height 930
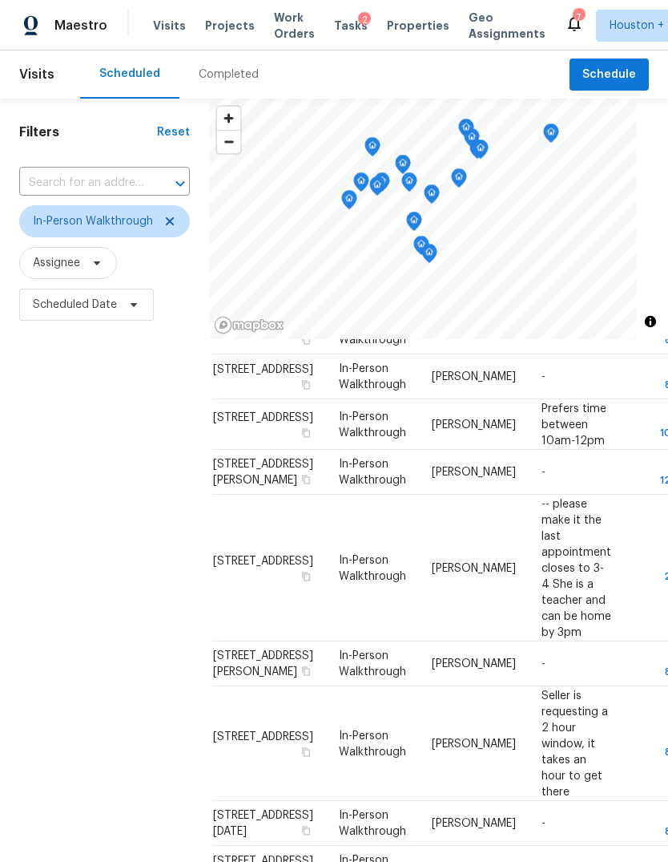
scroll to position [637, 16]
click at [111, 503] on div "Filters Reset ​ In-Person Walkthrough Assignee Scheduled Date" at bounding box center [104, 564] width 209 height 930
click at [111, 502] on div "Filters Reset ​ In-Person Walkthrough Assignee Scheduled Date" at bounding box center [104, 564] width 209 height 930
click at [119, 404] on div "Filters Reset ​ In-Person Walkthrough Assignee Scheduled Date" at bounding box center [104, 564] width 209 height 930
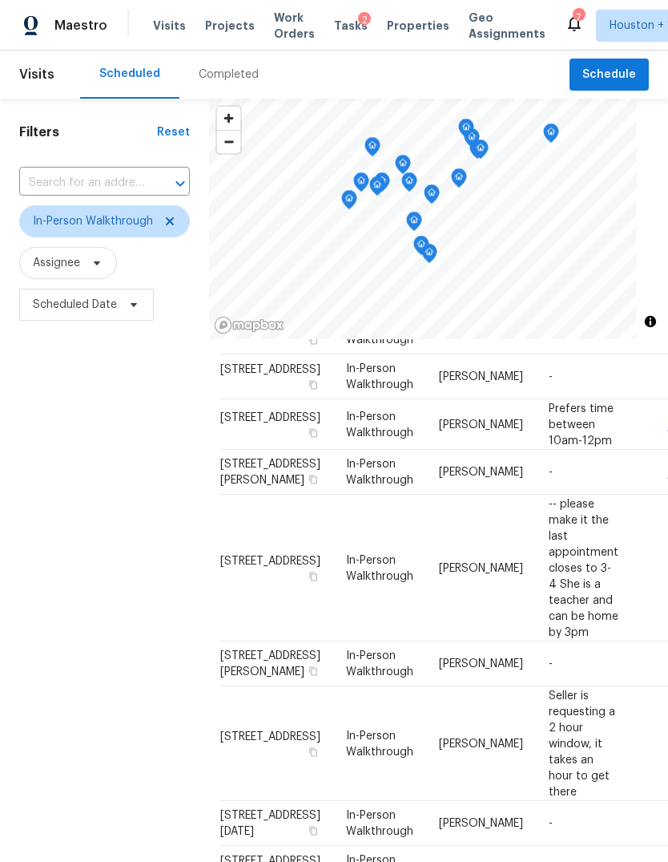
scroll to position [582, 9]
click at [408, 221] on icon "Map marker" at bounding box center [414, 221] width 14 height 18
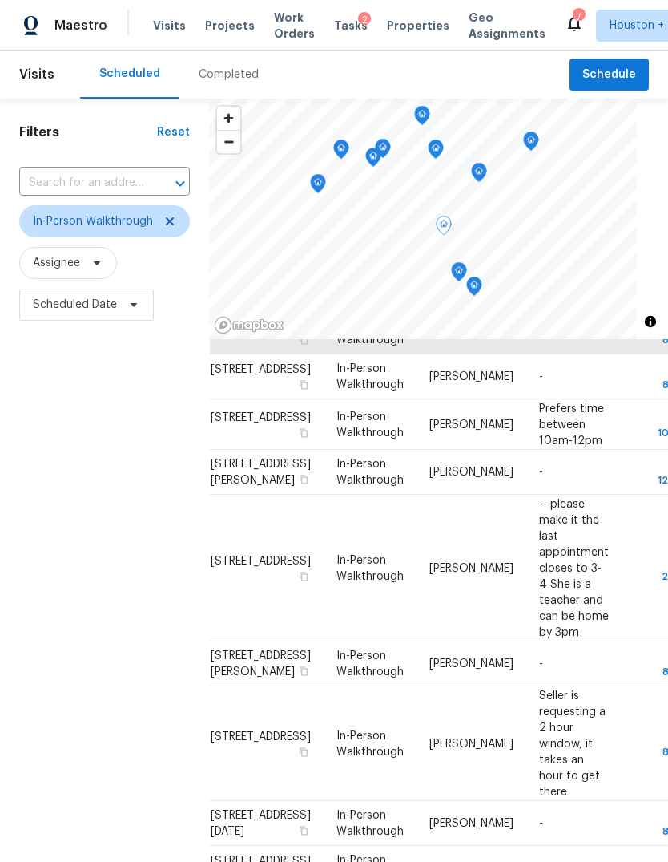
scroll to position [657, 17]
click at [133, 403] on div "Filters Reset ​ In-Person Walkthrough Assignee Scheduled Date" at bounding box center [104, 564] width 209 height 930
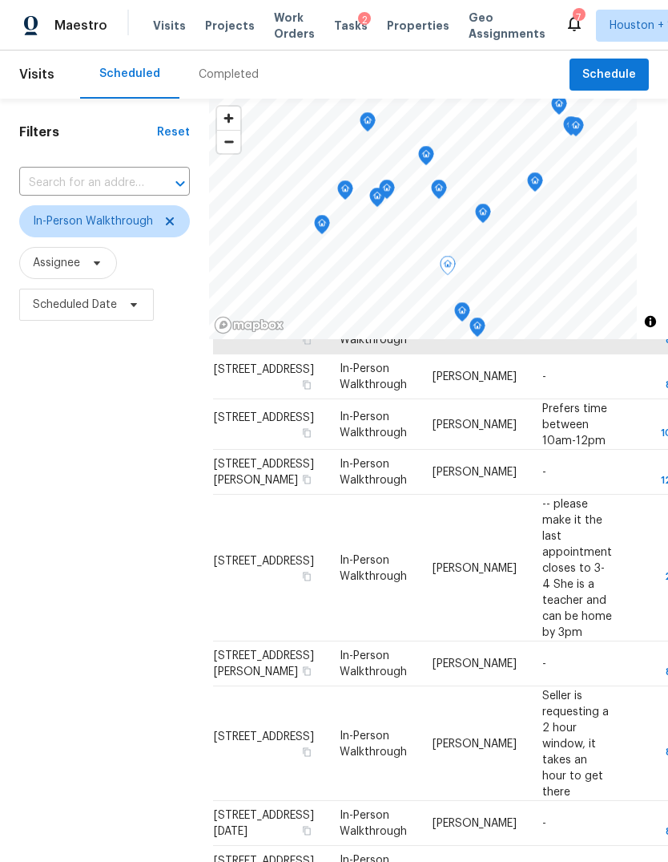
scroll to position [635, 15]
click at [134, 450] on div "Filters Reset ​ In-Person Walkthrough Assignee Scheduled Date" at bounding box center [104, 564] width 209 height 930
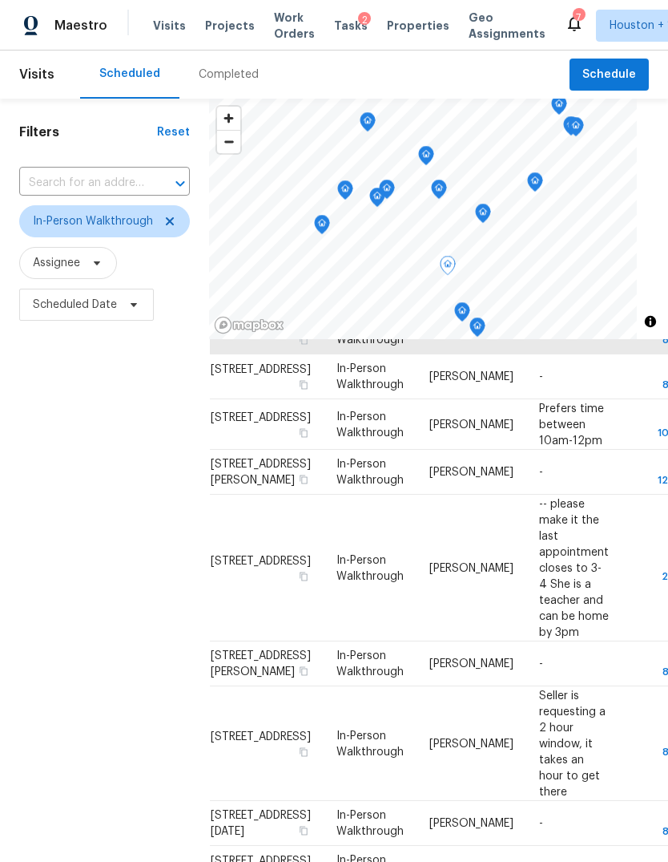
scroll to position [767, 17]
click at [139, 470] on div "Filters Reset ​ In-Person Walkthrough Assignee Scheduled Date" at bounding box center [104, 564] width 209 height 930
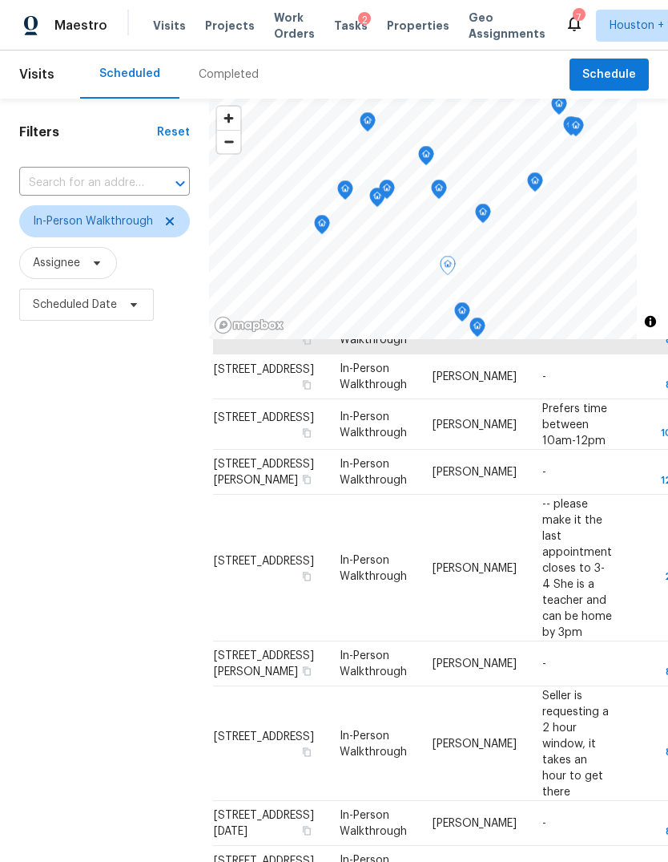
scroll to position [756, 15]
click at [135, 523] on div "Filters Reset ​ In-Person Walkthrough Assignee Scheduled Date" at bounding box center [104, 564] width 209 height 930
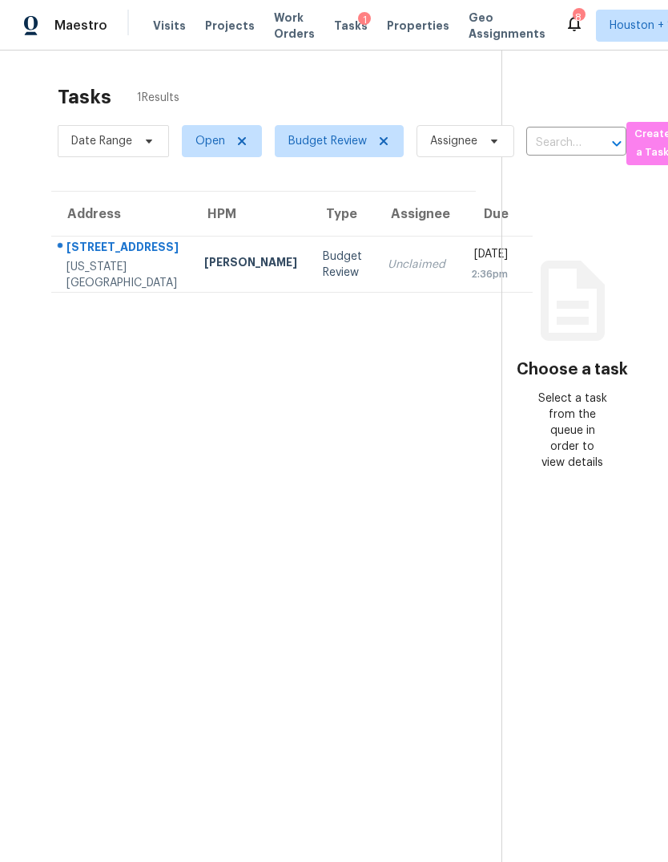
click at [471, 266] on div "[DATE]" at bounding box center [489, 256] width 37 height 20
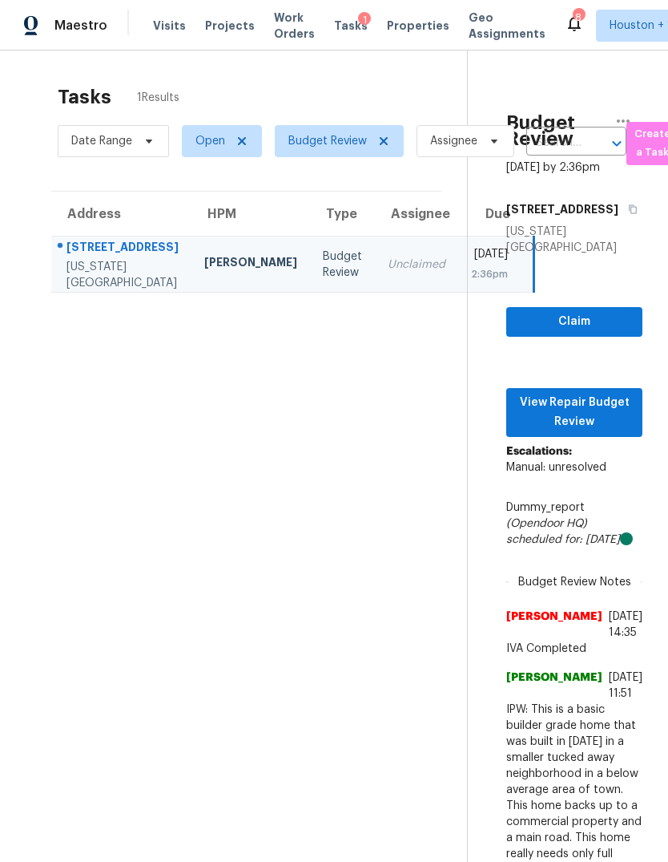
click at [128, 283] on td "[STREET_ADDRESS][US_STATE]" at bounding box center [121, 264] width 140 height 56
click at [620, 400] on span "View Repair Budget Review" at bounding box center [574, 412] width 111 height 39
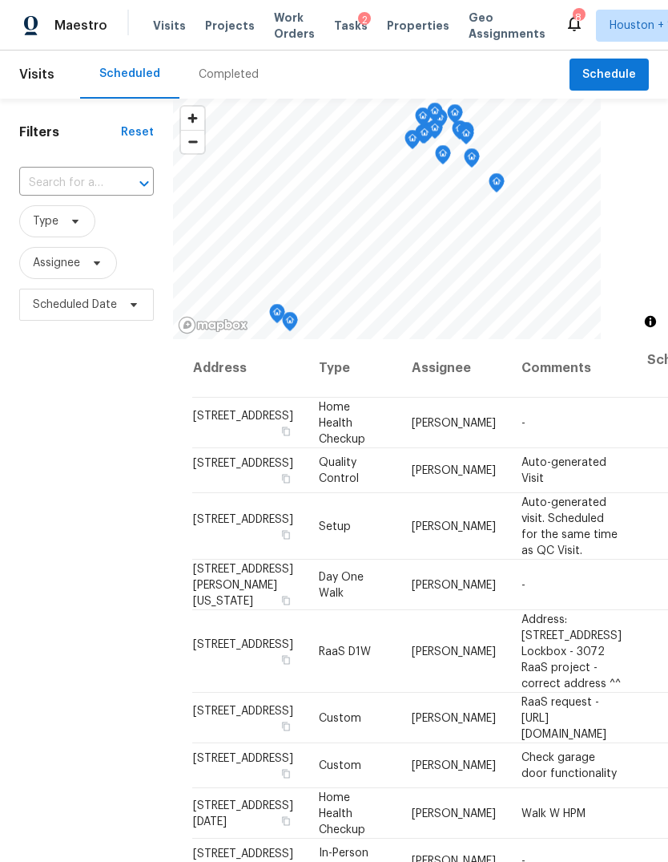
click at [236, 65] on div "Completed" at bounding box center [229, 74] width 99 height 48
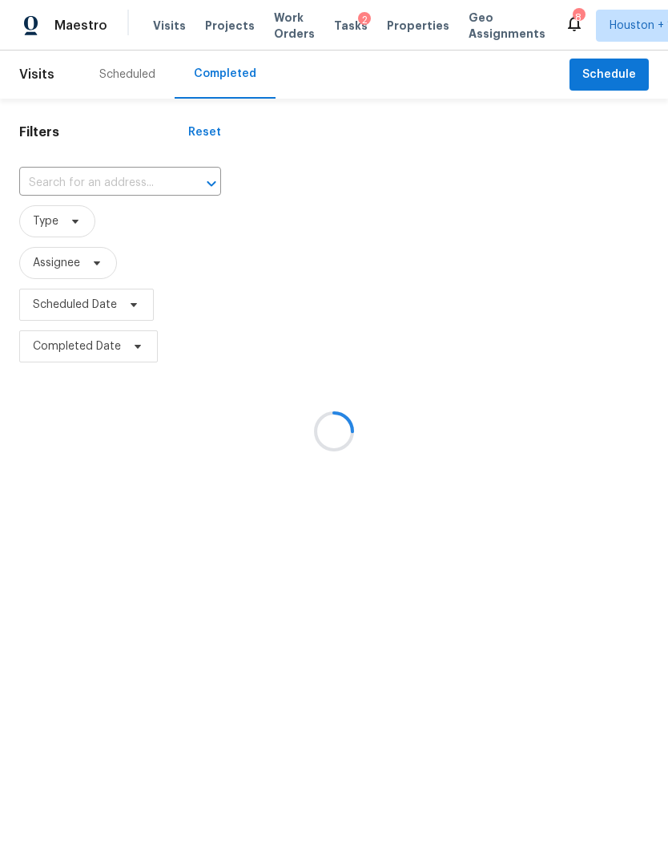
click at [77, 176] on div at bounding box center [334, 431] width 668 height 862
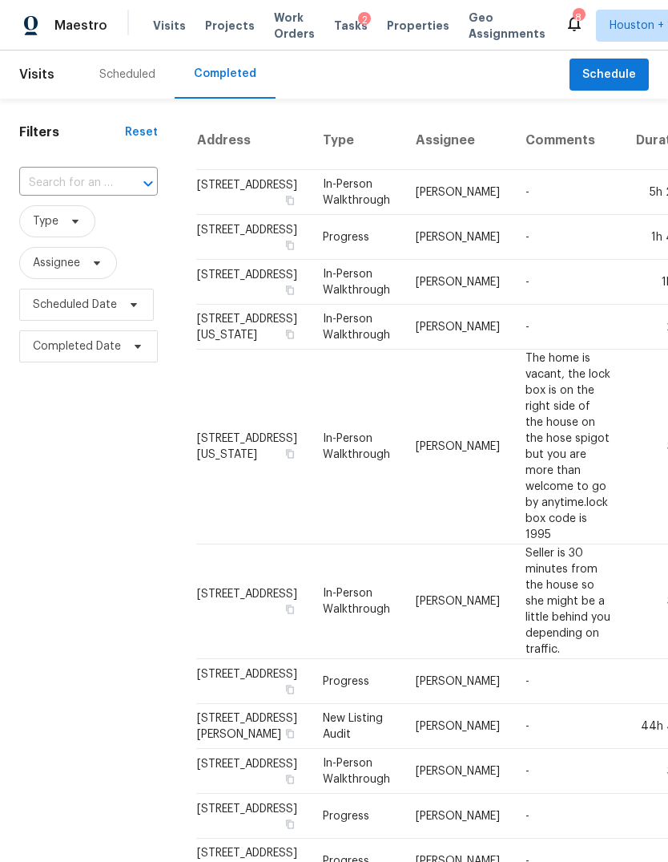
click at [50, 179] on input "text" at bounding box center [66, 183] width 94 height 25
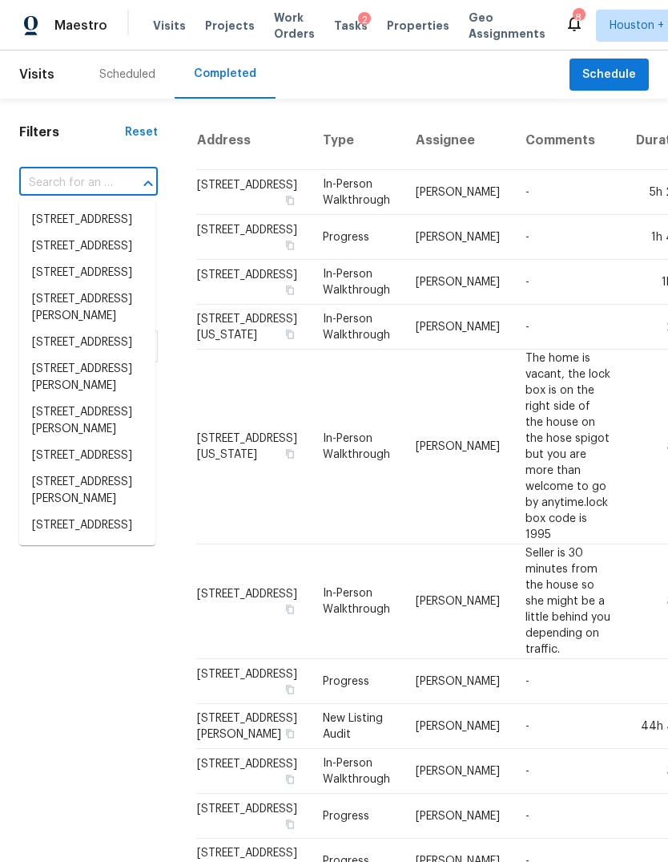
click at [49, 182] on input "text" at bounding box center [66, 183] width 94 height 25
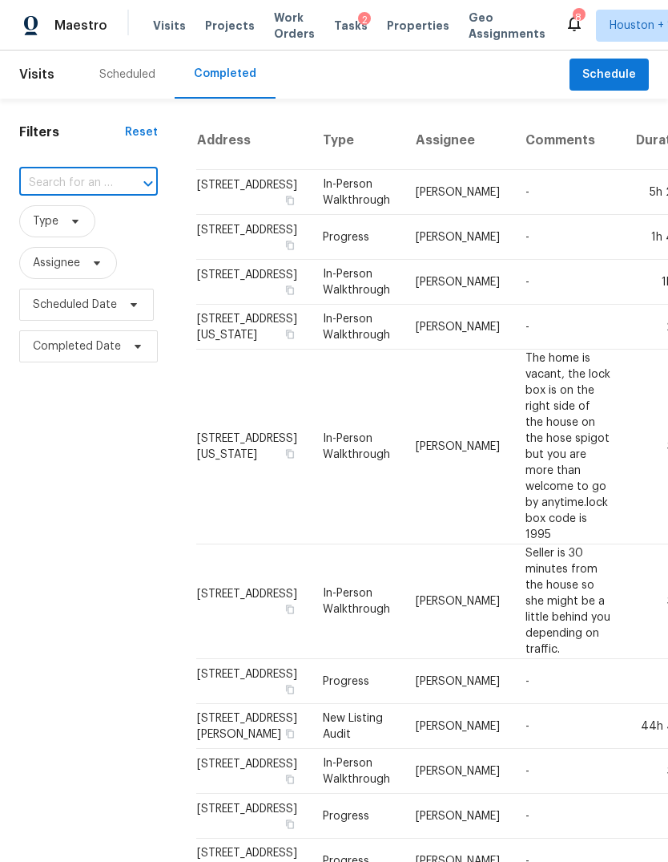
paste input "[STREET_ADDRESS][US_STATE]"
type input "[STREET_ADDRESS][US_STATE]"
click at [59, 234] on li "[STREET_ADDRESS][US_STATE]" at bounding box center [87, 228] width 136 height 43
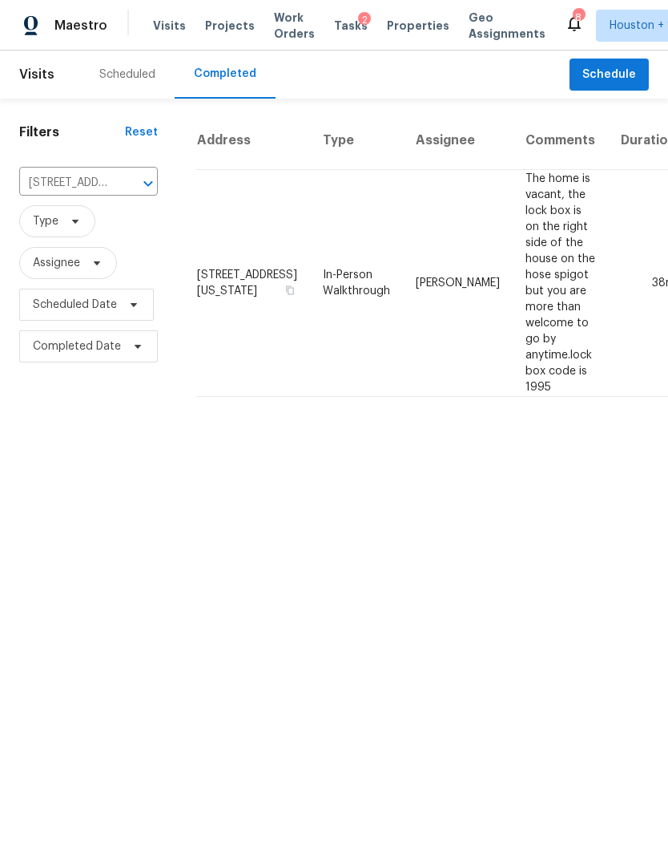
click at [608, 229] on td "38m" at bounding box center [648, 283] width 81 height 227
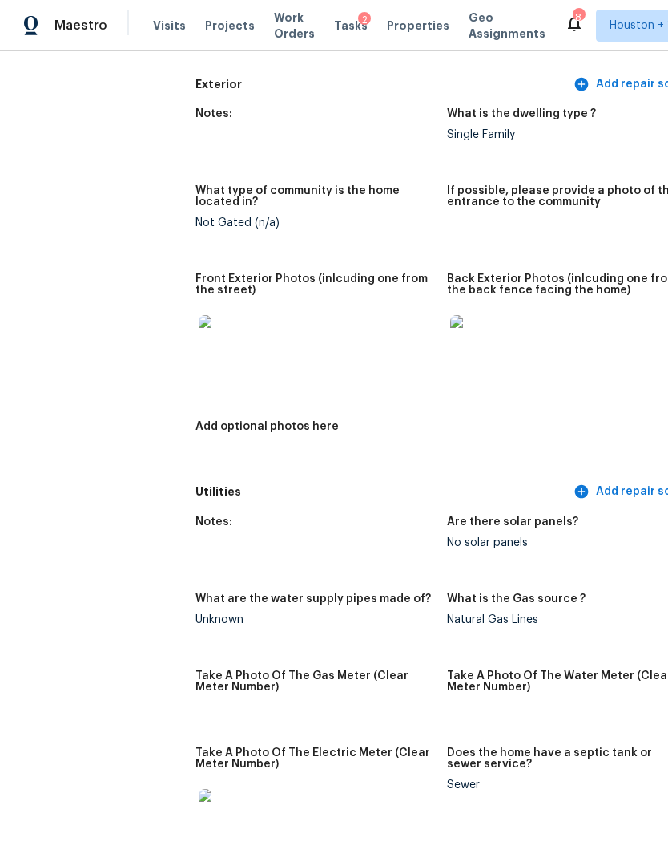
scroll to position [701, 0]
click at [199, 315] on img at bounding box center [224, 340] width 51 height 51
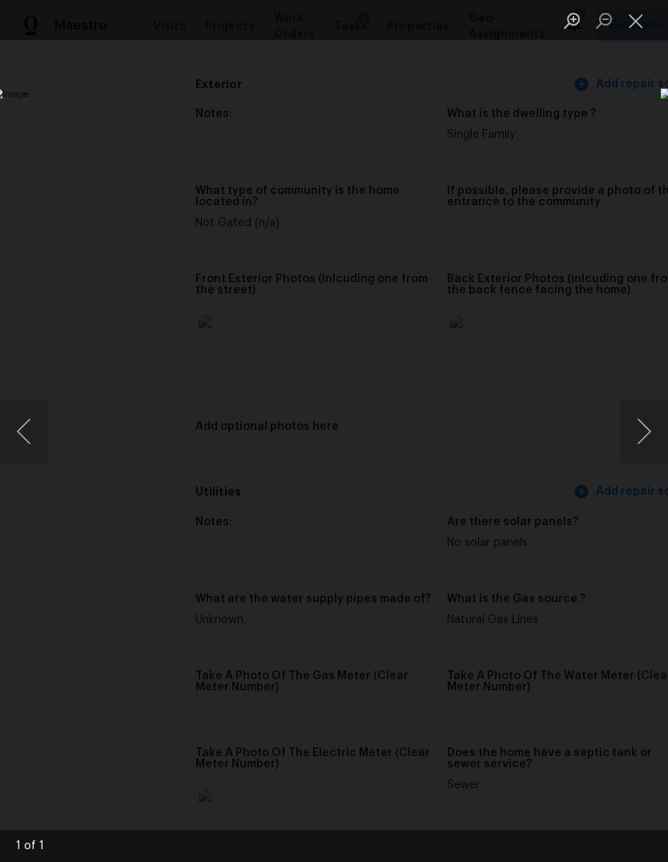
click at [640, 428] on button "Next image" at bounding box center [644, 431] width 48 height 64
click at [655, 448] on button "Next image" at bounding box center [644, 431] width 48 height 64
click at [115, 757] on div "Lightbox" at bounding box center [334, 431] width 668 height 862
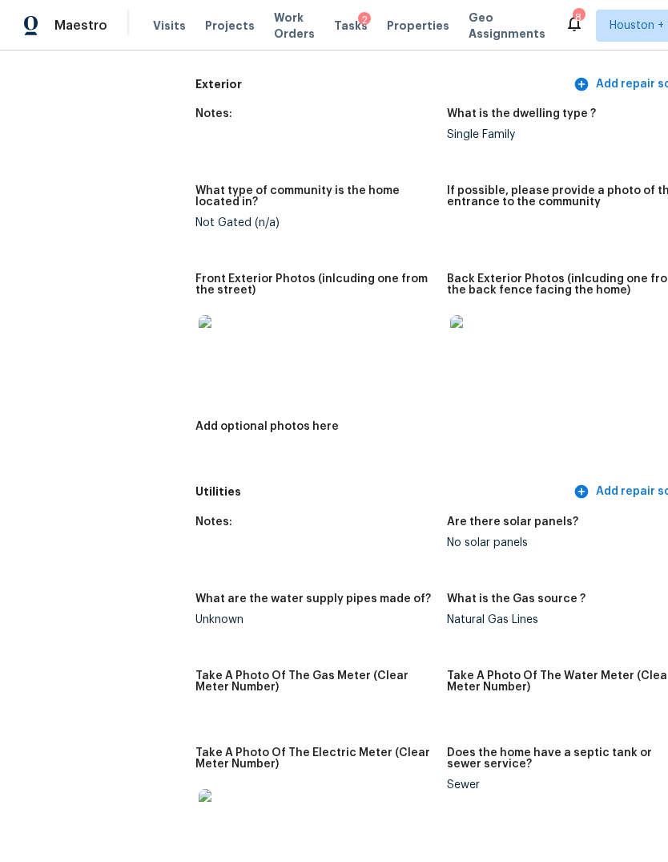
click at [450, 315] on img at bounding box center [475, 340] width 51 height 51
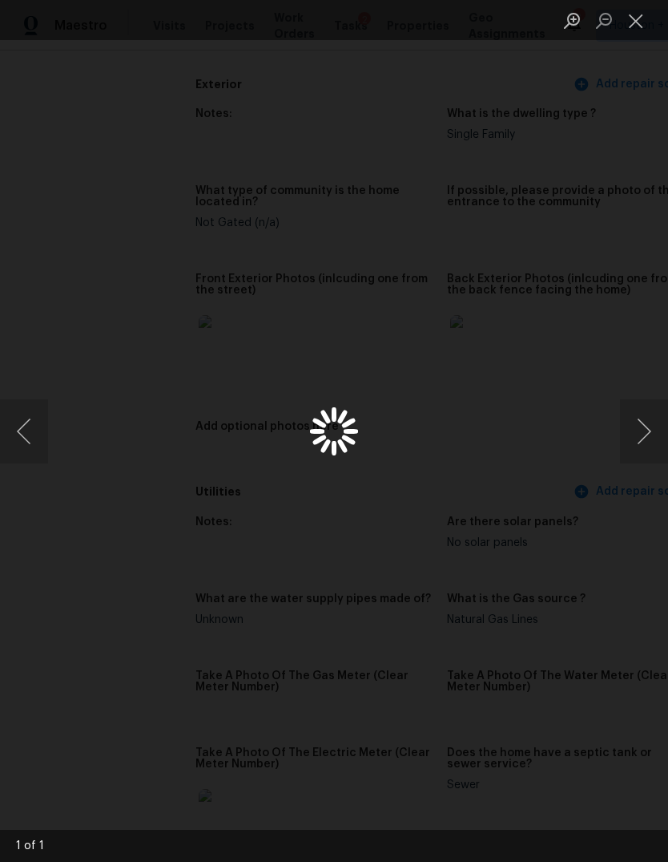
click at [639, 34] on button "Close lightbox" at bounding box center [636, 20] width 32 height 28
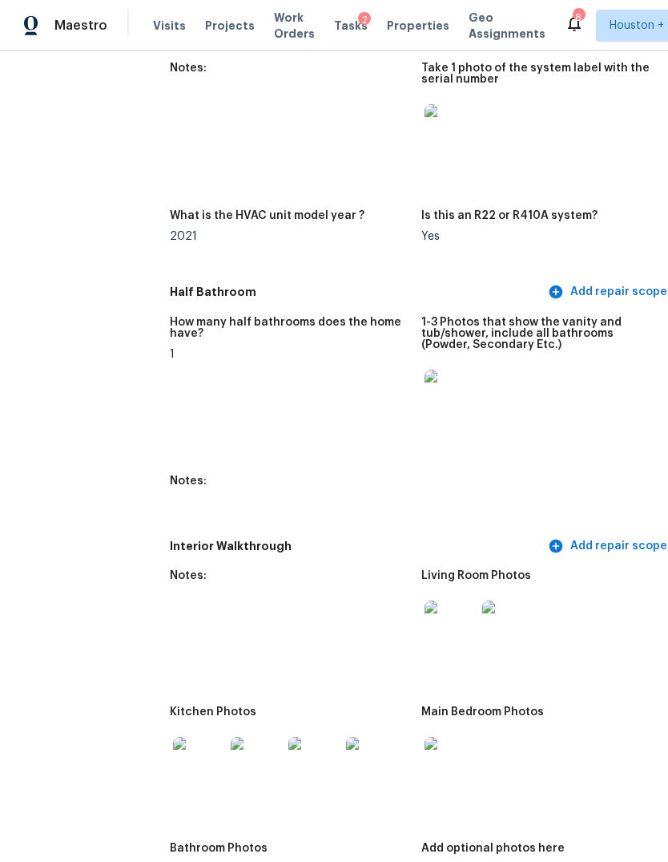
scroll to position [1720, 54]
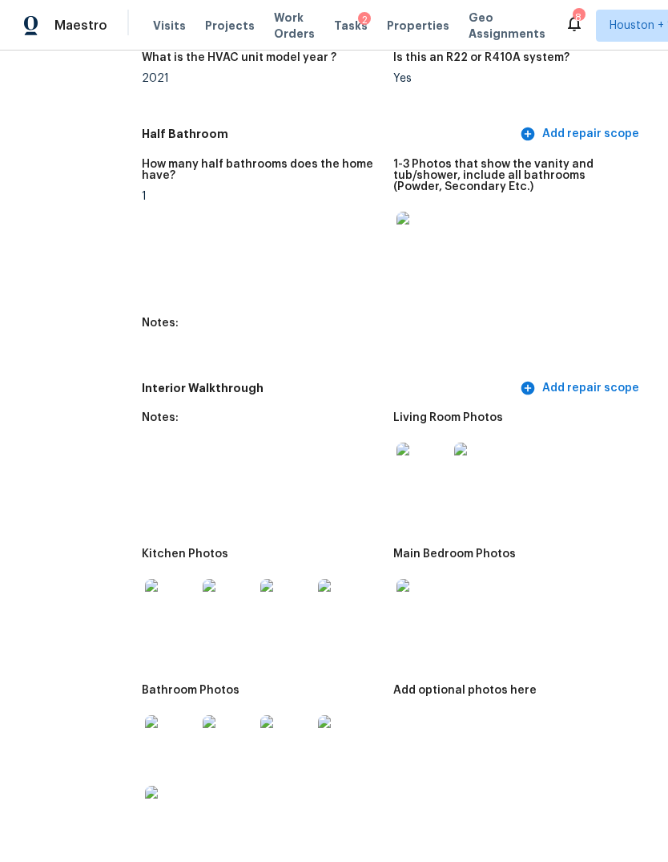
click at [397, 442] on img at bounding box center [422, 467] width 51 height 51
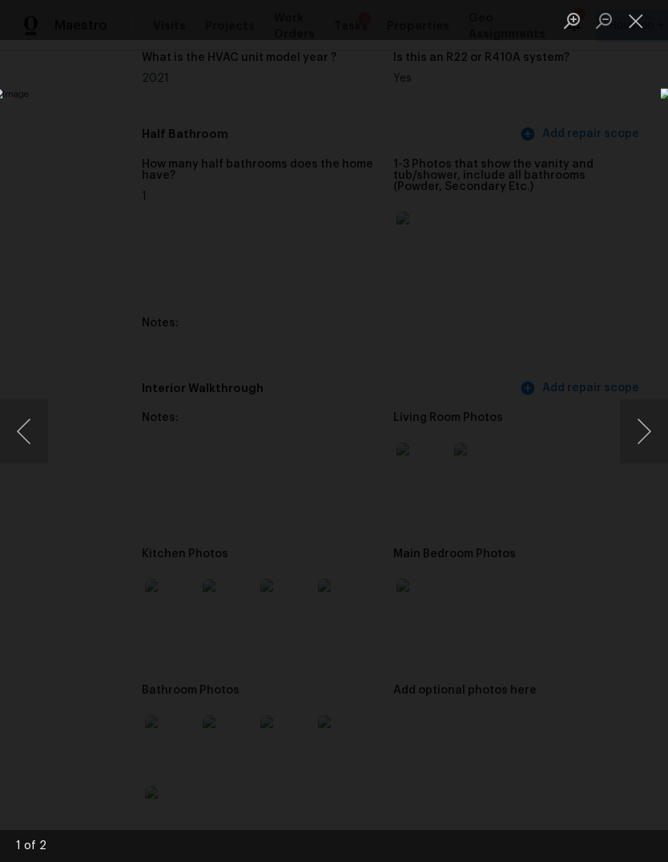
click at [648, 426] on button "Next image" at bounding box center [644, 431] width 48 height 64
click at [587, 739] on div "Lightbox" at bounding box center [334, 431] width 668 height 862
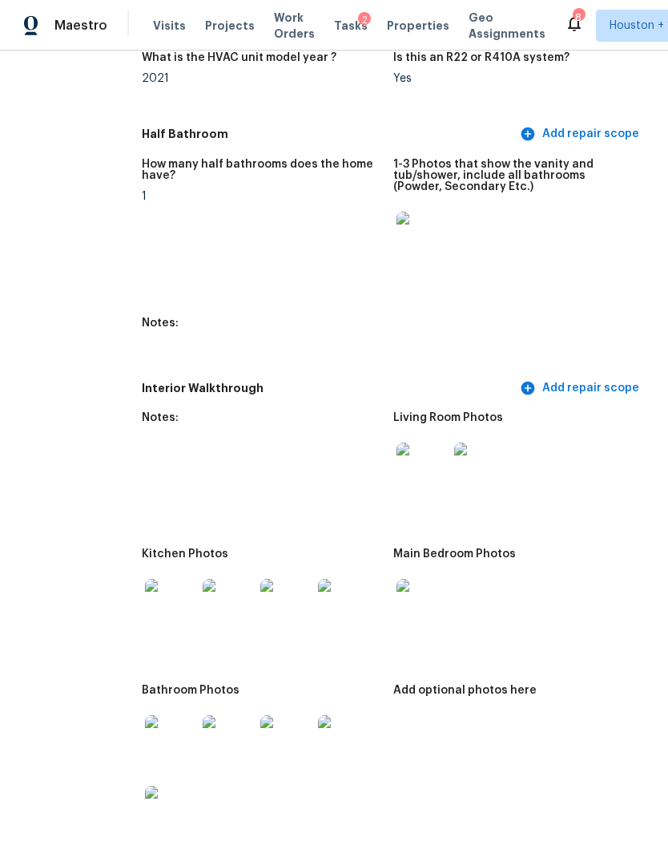
click at [145, 579] on img at bounding box center [170, 604] width 51 height 51
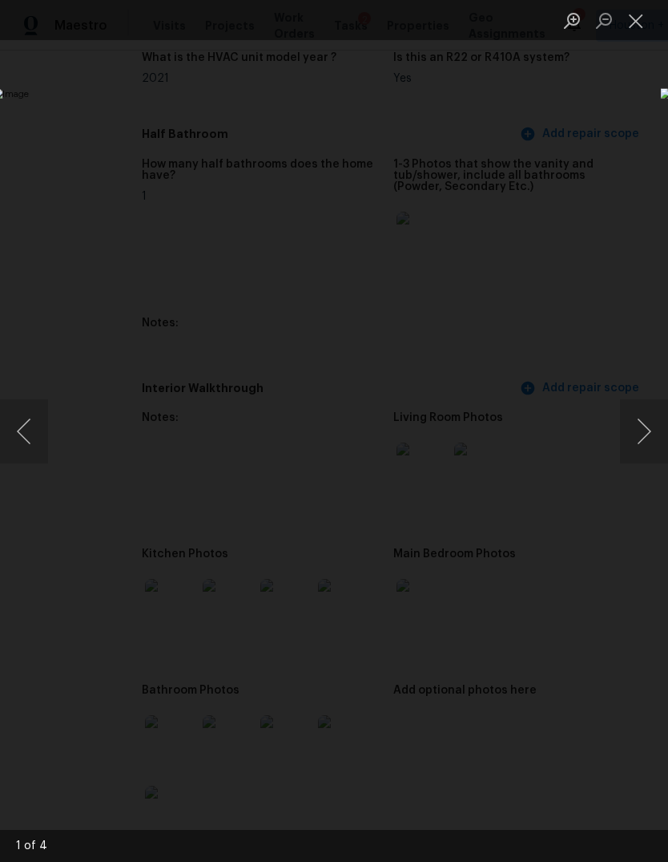
click at [647, 434] on button "Next image" at bounding box center [644, 431] width 48 height 64
click at [640, 439] on button "Next image" at bounding box center [644, 431] width 48 height 64
click at [640, 438] on button "Next image" at bounding box center [644, 431] width 48 height 64
click at [639, 438] on button "Next image" at bounding box center [644, 431] width 48 height 64
click at [545, 743] on div "Lightbox" at bounding box center [334, 431] width 668 height 862
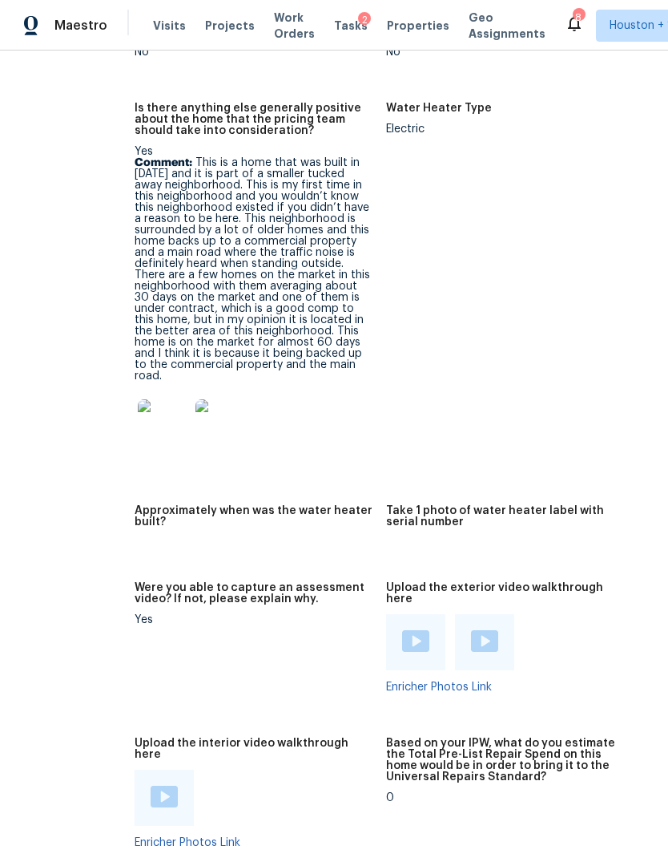
scroll to position [3224, 63]
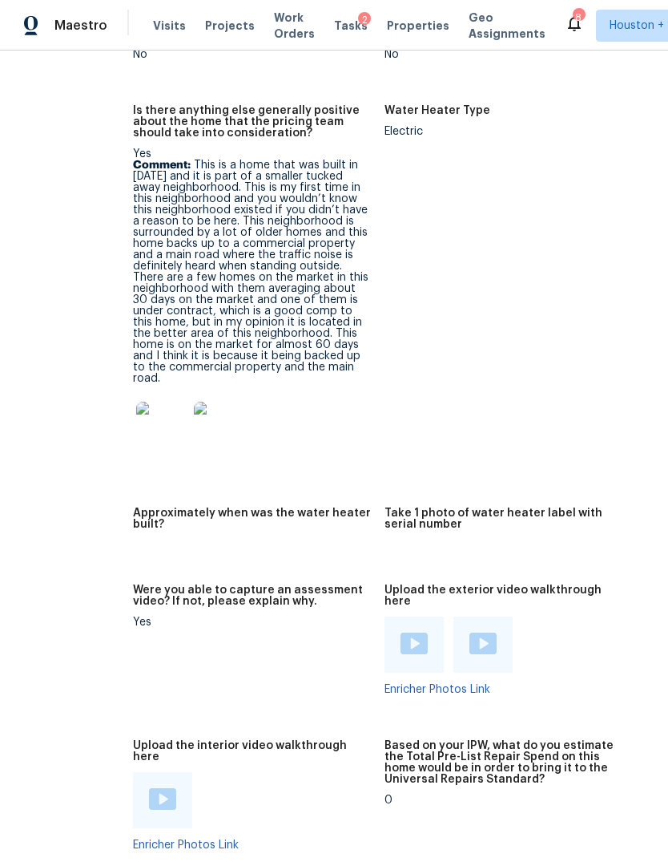
click at [136, 402] on img at bounding box center [161, 427] width 51 height 51
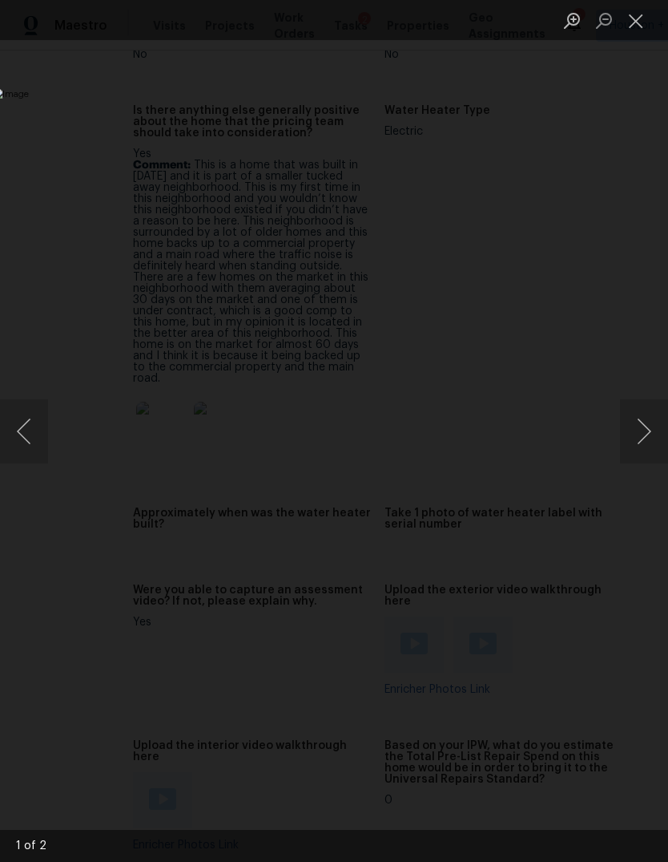
click at [649, 390] on div "Lightbox" at bounding box center [334, 431] width 668 height 862
click at [615, 438] on div "Lightbox" at bounding box center [334, 431] width 668 height 862
click at [563, 741] on div "Lightbox" at bounding box center [334, 431] width 668 height 862
click at [582, 724] on div "Lightbox" at bounding box center [334, 431] width 668 height 862
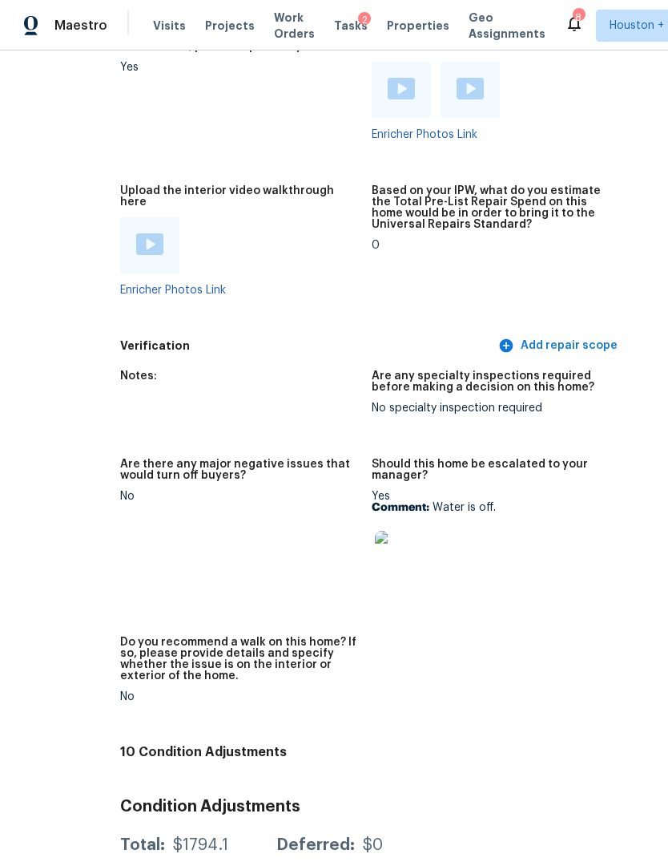
scroll to position [3812, 74]
